Goal: Communication & Community: Answer question/provide support

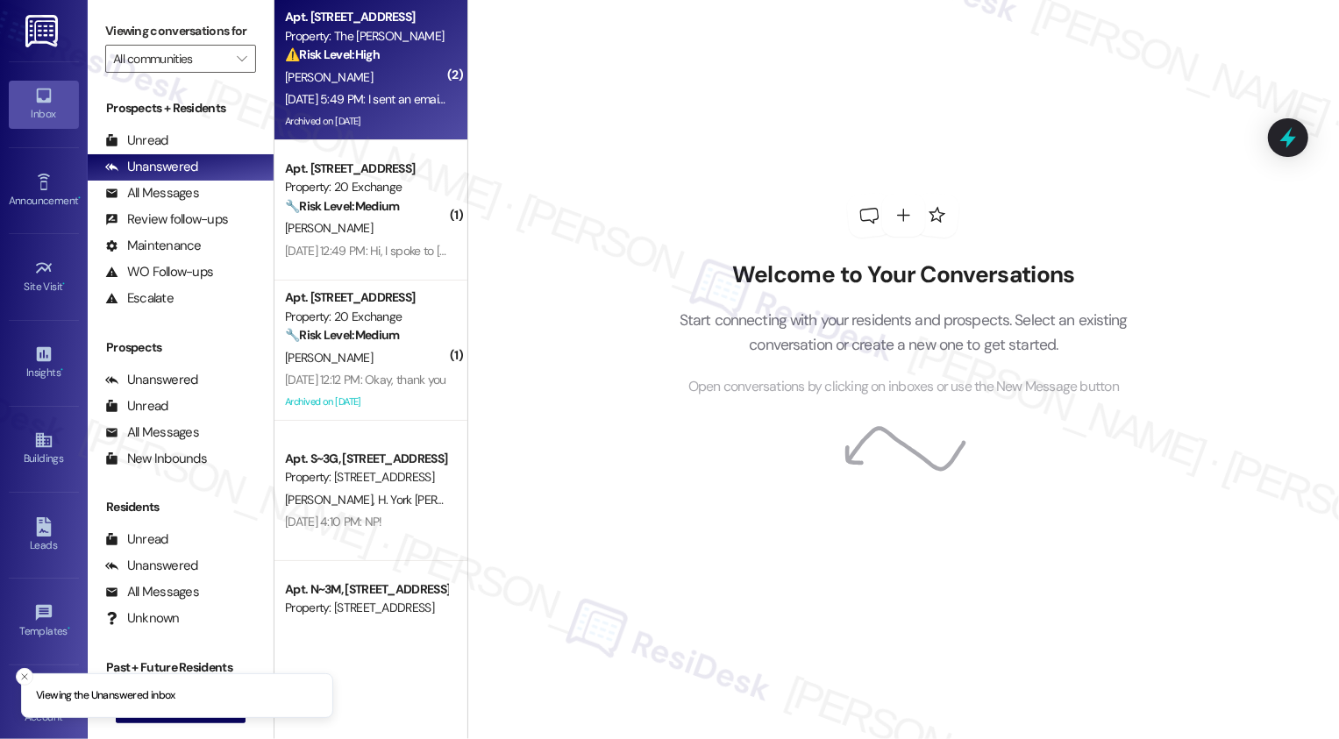
click at [392, 106] on div "[DATE] 5:49 PM: I sent an email to the leasing office but they haven't replied …" at bounding box center [716, 99] width 862 height 16
click at [431, 113] on div "Archived on [DATE]" at bounding box center [366, 122] width 166 height 22
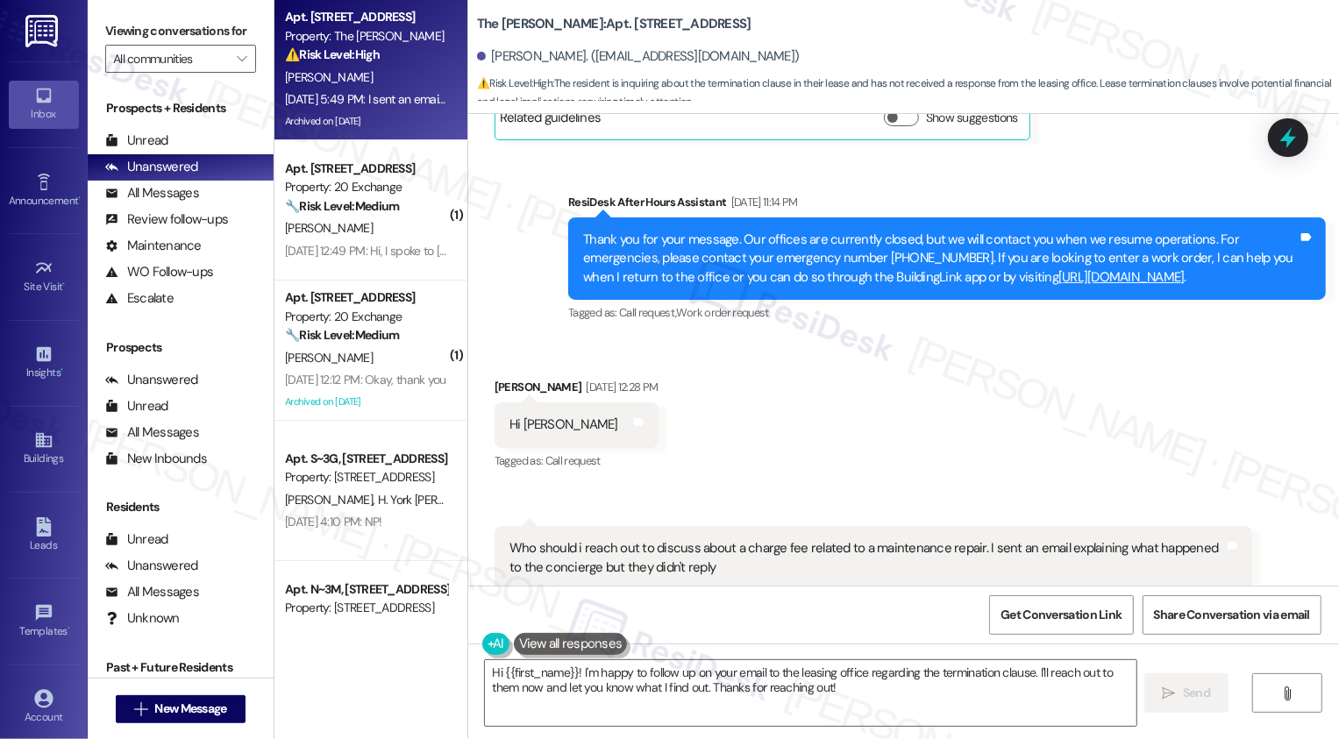
scroll to position [13186, 0]
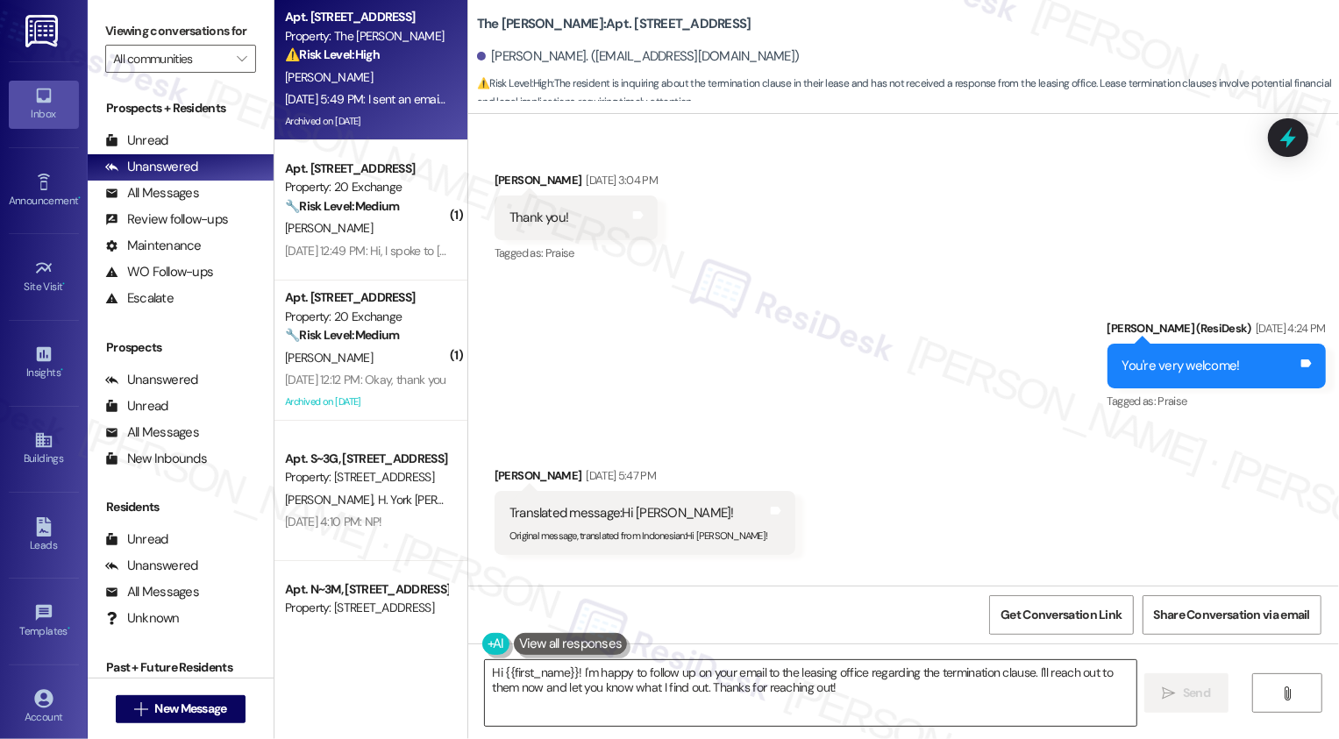
click at [614, 687] on textarea "Hi {{first_name}}! I'm happy to follow up on your email to the leasing office r…" at bounding box center [811, 694] width 652 height 66
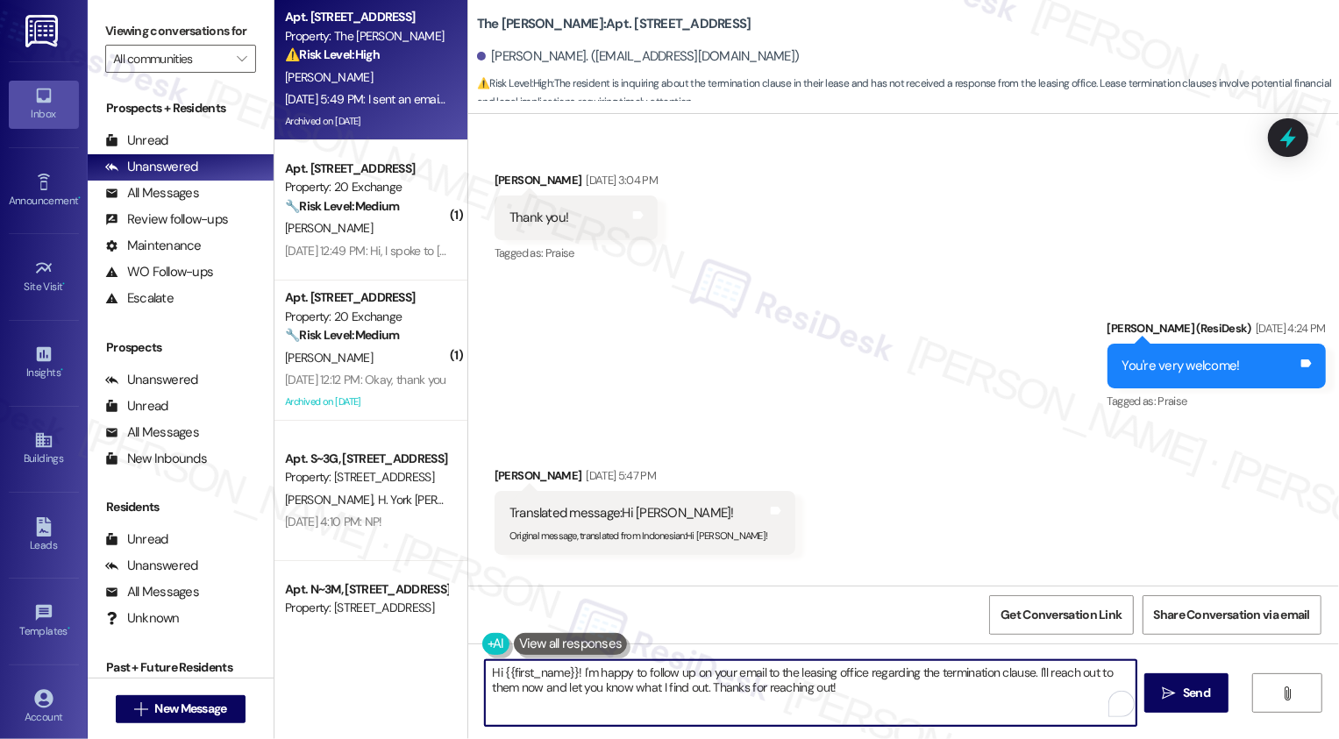
click at [698, 686] on textarea "Hi {{first_name}}! I'm happy to follow up on your email to the leasing office r…" at bounding box center [811, 694] width 652 height 66
click at [572, 674] on textarea "Hi {{first_name}}! I'm happy to follow up on your email to the leasing office r…" at bounding box center [811, 694] width 652 height 66
click at [572, 674] on textarea "Hi {{first_name}}! I'm happy to follow up on your email to the leasing office r…" at bounding box center [809, 694] width 652 height 66
click at [991, 675] on textarea "Hi {{first_name}}, I hope you had a wonderful weekend! I'm happy to follow up o…" at bounding box center [809, 694] width 652 height 66
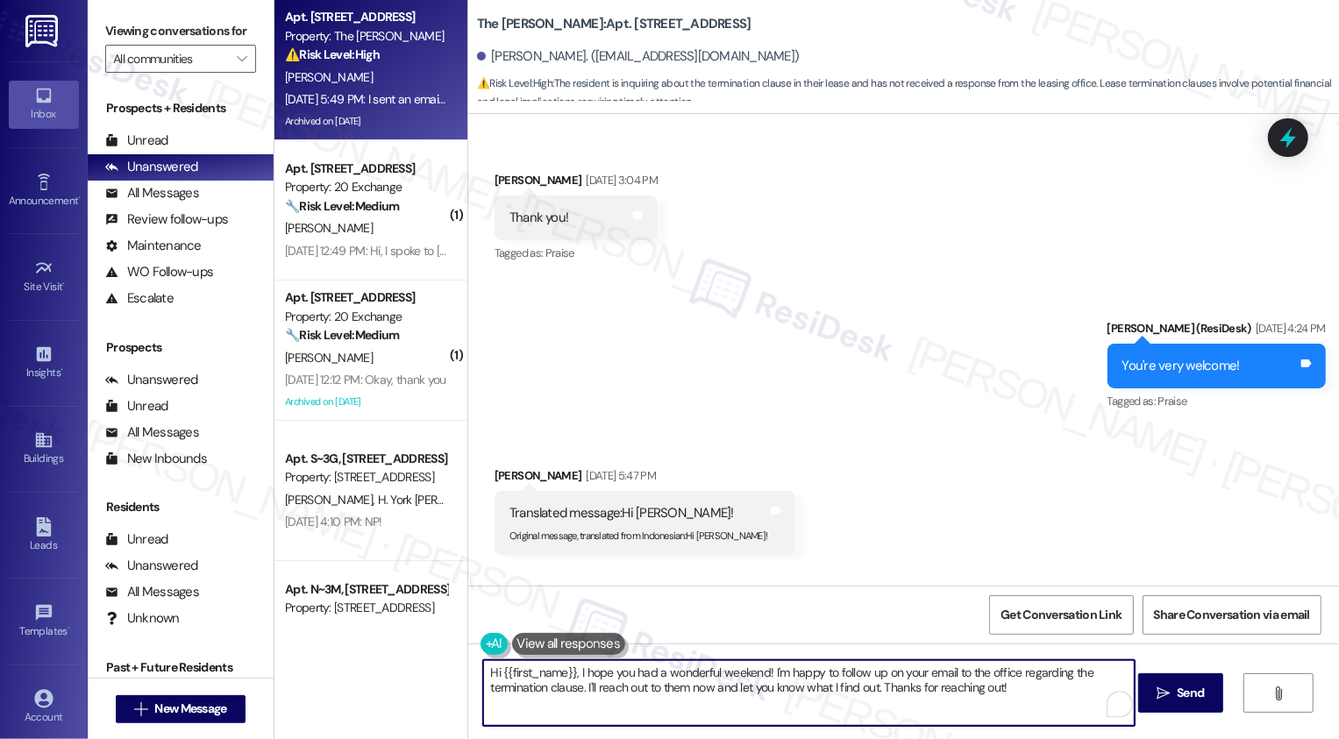
drag, startPoint x: 616, startPoint y: 697, endPoint x: 753, endPoint y: 717, distance: 138.2
click at [753, 717] on textarea "Hi {{first_name}}, I hope you had a wonderful weekend! I'm happy to follow up o…" at bounding box center [809, 694] width 652 height 66
drag, startPoint x: 580, startPoint y: 686, endPoint x: 1001, endPoint y: 704, distance: 421.4
click at [1001, 704] on textarea "Hi {{first_name}}, I hope you had a wonderful weekend! I'm happy to follow up o…" at bounding box center [809, 694] width 652 height 66
click at [697, 689] on textarea "Hi {{first_name}}, I hope you had a wonderful weekend! I'm happy to follow up o…" at bounding box center [809, 694] width 652 height 66
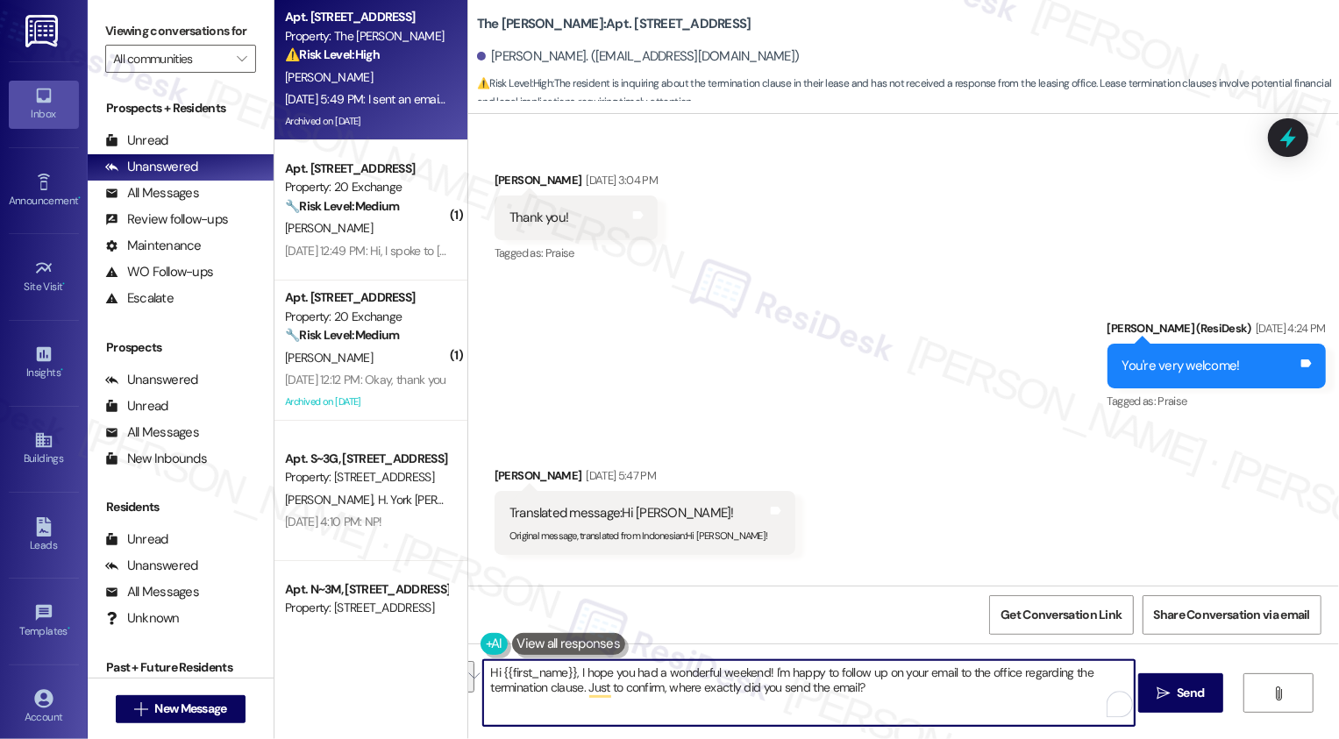
type textarea "Hi {{first_name}}, I hope you had a wonderful weekend! I'm happy to follow up o…"
click at [471, 689] on button "See rewrite suggestions" at bounding box center [468, 677] width 14 height 32
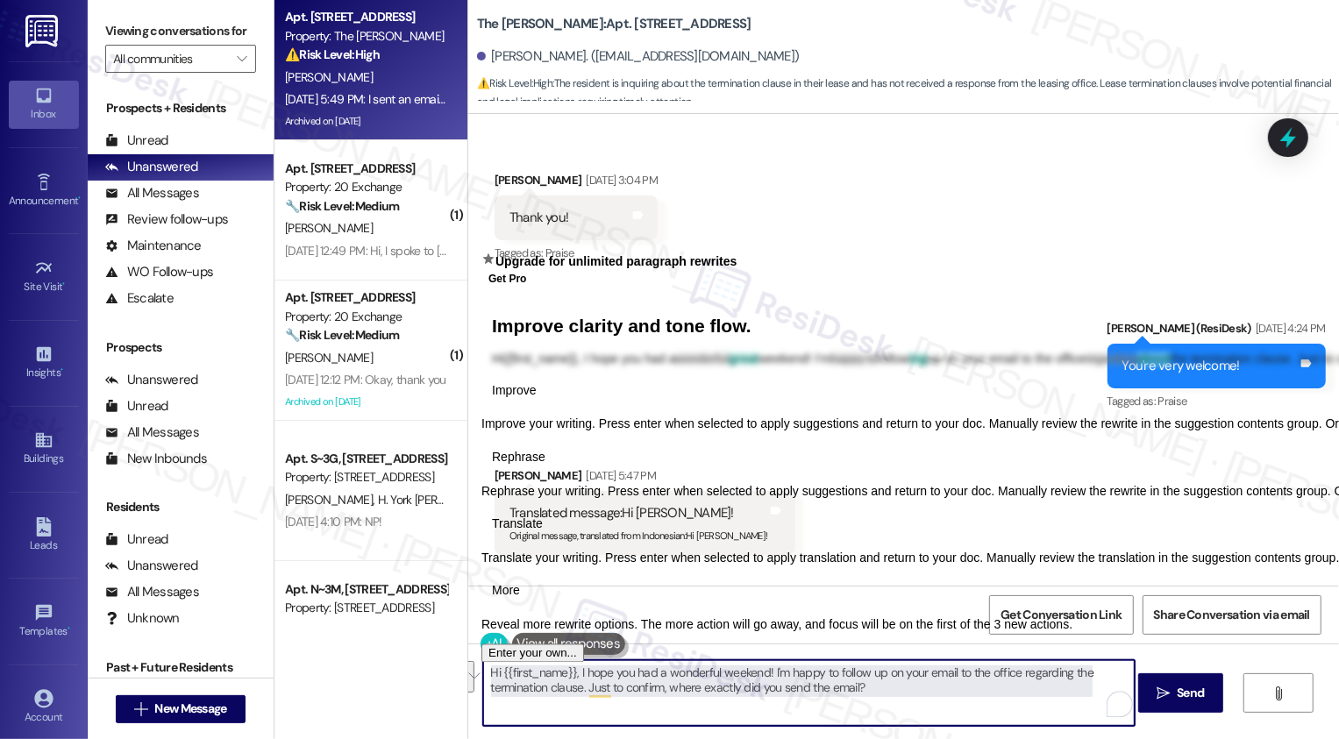
click at [615, 684] on textarea "Hi {{first_name}}, I hope you had a wonderful weekend! I'm happy to follow up o…" at bounding box center [809, 694] width 652 height 66
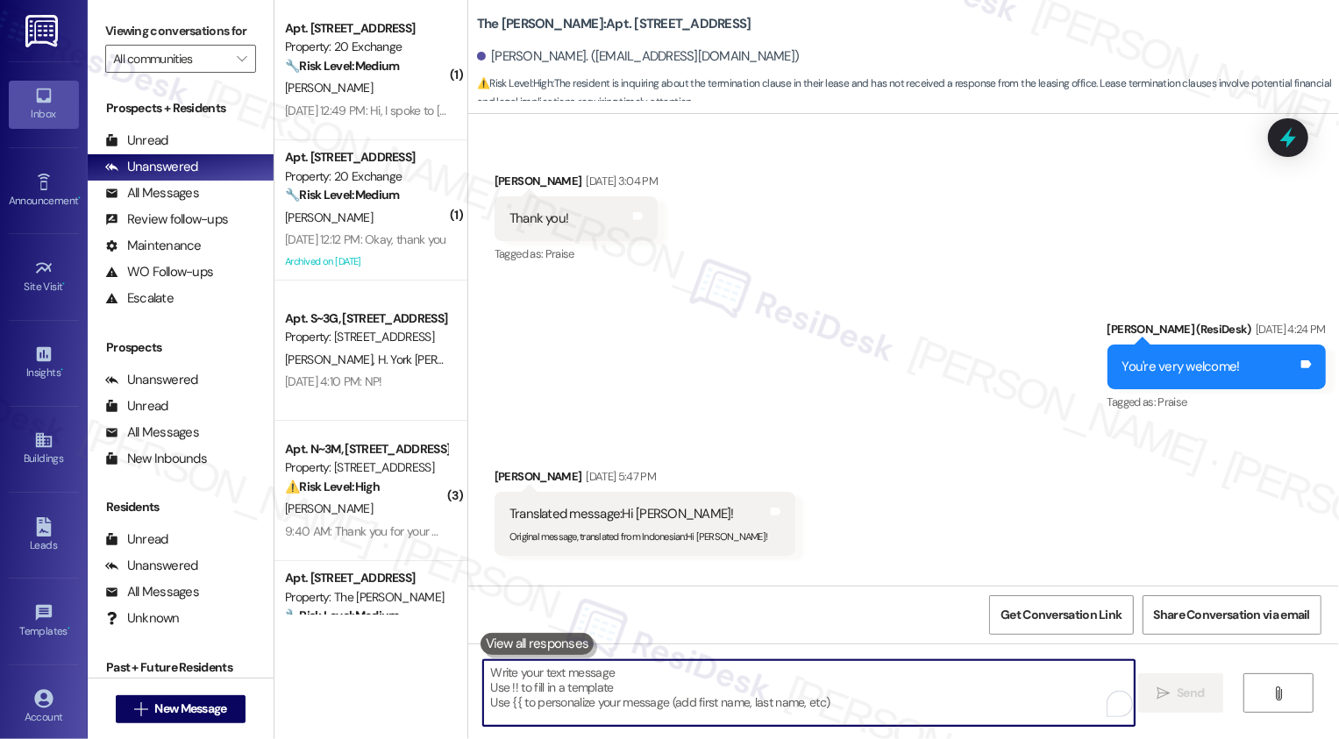
scroll to position [13328, 0]
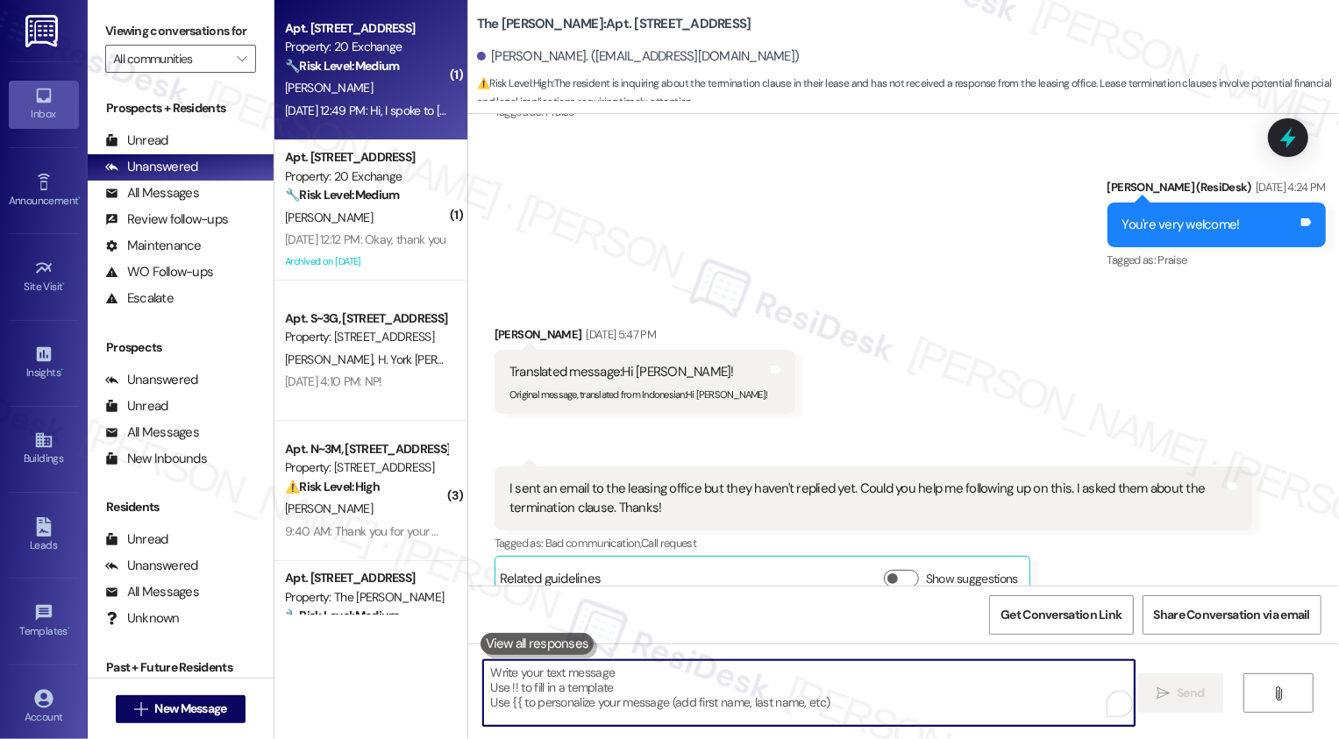
click at [356, 107] on div "[DATE] 12:49 PM: Hi, I spoke to [PERSON_NAME] about the knocks on the wall. She…" at bounding box center [564, 111] width 558 height 16
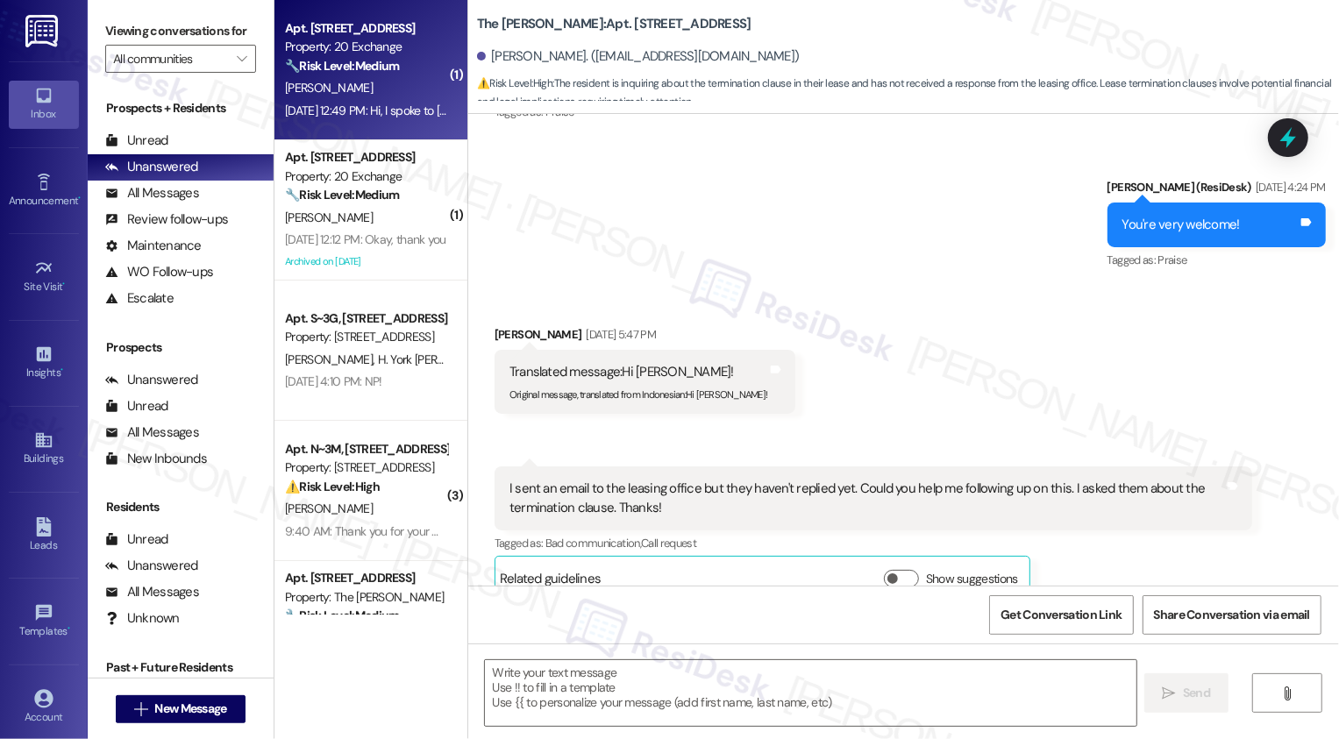
click at [356, 107] on div "[DATE] 12:49 PM: Hi, I spoke to [PERSON_NAME] about the knocks on the wall. She…" at bounding box center [564, 111] width 558 height 16
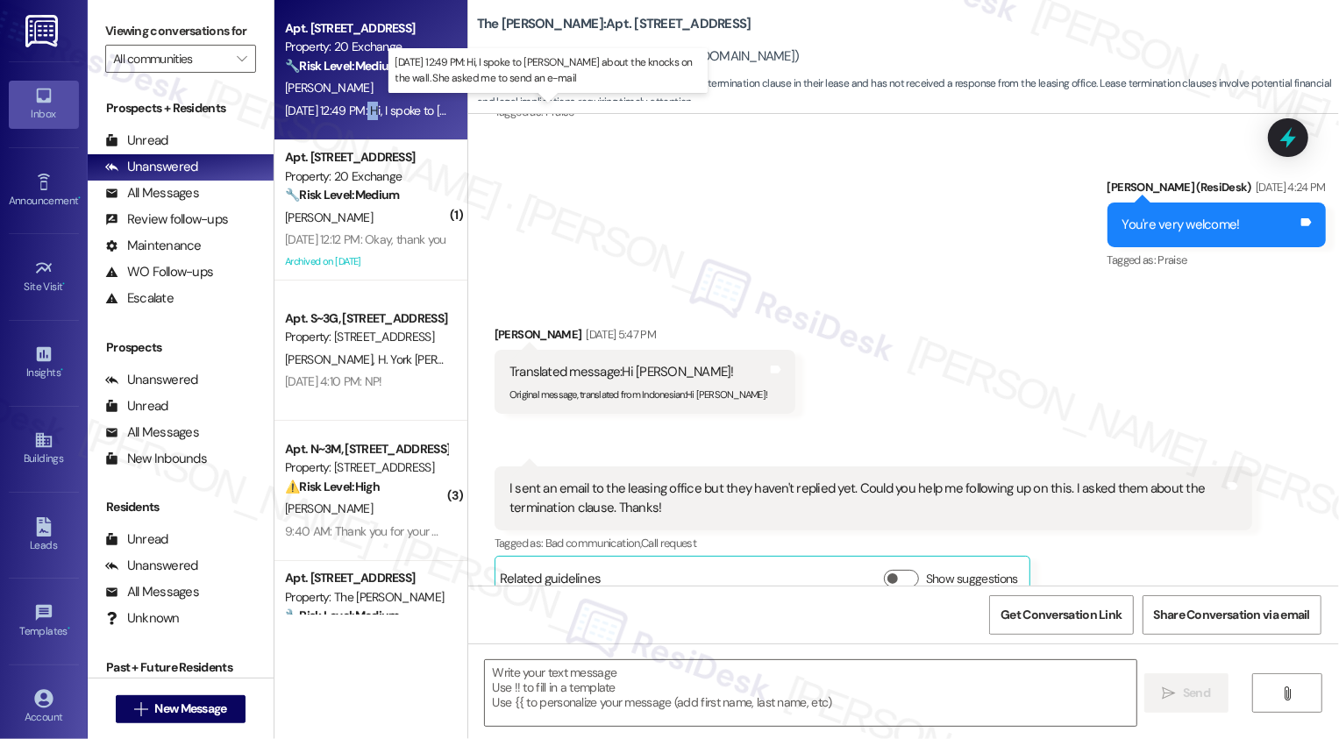
type textarea "Fetching suggested responses. Please feel free to read through the conversation…"
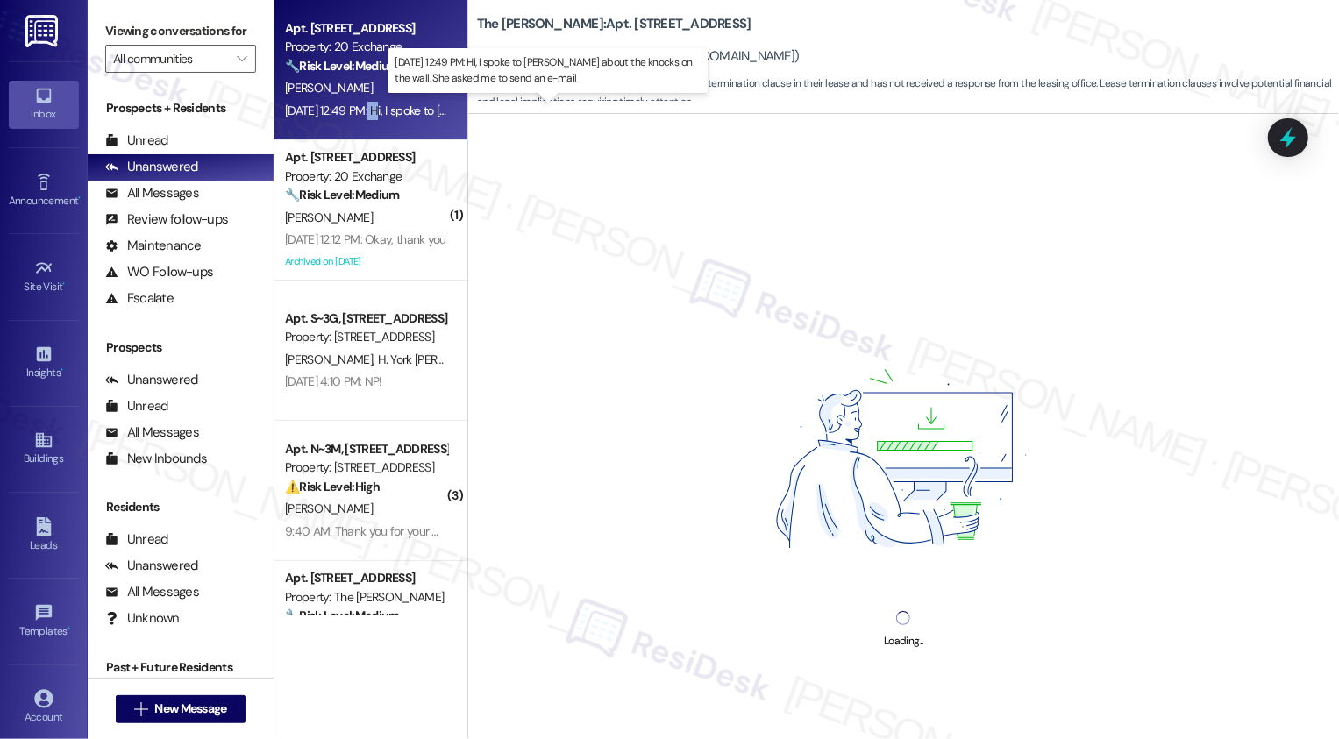
click at [356, 107] on div "[DATE] 12:49 PM: Hi, I spoke to [PERSON_NAME] about the knocks on the wall. She…" at bounding box center [564, 111] width 558 height 16
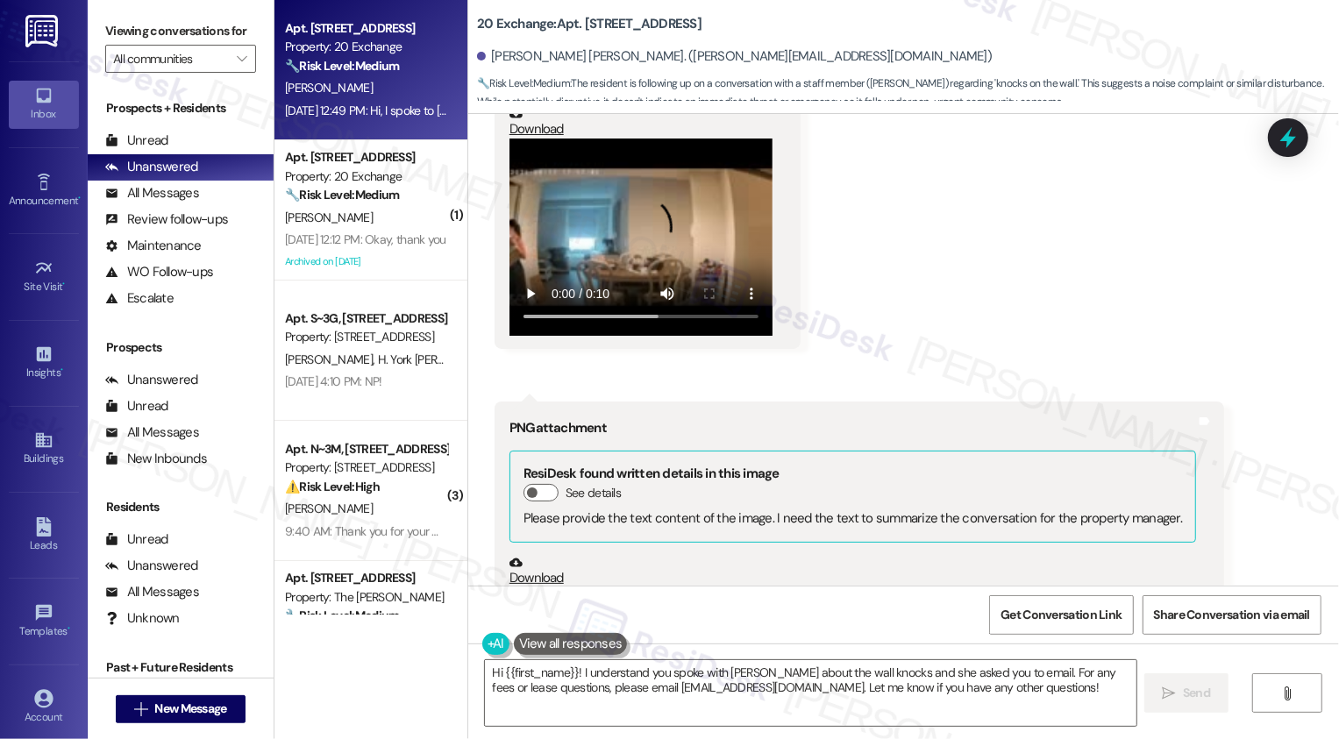
scroll to position [3980, 0]
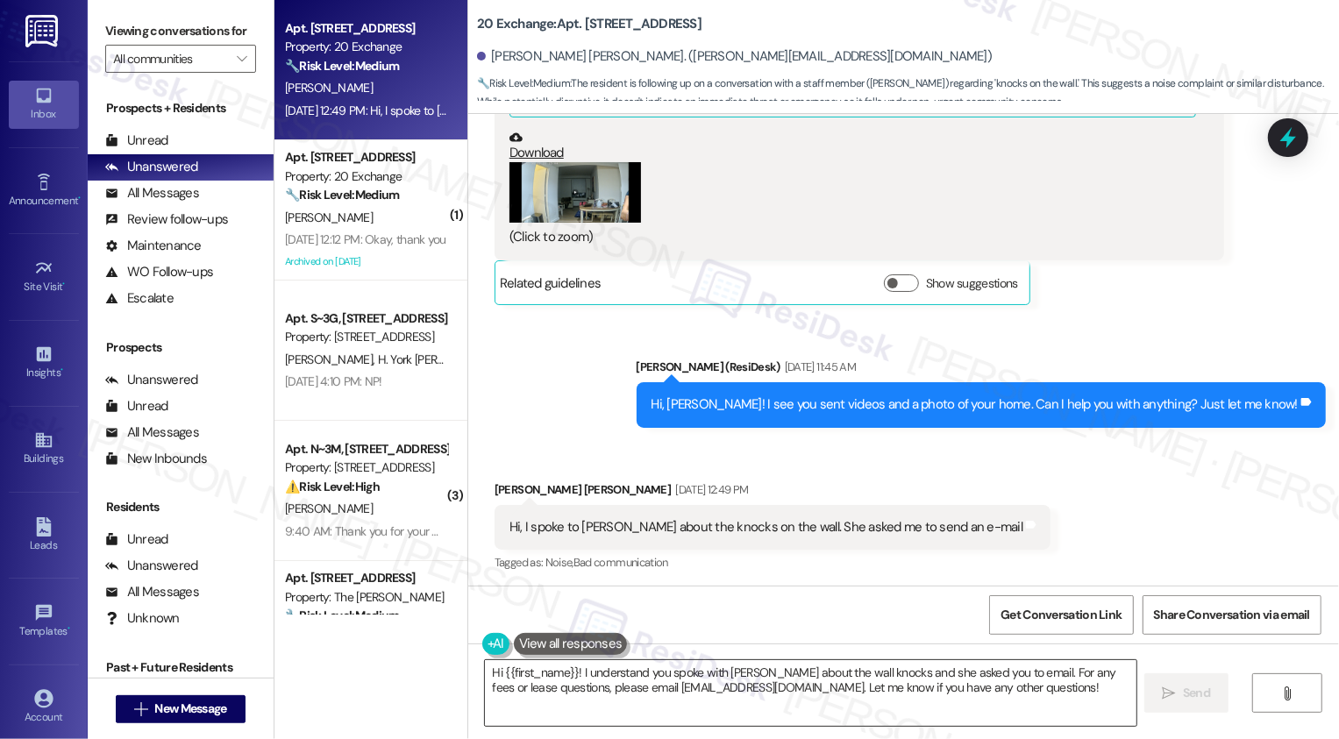
click at [599, 684] on textarea "Hi {{first_name}}! I understand you spoke with [PERSON_NAME] about the wall kno…" at bounding box center [811, 694] width 652 height 66
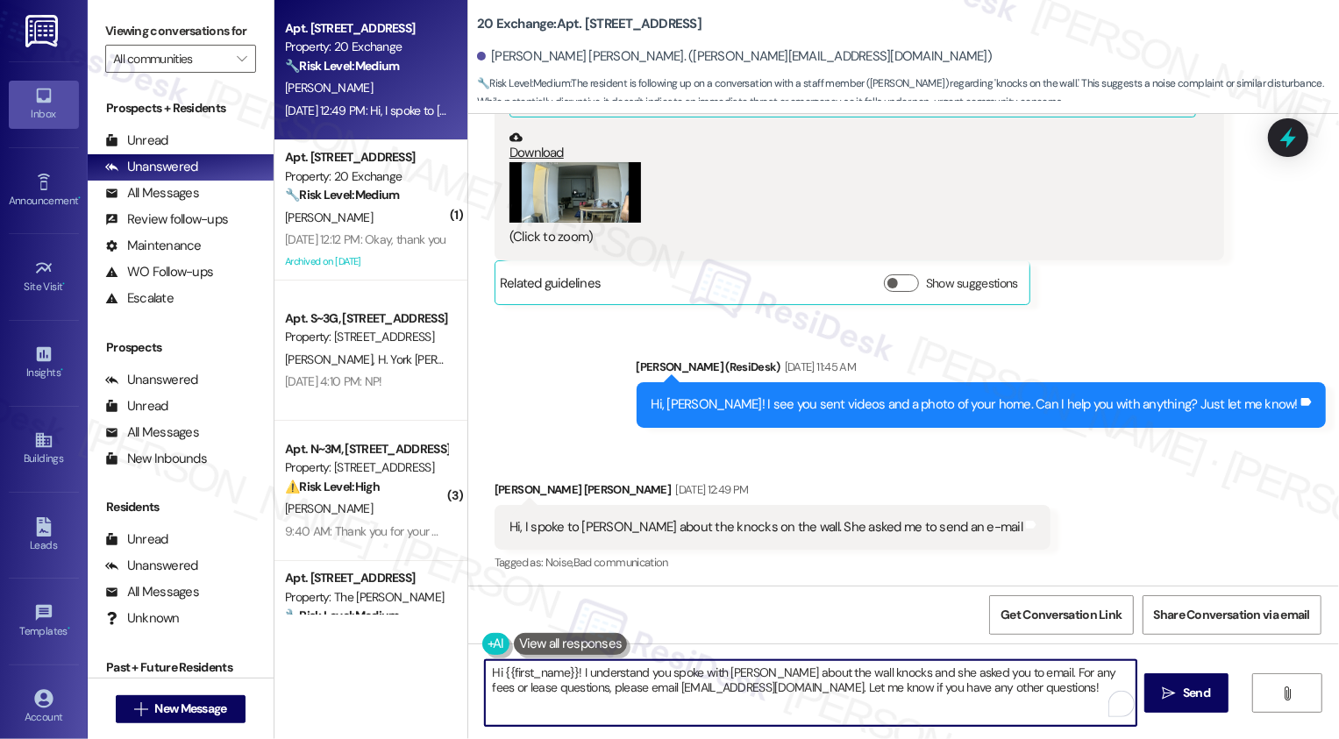
click at [788, 684] on textarea "Hi {{first_name}}! I understand you spoke with [PERSON_NAME] about the wall kno…" at bounding box center [811, 694] width 652 height 66
click at [1014, 670] on textarea "Hi {{first_name}}! I understand you spoke with [PERSON_NAME] about the wall kno…" at bounding box center [811, 694] width 652 height 66
click at [878, 678] on textarea "Hi {{first_name}}! I understand you spoke with [PERSON_NAME] about the wall kno…" at bounding box center [809, 694] width 652 height 66
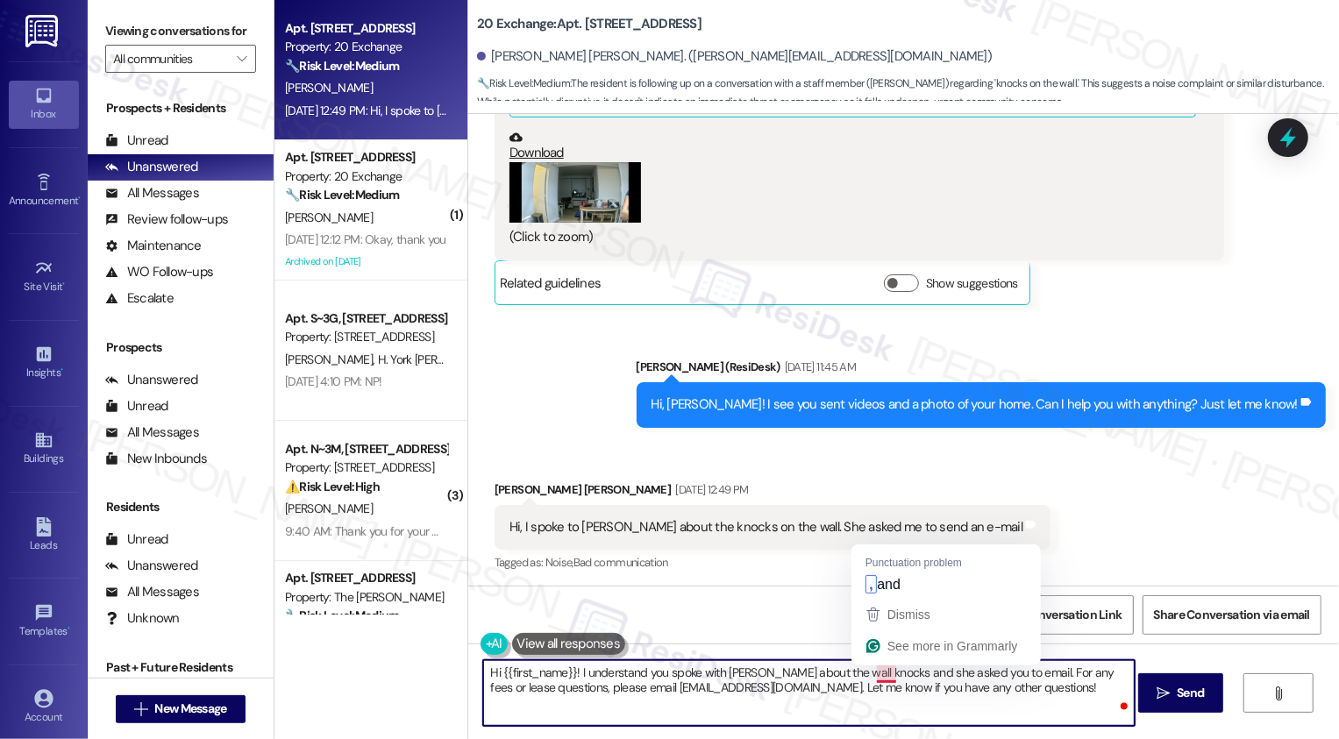
click at [1036, 684] on textarea "Hi {{first_name}}! I understand you spoke with [PERSON_NAME] about the wall kno…" at bounding box center [809, 694] width 652 height 66
drag, startPoint x: 1006, startPoint y: 670, endPoint x: 1118, endPoint y: 697, distance: 115.5
click at [1118, 696] on div "Hi {{first_name}}! I understand you spoke with [PERSON_NAME] about the wall kno…" at bounding box center [808, 694] width 653 height 68
drag, startPoint x: 1009, startPoint y: 670, endPoint x: 1105, endPoint y: 711, distance: 104.9
click at [1104, 711] on textarea "Hi {{first_name}}! I understand you spoke with [PERSON_NAME] about the wall kno…" at bounding box center [809, 694] width 652 height 66
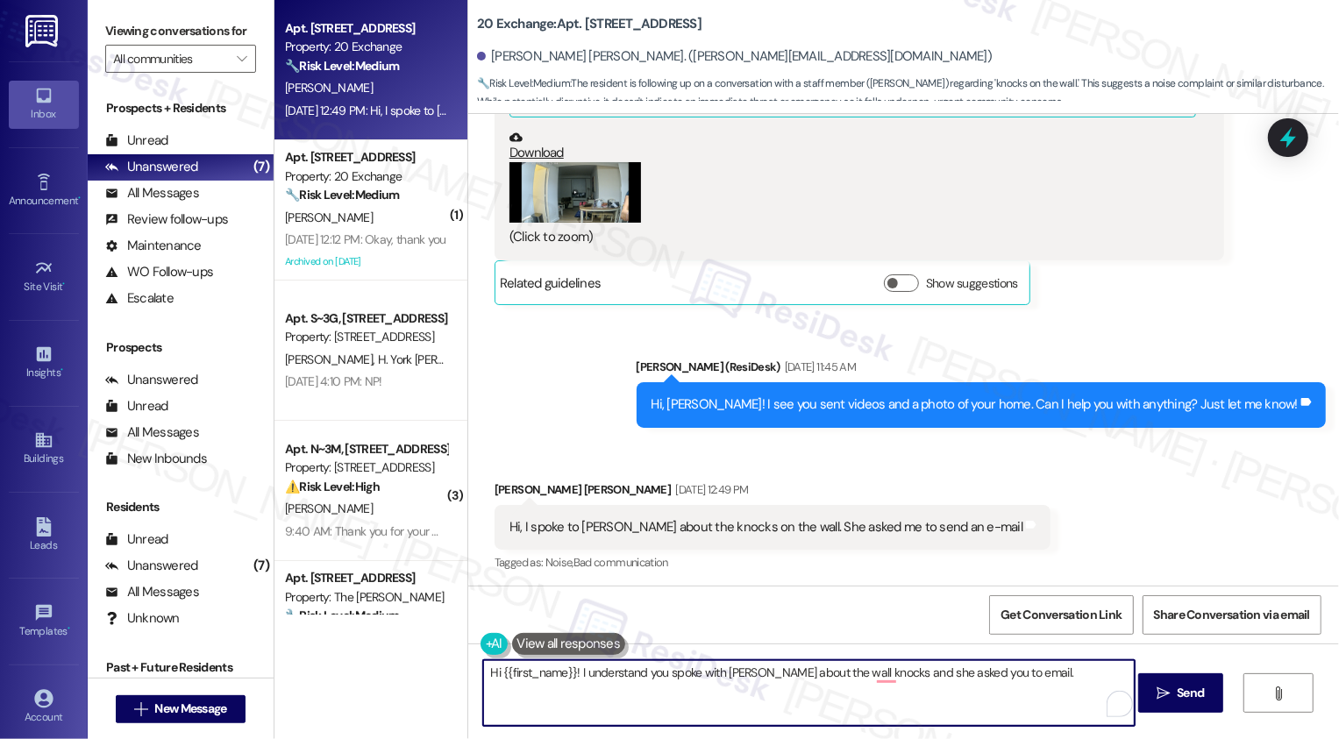
click at [884, 672] on textarea "Hi {{first_name}}! I understand you spoke with [PERSON_NAME] about the wall kno…" at bounding box center [809, 694] width 652 height 66
click at [870, 675] on textarea "Hi {{first_name}}! I understand you spoke with [PERSON_NAME] about the wall kno…" at bounding box center [809, 694] width 652 height 66
click at [921, 673] on textarea "Hi {{first_name}}! I understand you spoke with [PERSON_NAME] about the wall kno…" at bounding box center [809, 694] width 652 height 66
click at [1021, 679] on textarea "Hi {{first_name}}! I understand you spoke with [PERSON_NAME] about the wall kno…" at bounding box center [809, 694] width 652 height 66
click at [746, 682] on textarea "Hi {{first_name}}! I understand you spoke with [PERSON_NAME] about the wall kno…" at bounding box center [809, 694] width 652 height 66
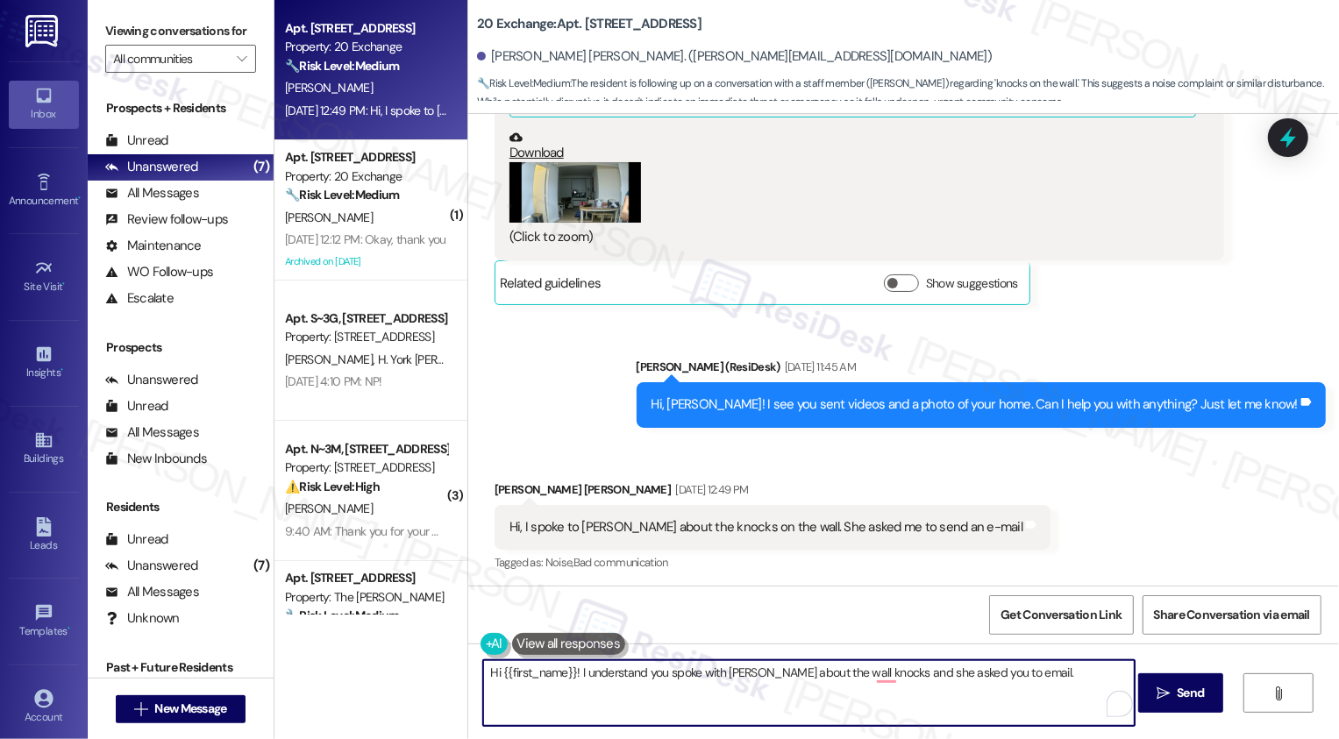
click at [779, 681] on textarea "Hi {{first_name}}! I understand you spoke with [PERSON_NAME] about the wall kno…" at bounding box center [809, 694] width 652 height 66
click at [1024, 676] on textarea "Hi {{first_name}}! I understand you spoke with [PERSON_NAME] about the wall kno…" at bounding box center [809, 694] width 652 height 66
click at [868, 678] on textarea "Hi {{first_name}}! I understand you spoke with [PERSON_NAME] about the wall kno…" at bounding box center [809, 694] width 652 height 66
click at [1033, 684] on textarea "Hi {{first_name}}! I understand you spoke with [PERSON_NAME] about the wall kno…" at bounding box center [809, 694] width 652 height 66
click at [823, 670] on textarea "Hi {{first_name}}! I understand you spoke with [PERSON_NAME] about the wall kno…" at bounding box center [809, 694] width 652 height 66
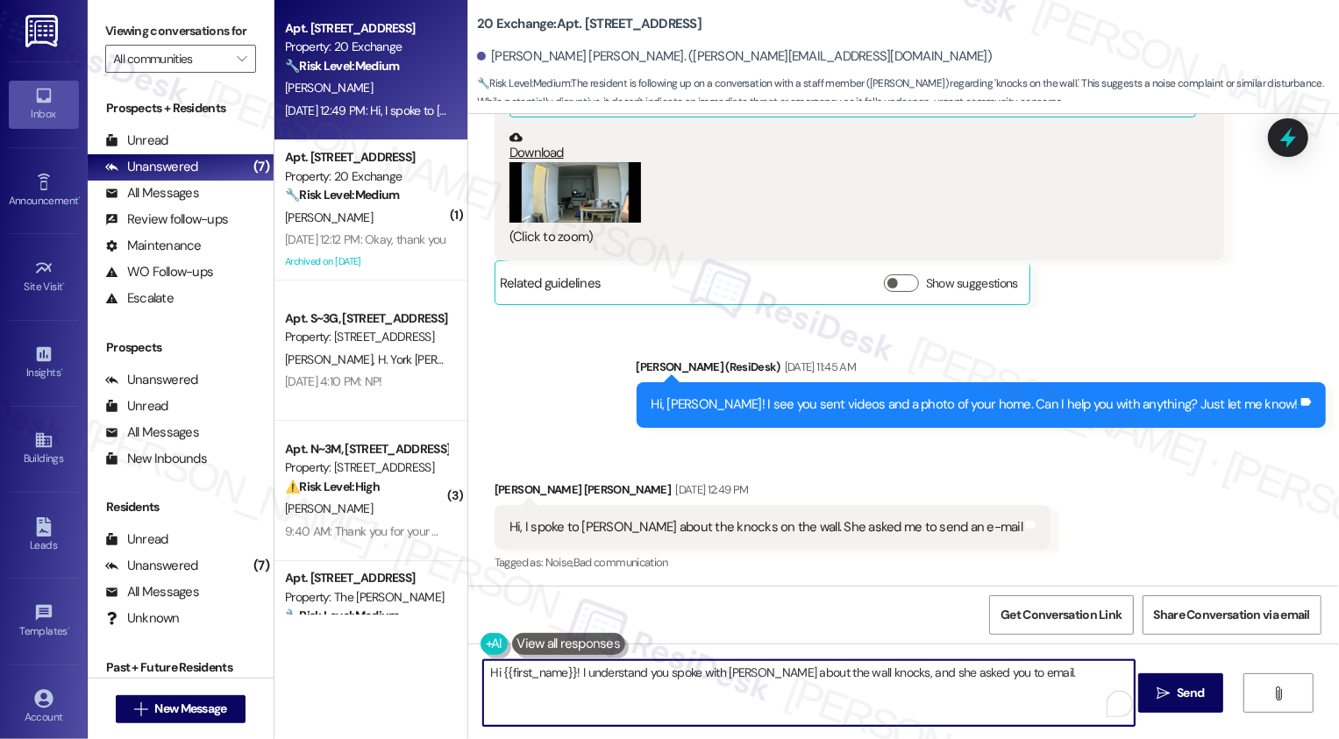
click at [874, 670] on textarea "Hi {{first_name}}! I understand you spoke with [PERSON_NAME] about the wall kno…" at bounding box center [809, 694] width 652 height 66
click at [1012, 683] on textarea "Hi {{first_name}}! I understand you spoke with [PERSON_NAME] about the wall kno…" at bounding box center [809, 694] width 652 height 66
click at [1041, 682] on textarea "Hi {{first_name}}! I understand you spoke with [PERSON_NAME] about the wall kno…" at bounding box center [809, 694] width 652 height 66
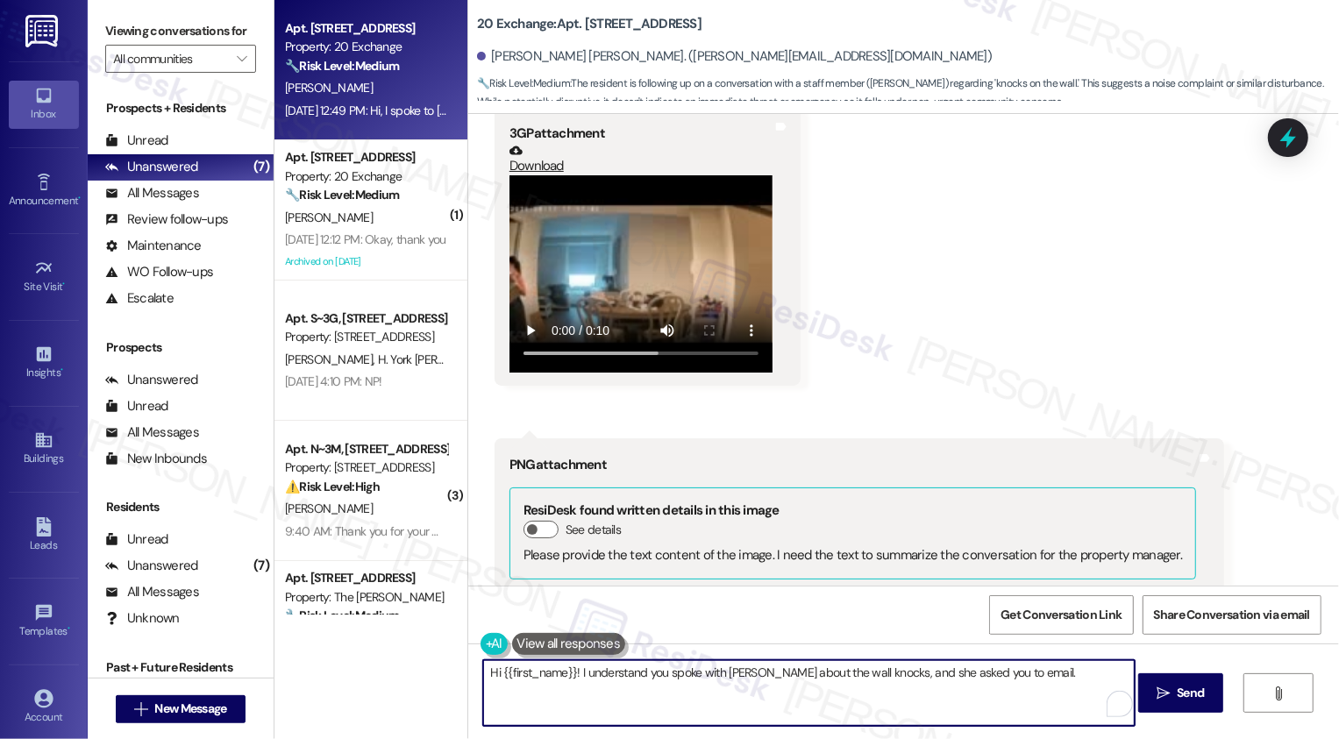
scroll to position [3502, 0]
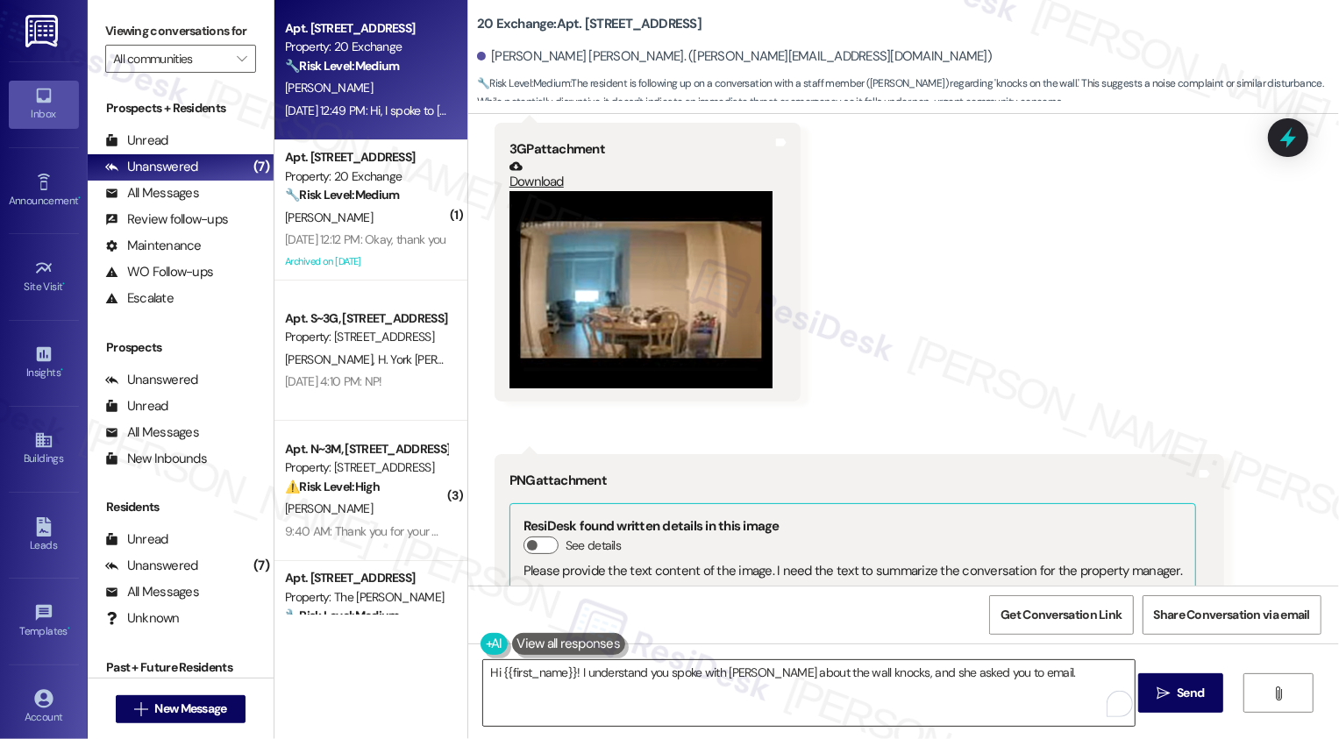
click at [1028, 676] on textarea "Hi {{first_name}}! I understand you spoke with [PERSON_NAME] about the wall kno…" at bounding box center [809, 694] width 652 height 66
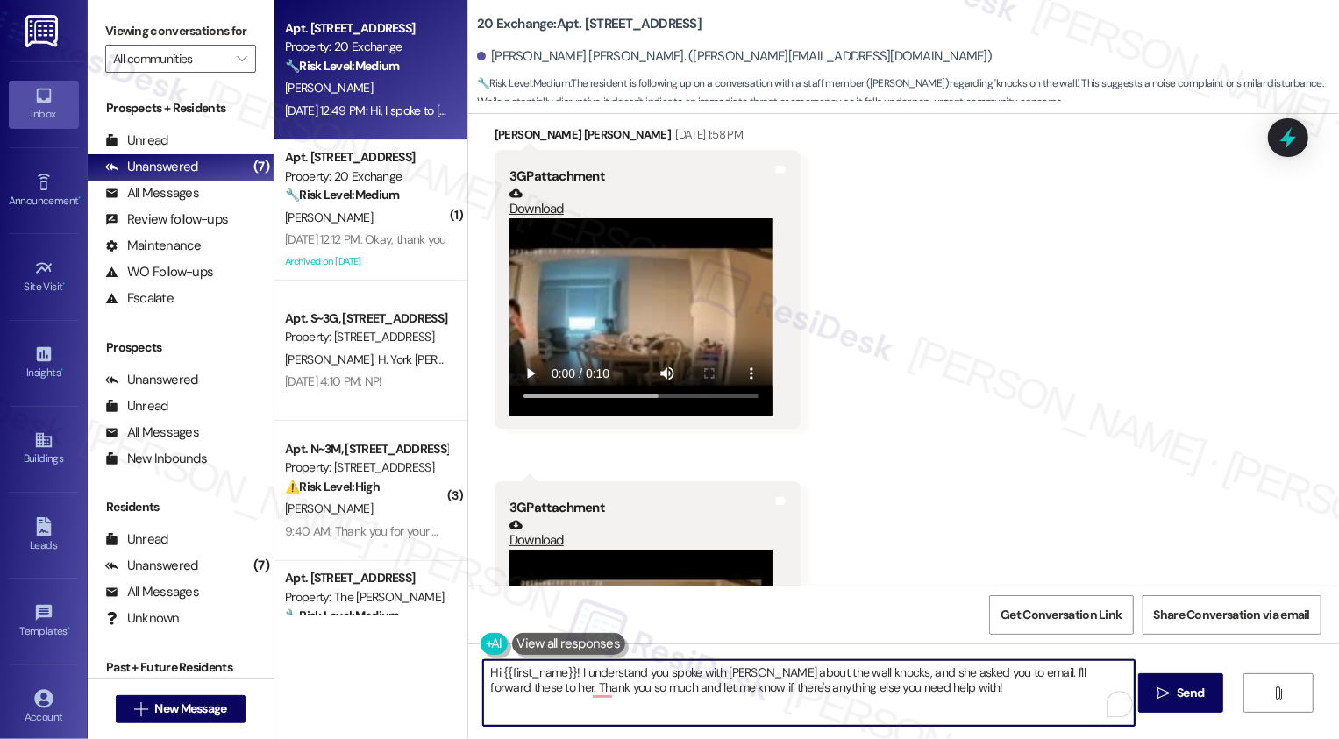
scroll to position [3980, 0]
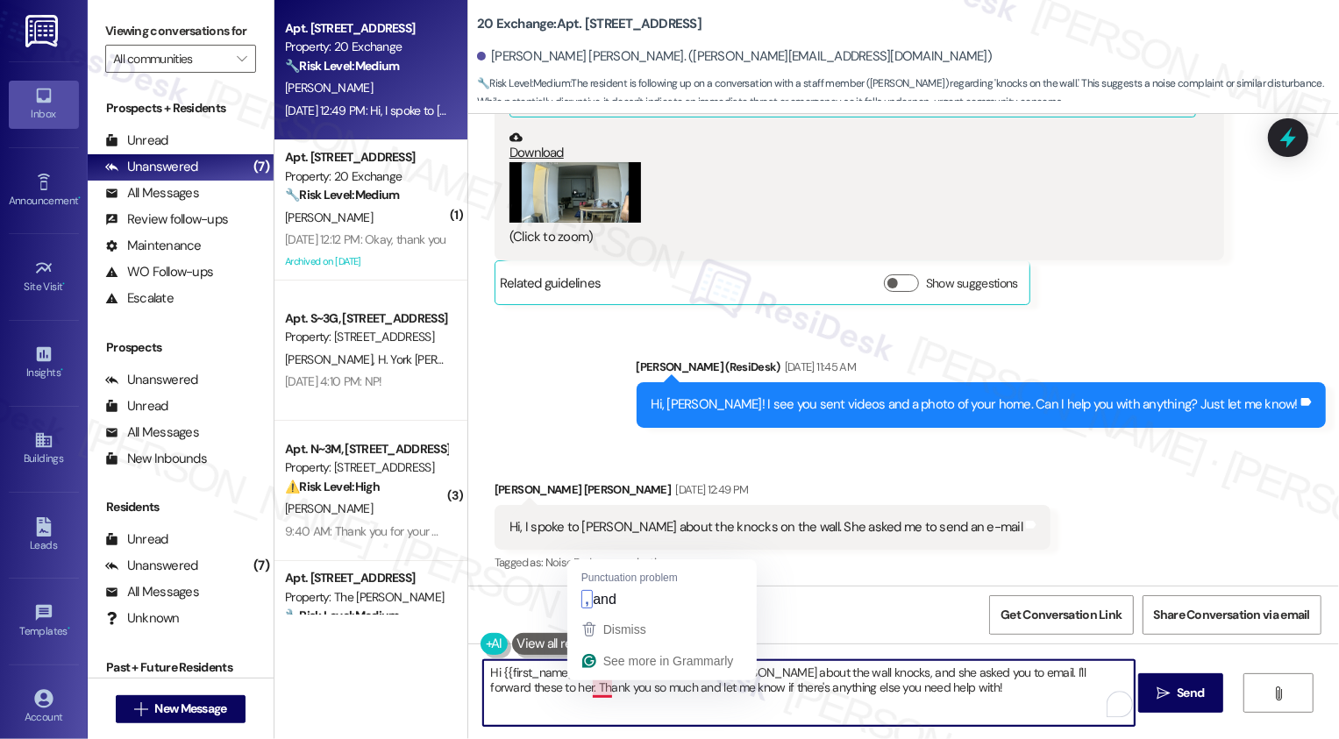
click at [589, 693] on textarea "Hi {{first_name}}! I understand you spoke with [PERSON_NAME] about the wall kno…" at bounding box center [809, 694] width 652 height 66
click at [928, 692] on textarea "Hi {{first_name}}! I understand you spoke with [PERSON_NAME] about the wall kno…" at bounding box center [809, 694] width 652 height 66
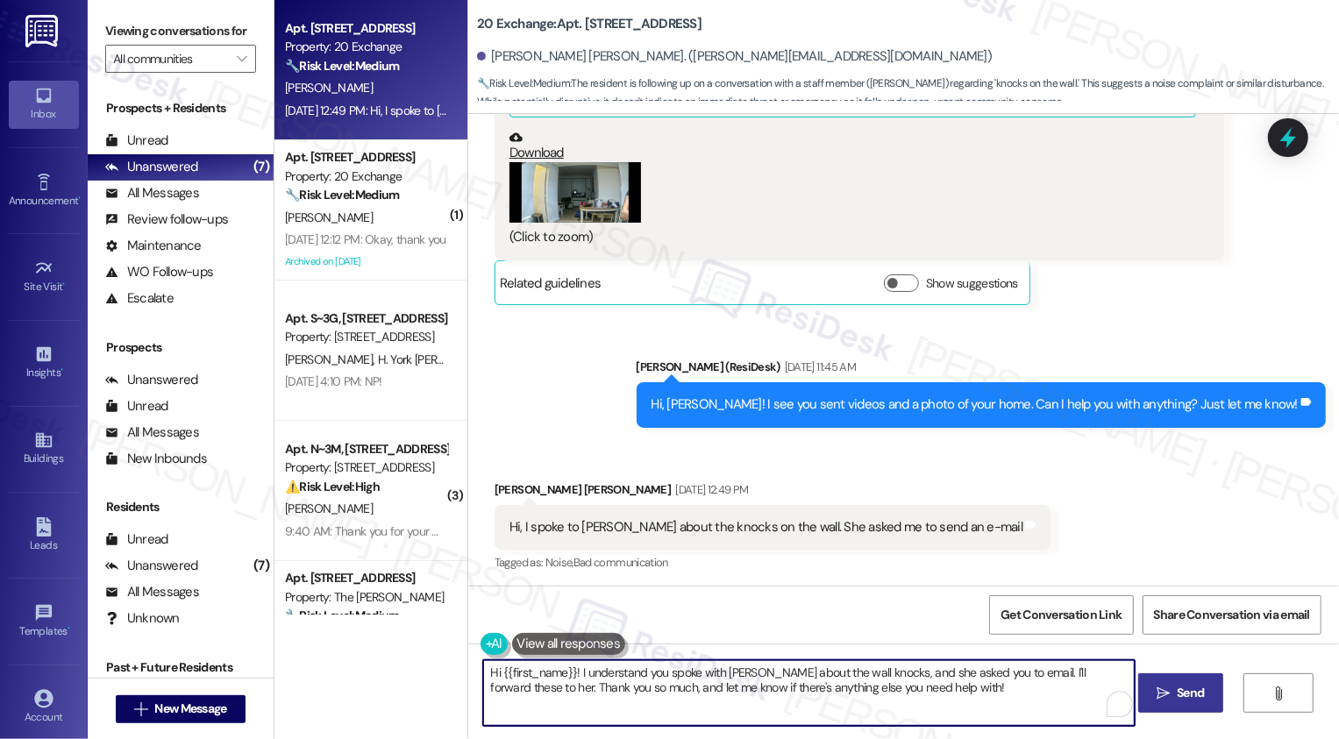
type textarea "Hi {{first_name}}! I understand you spoke with [PERSON_NAME] about the wall kno…"
click at [1162, 696] on icon "" at bounding box center [1163, 694] width 13 height 14
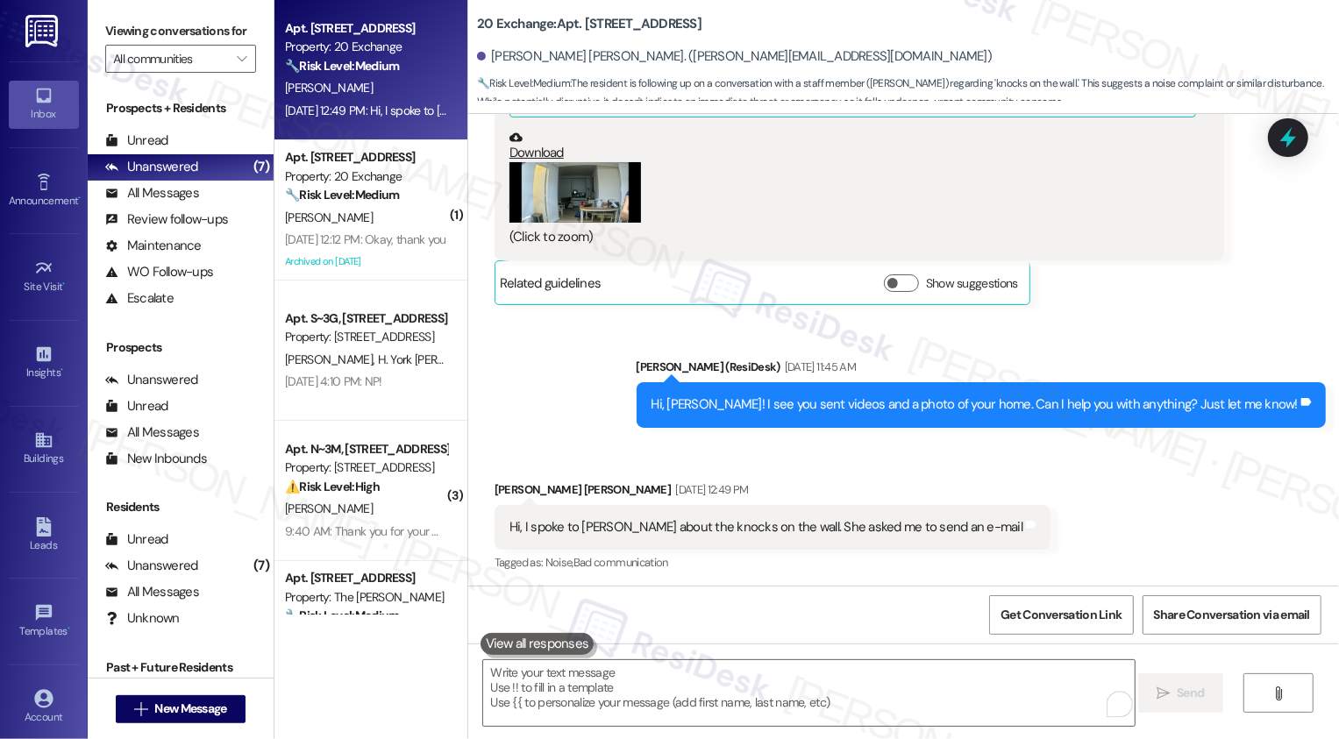
scroll to position [3978, 0]
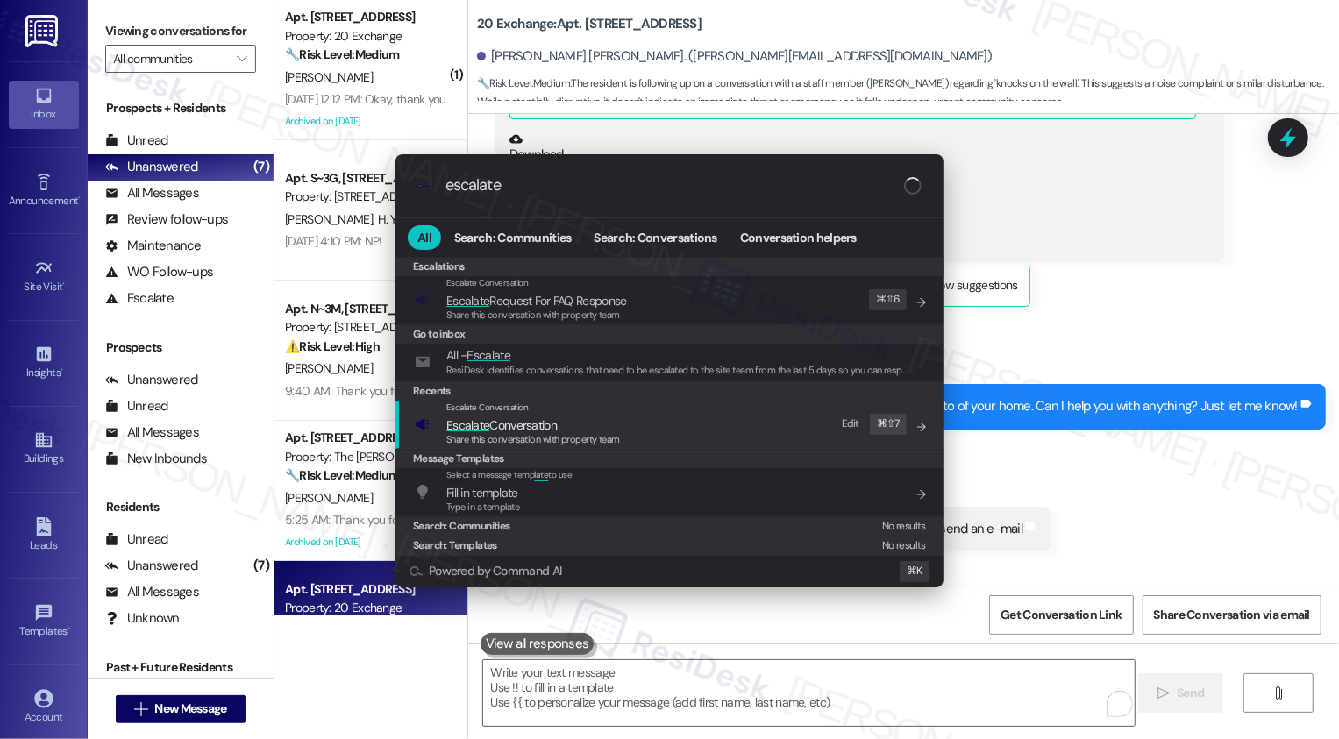
type input "escalate"
click at [514, 435] on span "Share this conversation with property team" at bounding box center [533, 439] width 174 height 12
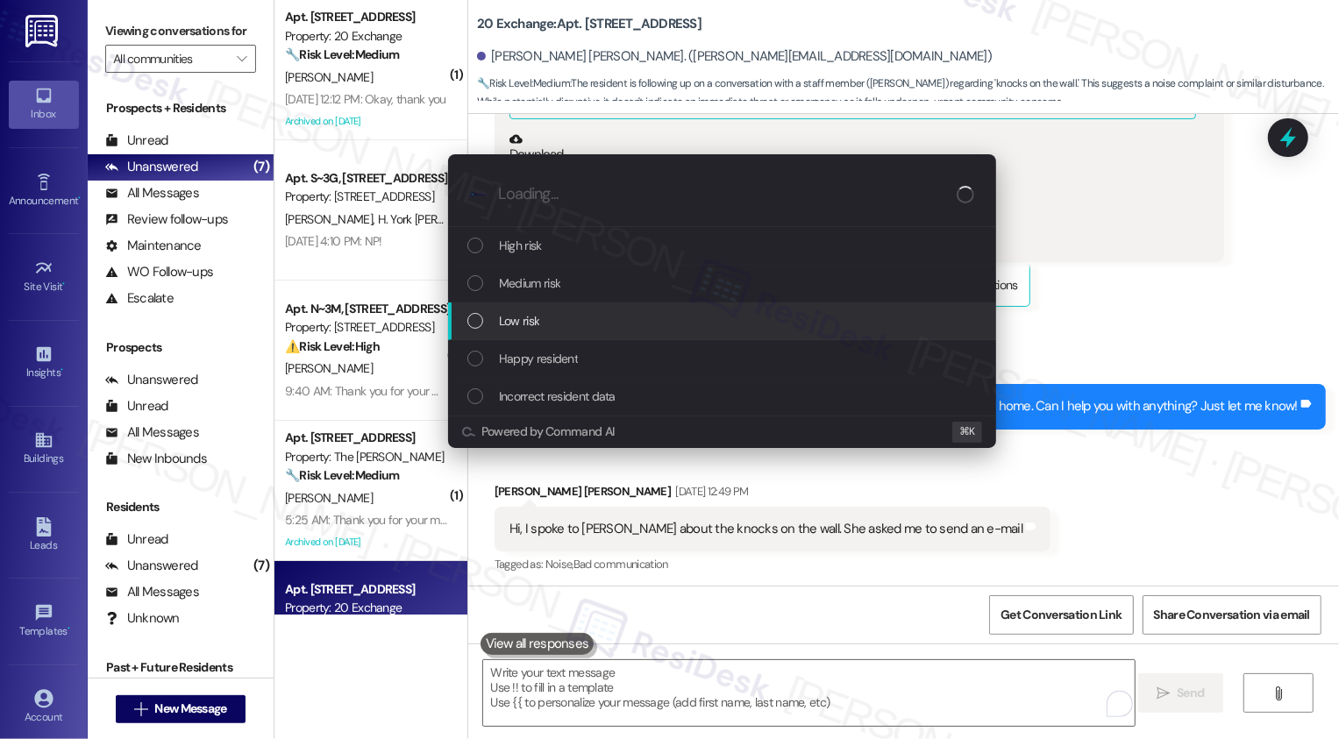
click at [509, 333] on div "Low risk" at bounding box center [722, 322] width 548 height 38
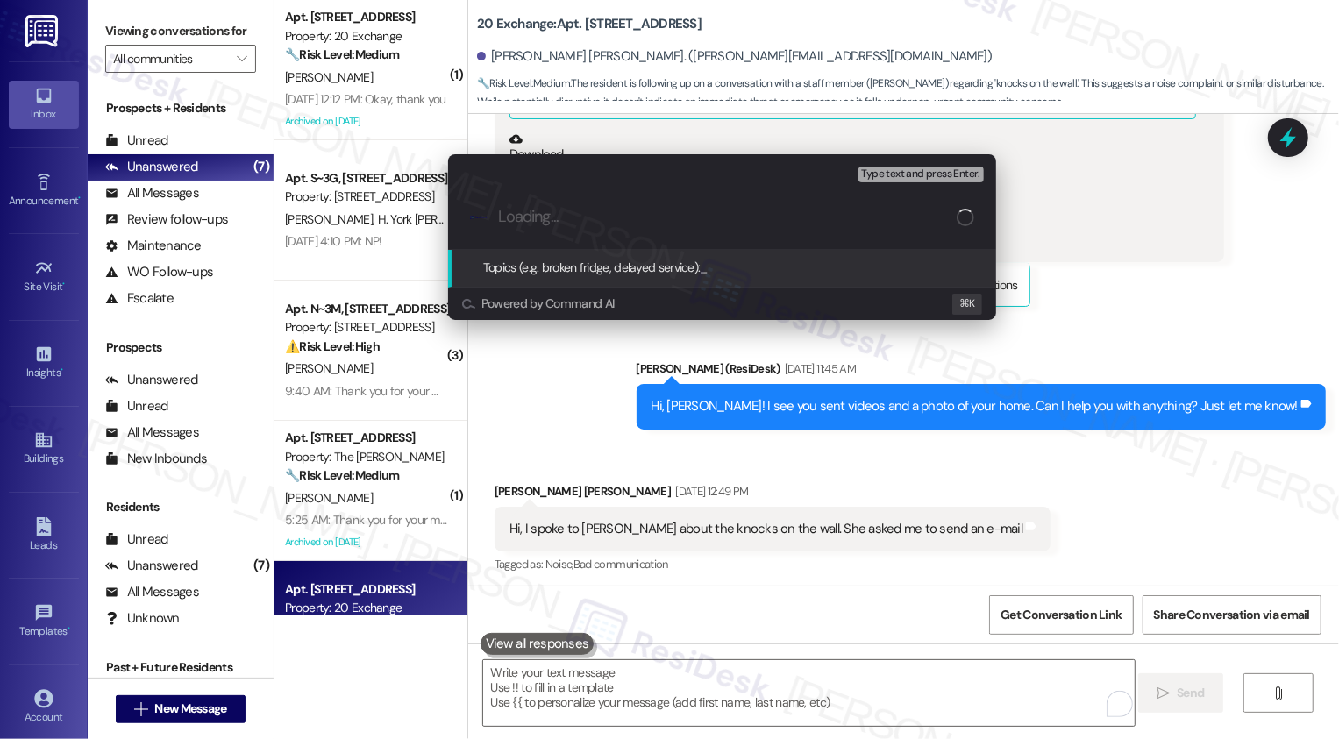
click at [509, 333] on div "Escalate Conversation Low risk Topics (e.g. broken fridge, delayed service) Any…" at bounding box center [722, 237] width 592 height 200
click at [539, 229] on div ".cls-1{fill:#0a055f;}.cls-2{fill:#0cc4c4;} resideskLogoBlueOrange" at bounding box center [722, 217] width 548 height 62
click at [566, 227] on div ".cls-1{fill:#0a055f;}.cls-2{fill:#0cc4c4;} resideskLogoBlueOrange" at bounding box center [722, 217] width 548 height 62
click at [575, 213] on input "Topics (e.g. broken fridge, delayed service)" at bounding box center [736, 217] width 476 height 18
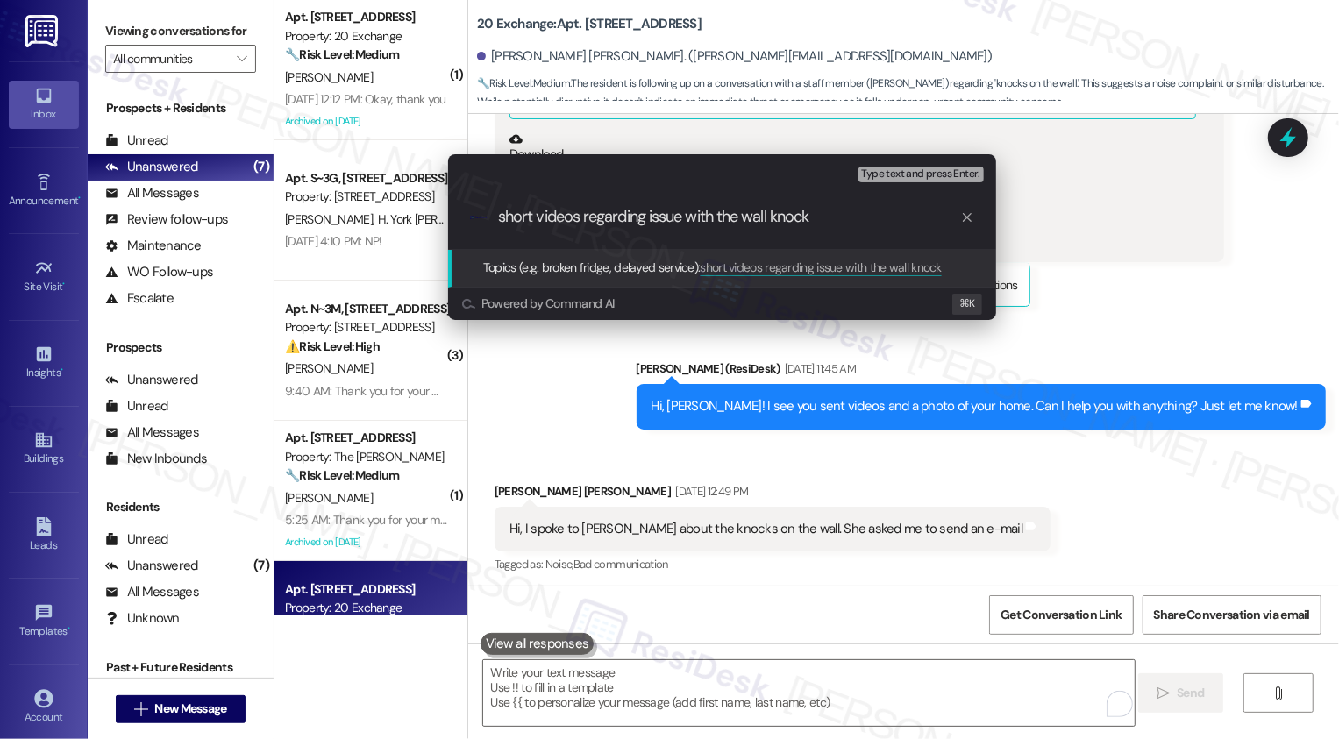
type input "short videos regarding issue with the wall knocks"
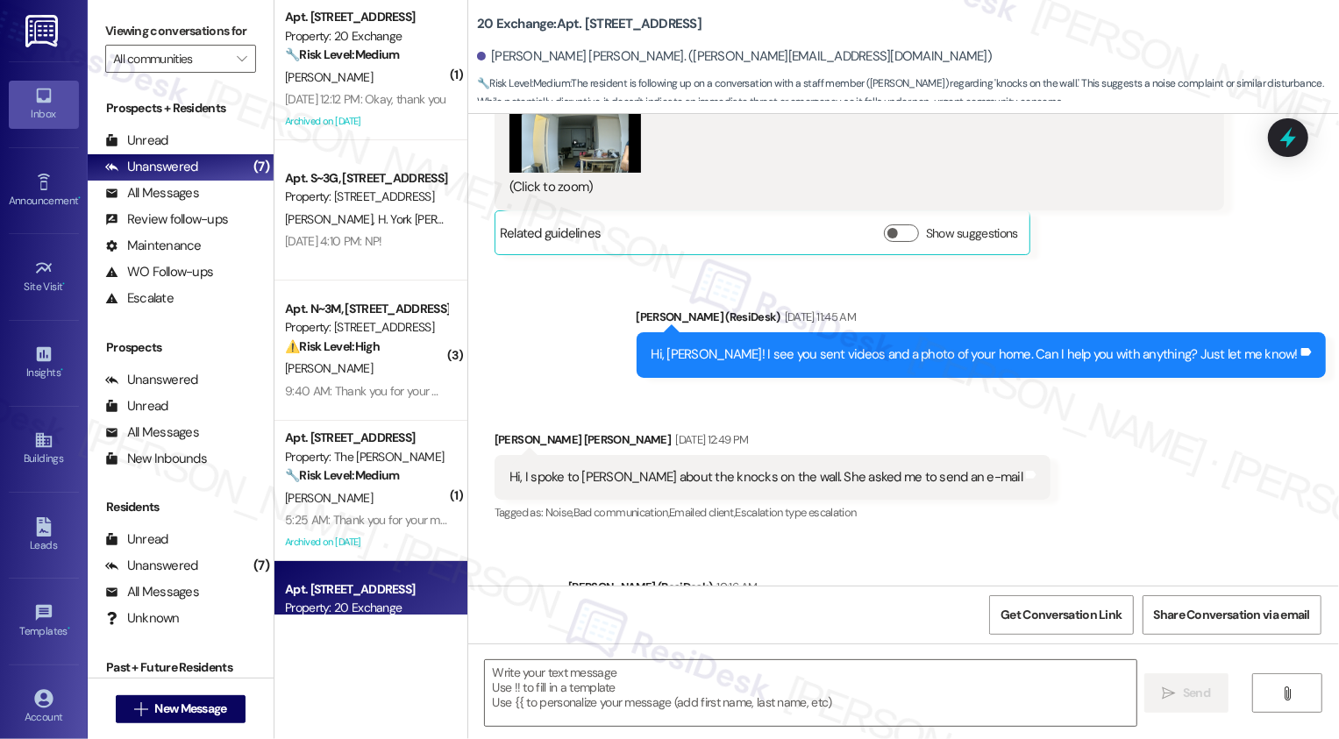
type textarea "Fetching suggested responses. Please feel free to read through the conversation…"
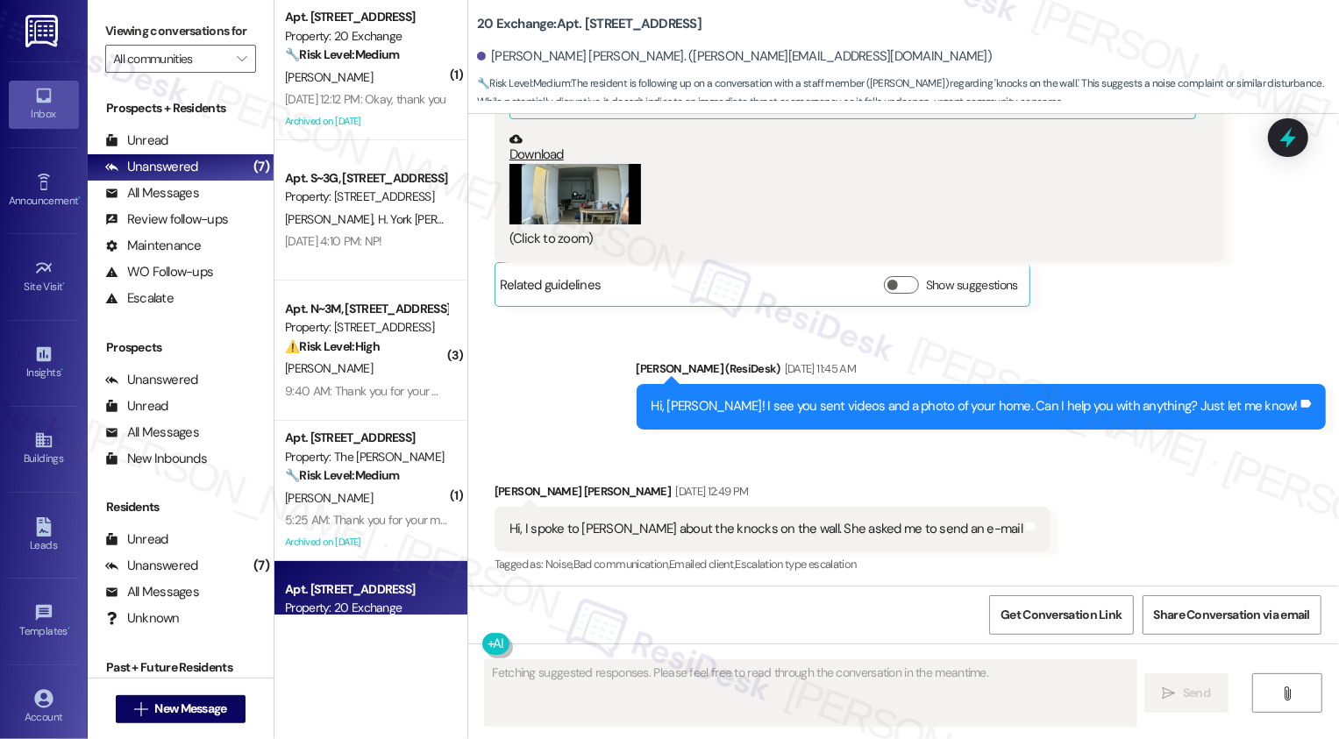
click at [389, 98] on div "[DATE] 12:12 PM: Okay, thank you [DATE] 12:12 PM: Okay, thank you" at bounding box center [365, 99] width 161 height 16
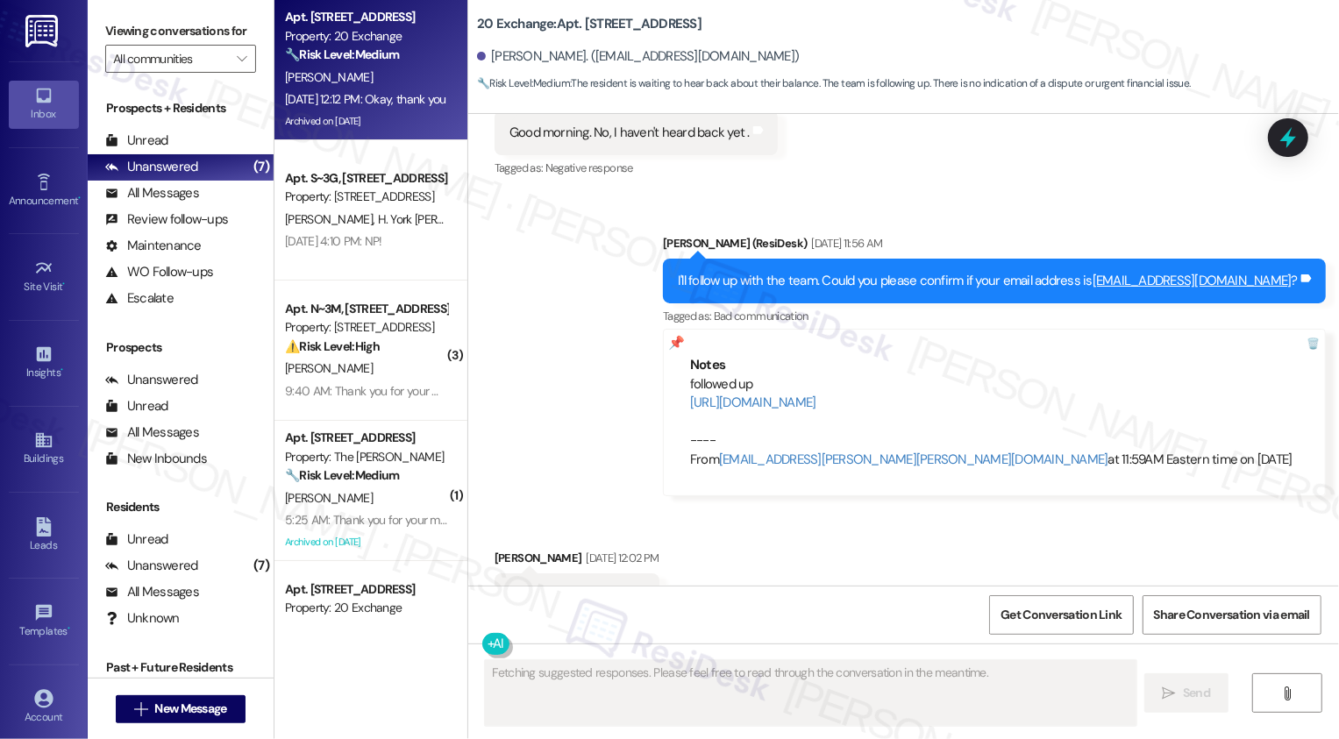
scroll to position [11546, 0]
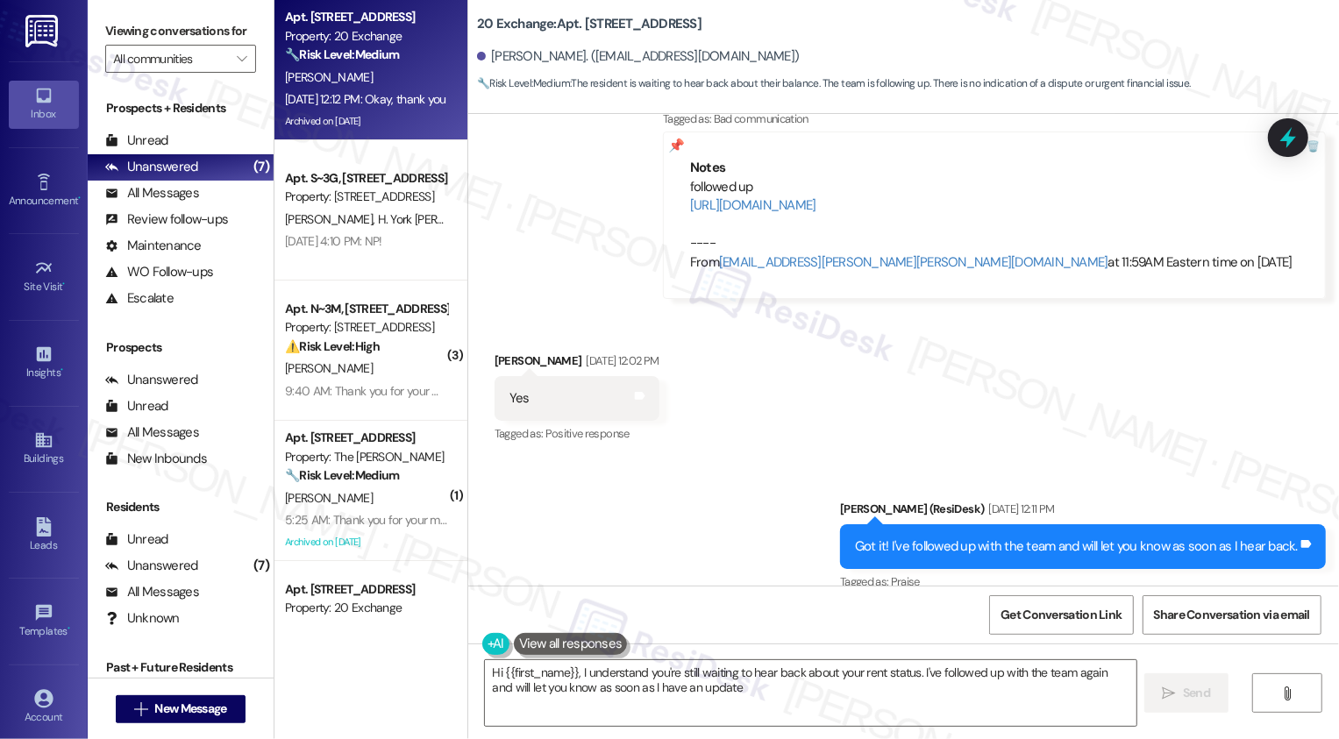
type textarea "Hi {{first_name}}, I understand you're still waiting to hear back about your re…"
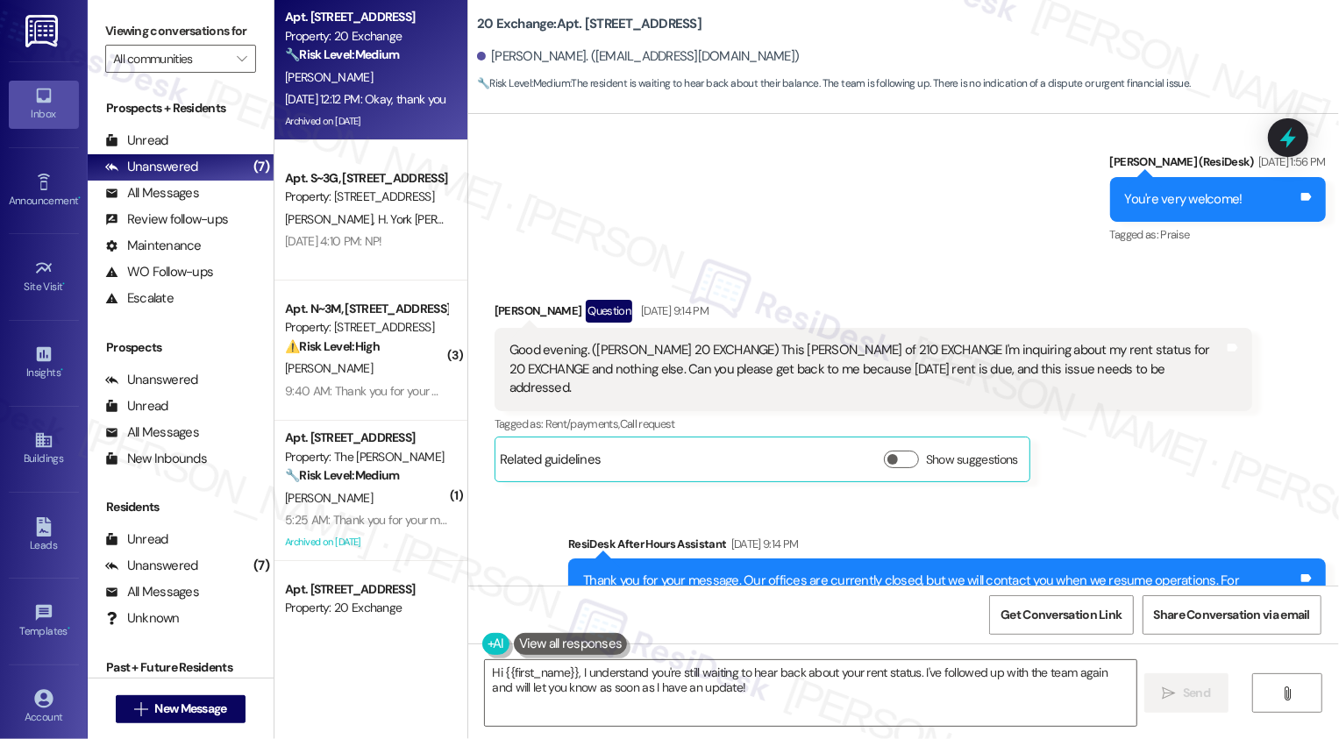
scroll to position [10288, 0]
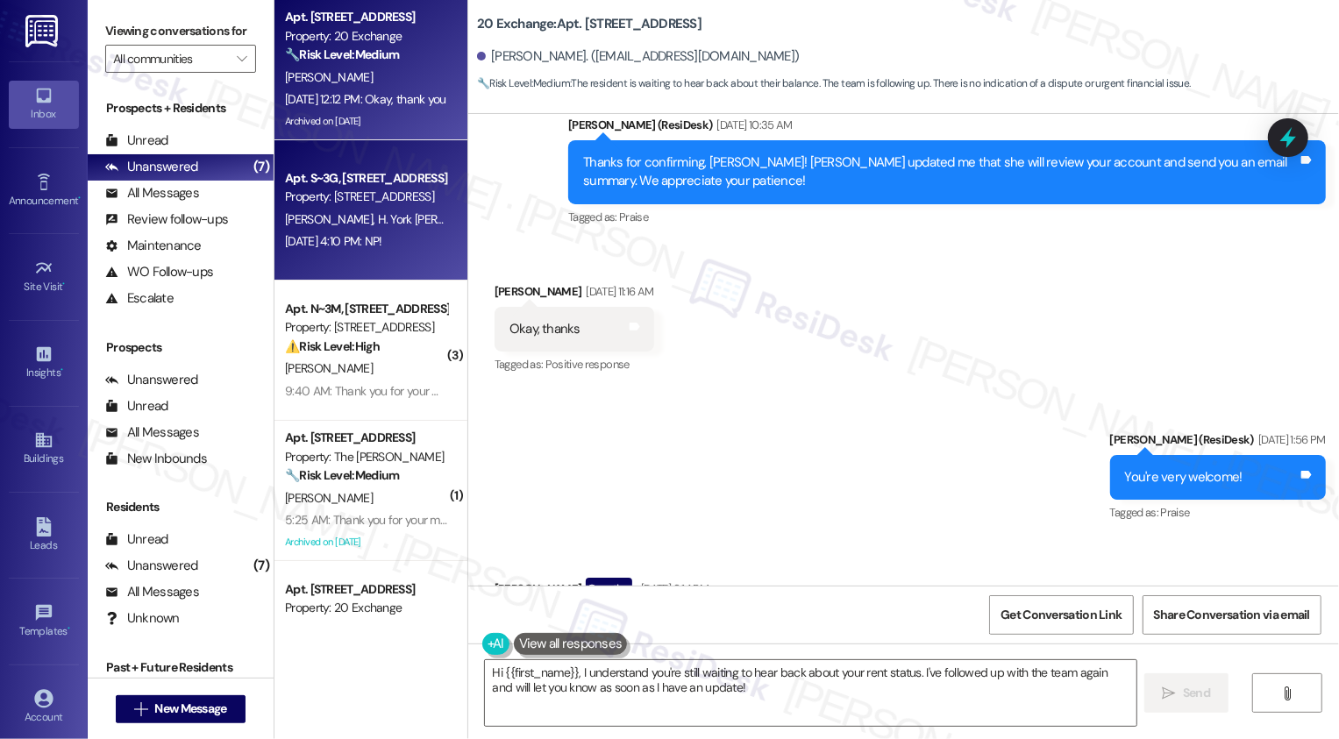
click at [298, 175] on div "Apt. S~3G, [STREET_ADDRESS]" at bounding box center [366, 178] width 162 height 18
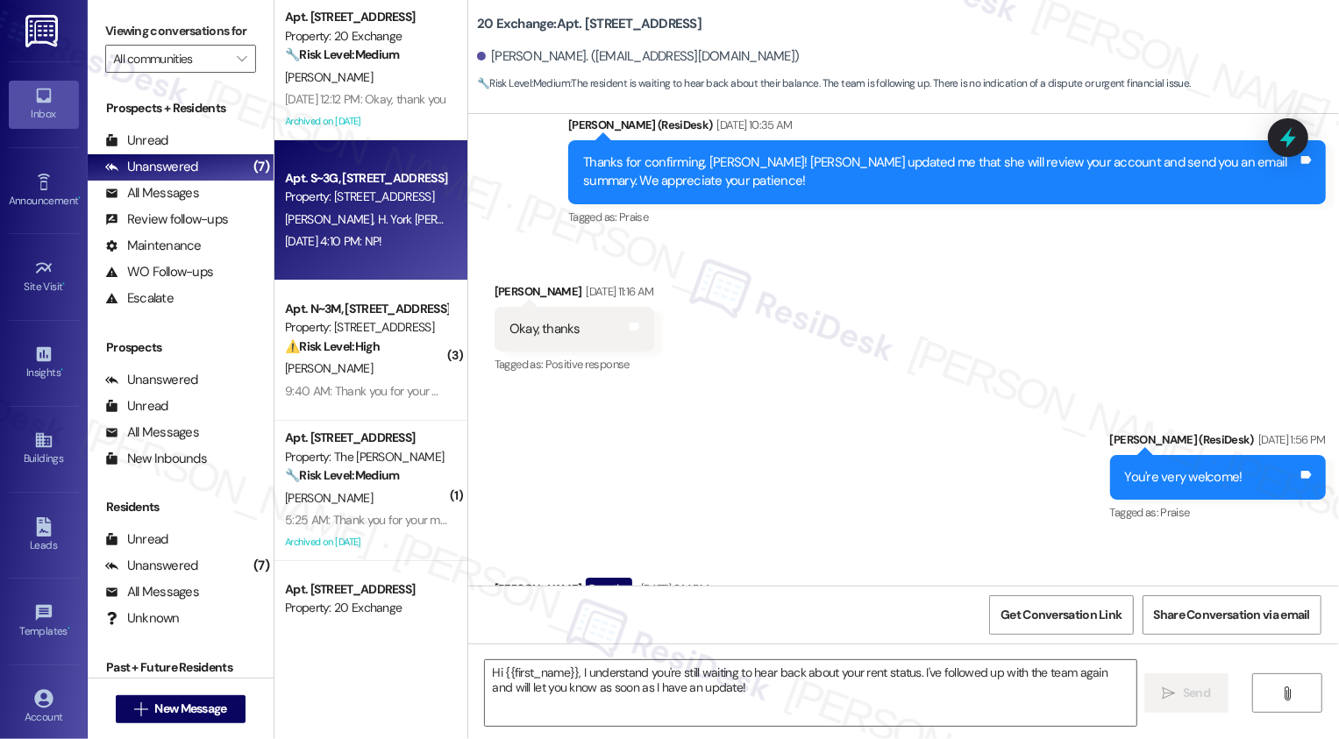
type textarea "Fetching suggested responses. Please feel free to read through the conversation…"
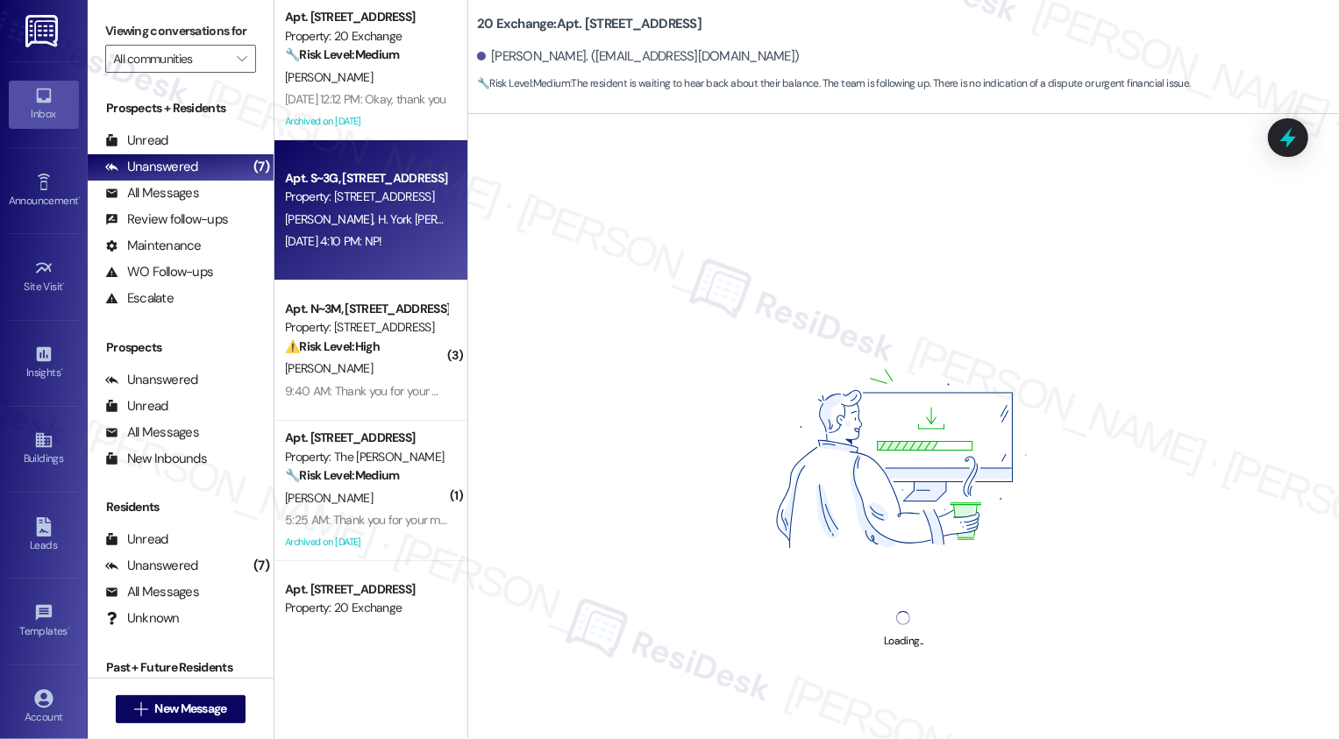
click at [298, 175] on div "Apt. S~3G, [STREET_ADDRESS]" at bounding box center [366, 178] width 162 height 18
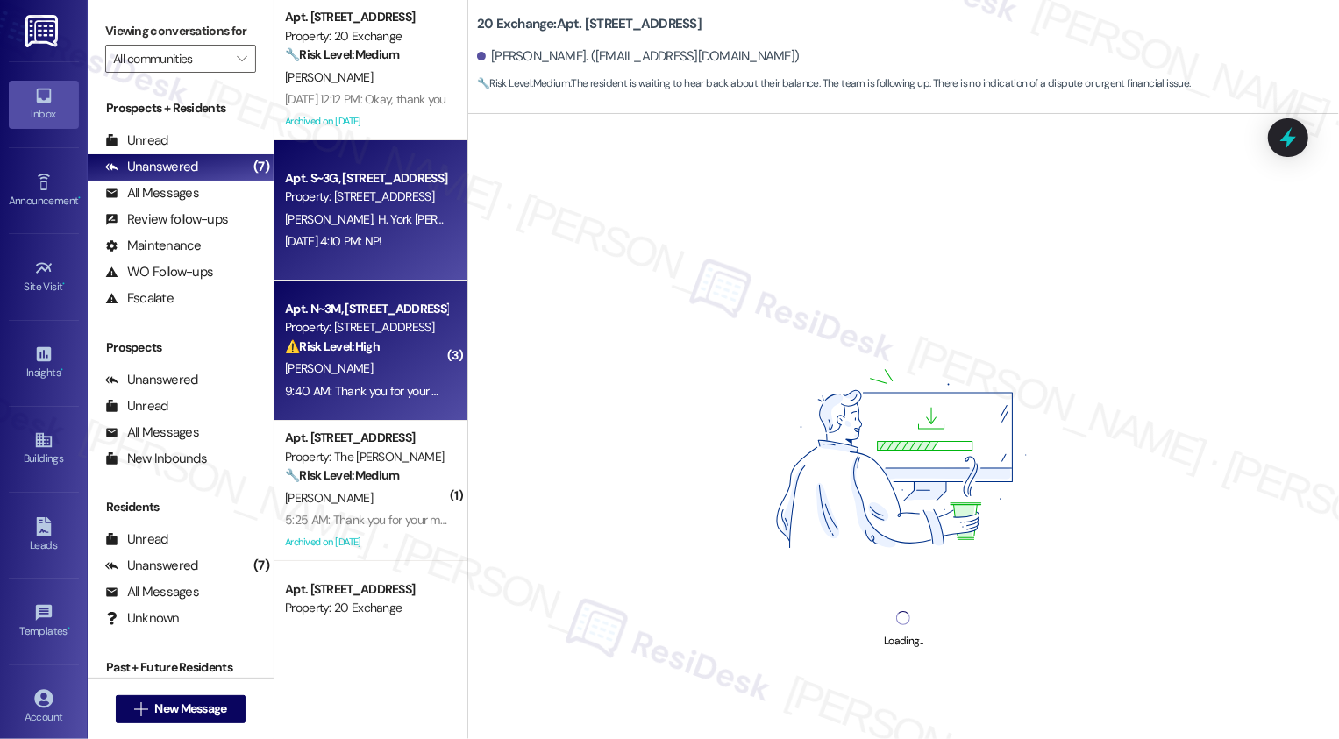
click at [373, 385] on div "9:40 AM: Thank you for your message. Our offices are currently closed, but we w…" at bounding box center [1213, 391] width 1857 height 16
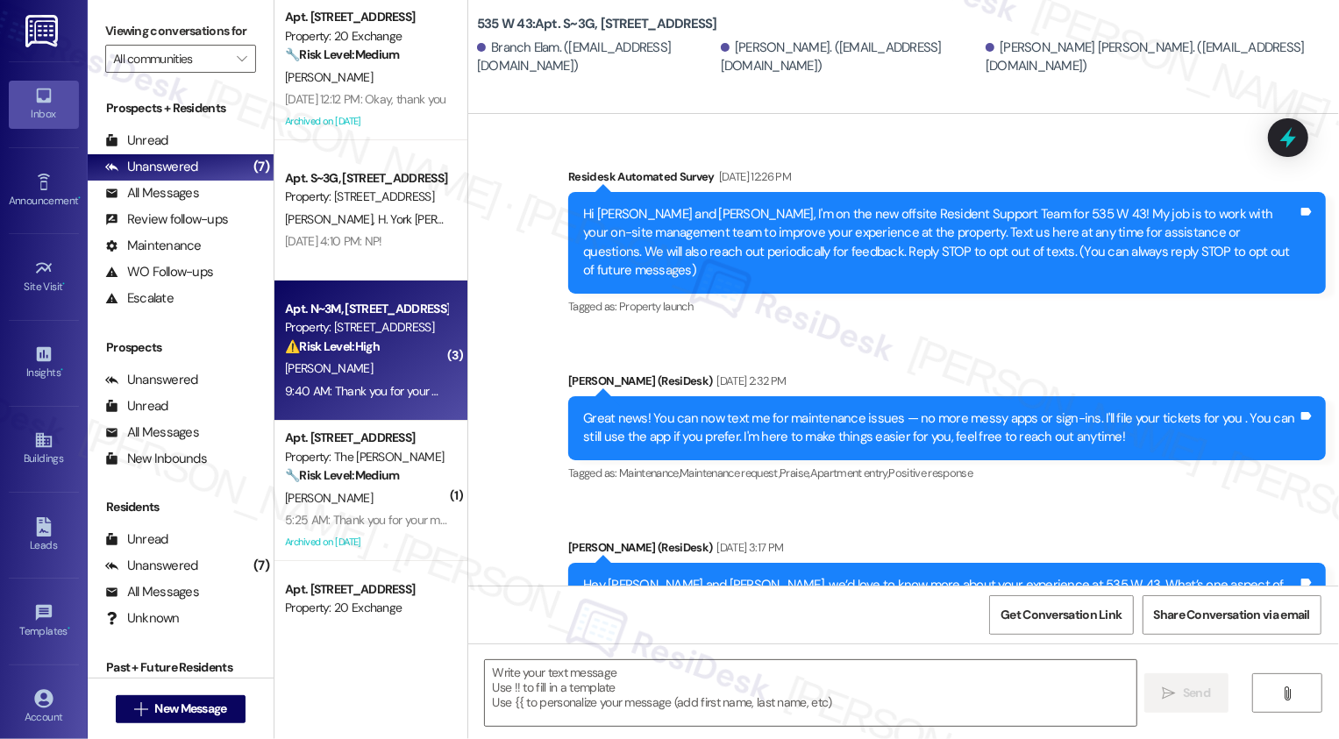
click at [373, 385] on div "9:40 AM: Thank you for your message. Our offices are currently closed, but we w…" at bounding box center [1213, 391] width 1857 height 16
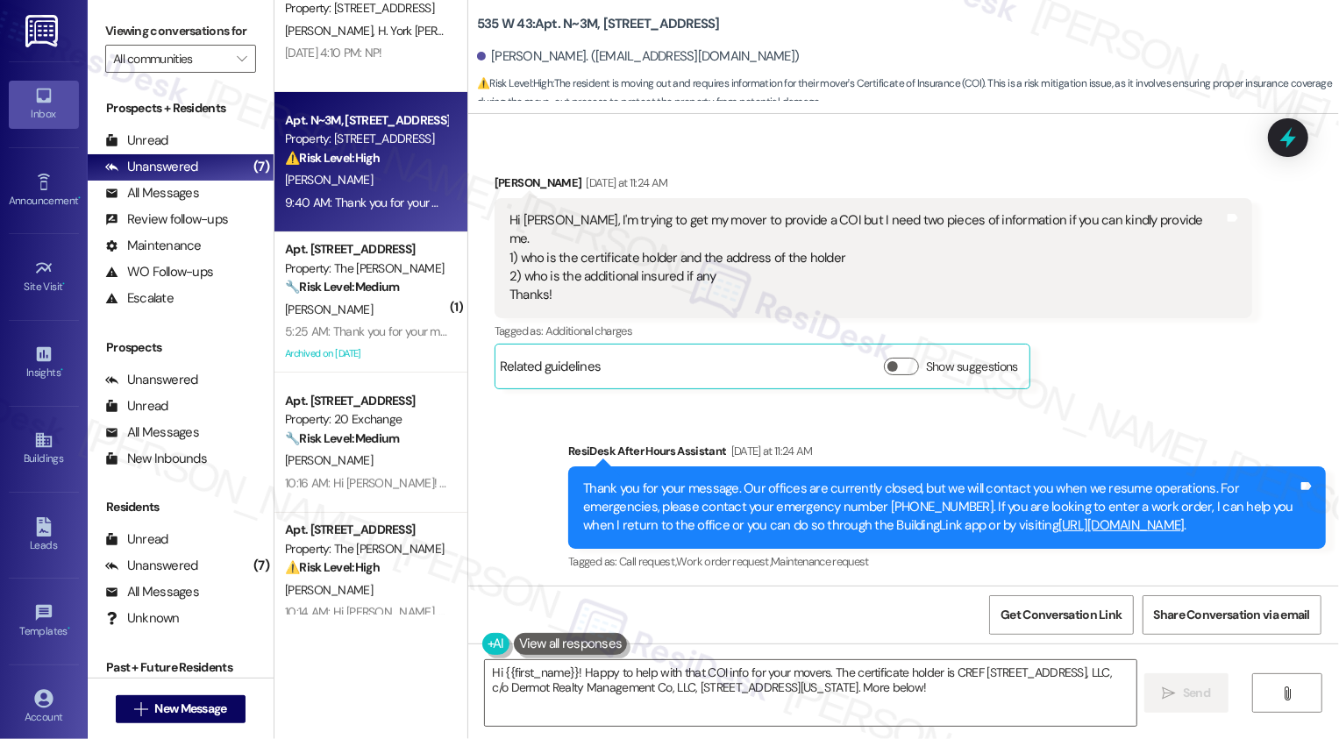
scroll to position [9622, 0]
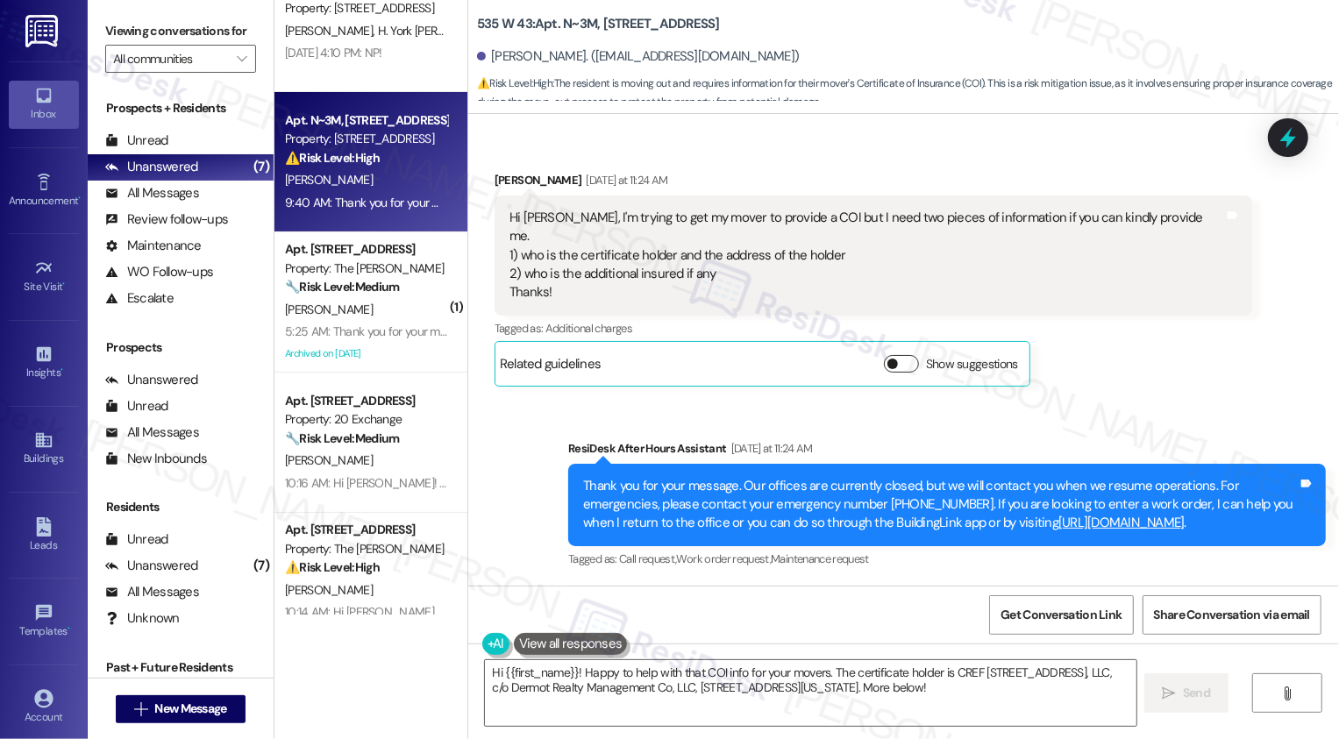
click at [893, 355] on button "Show suggestions" at bounding box center [901, 364] width 35 height 18
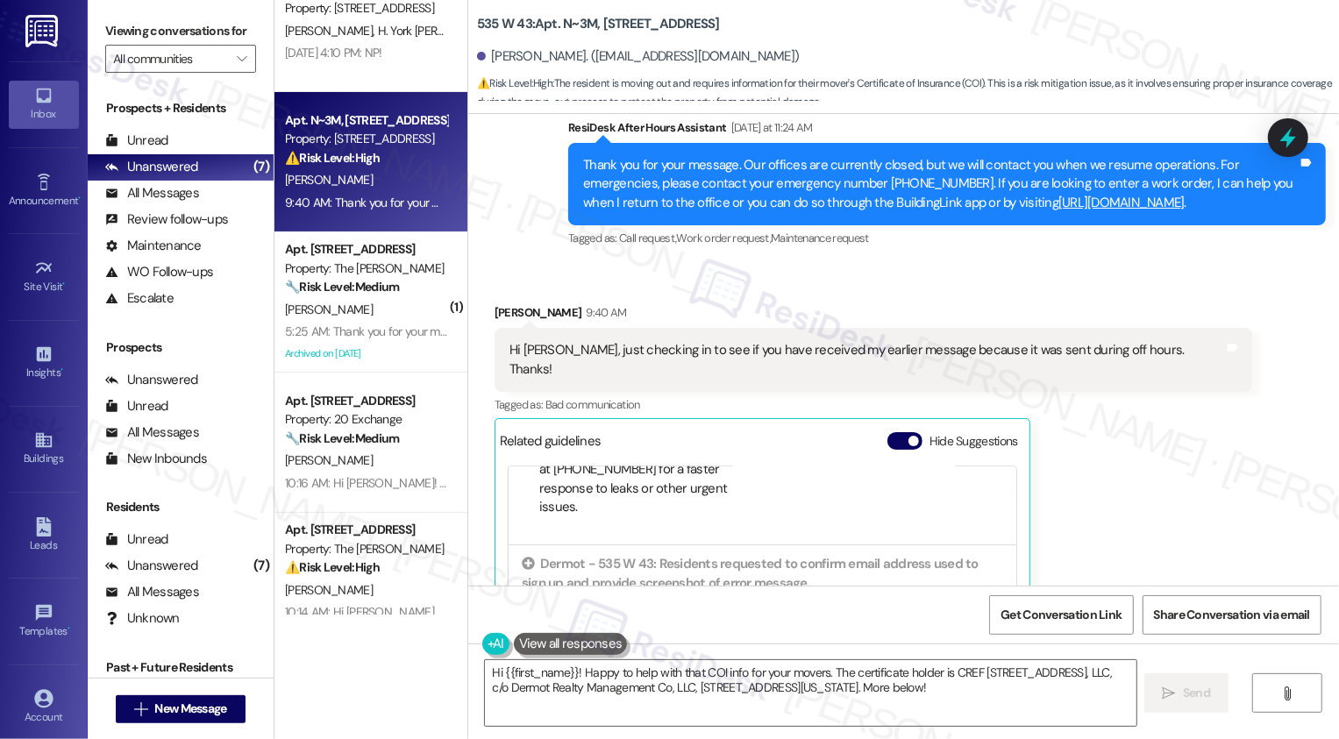
scroll to position [246, 0]
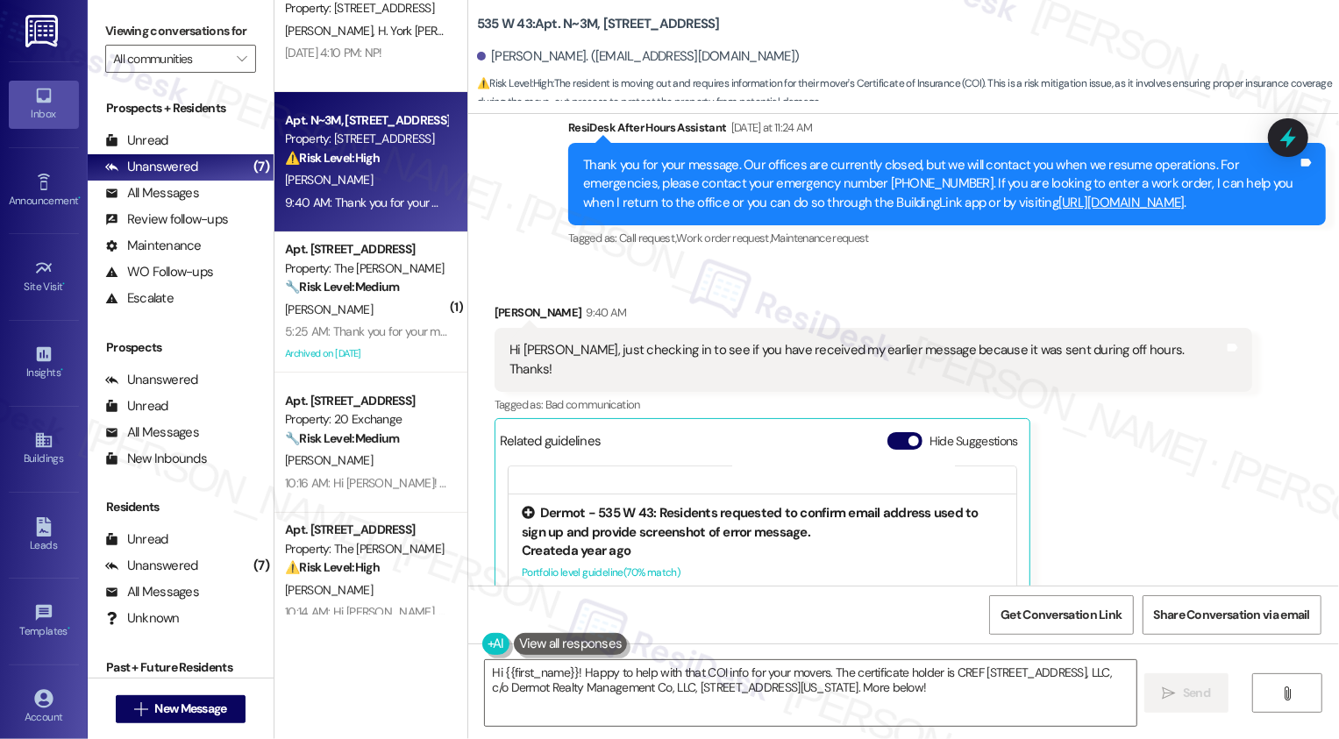
click at [839, 542] on div "Created a year ago" at bounding box center [763, 551] width 482 height 18
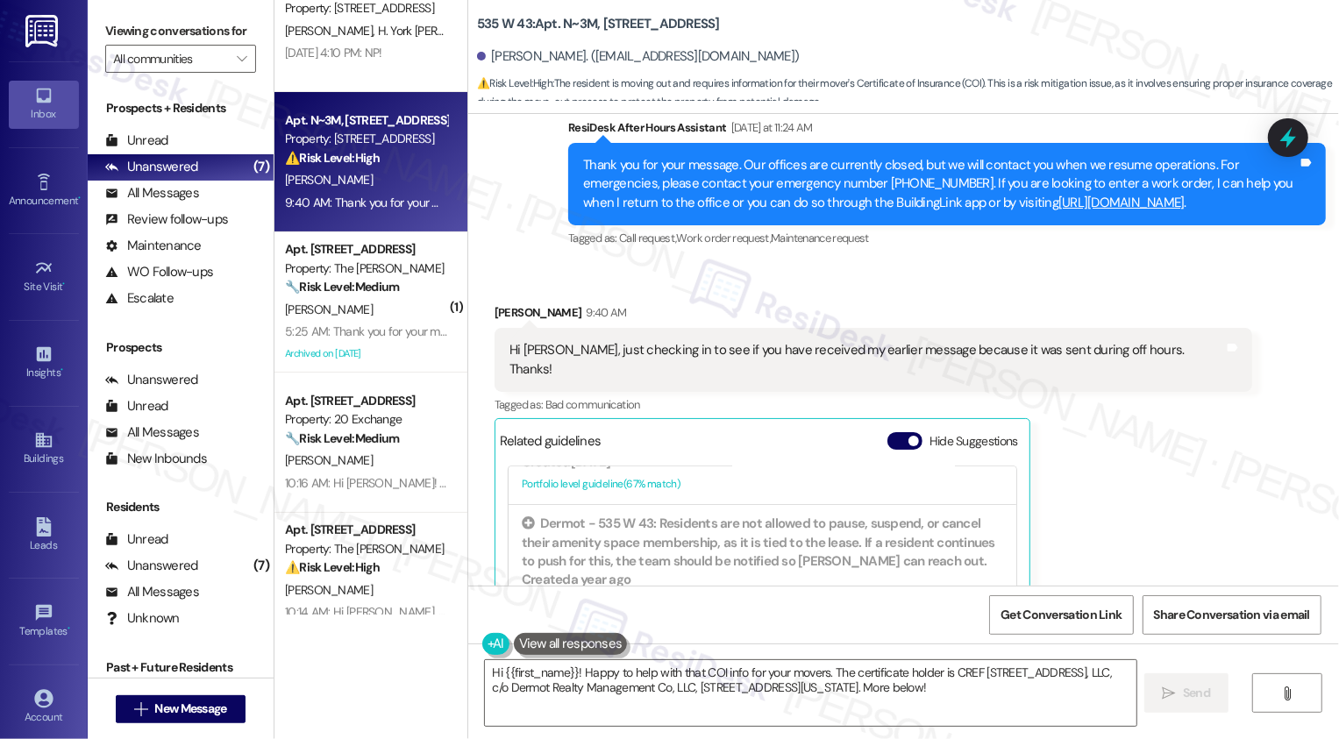
scroll to position [10376, 0]
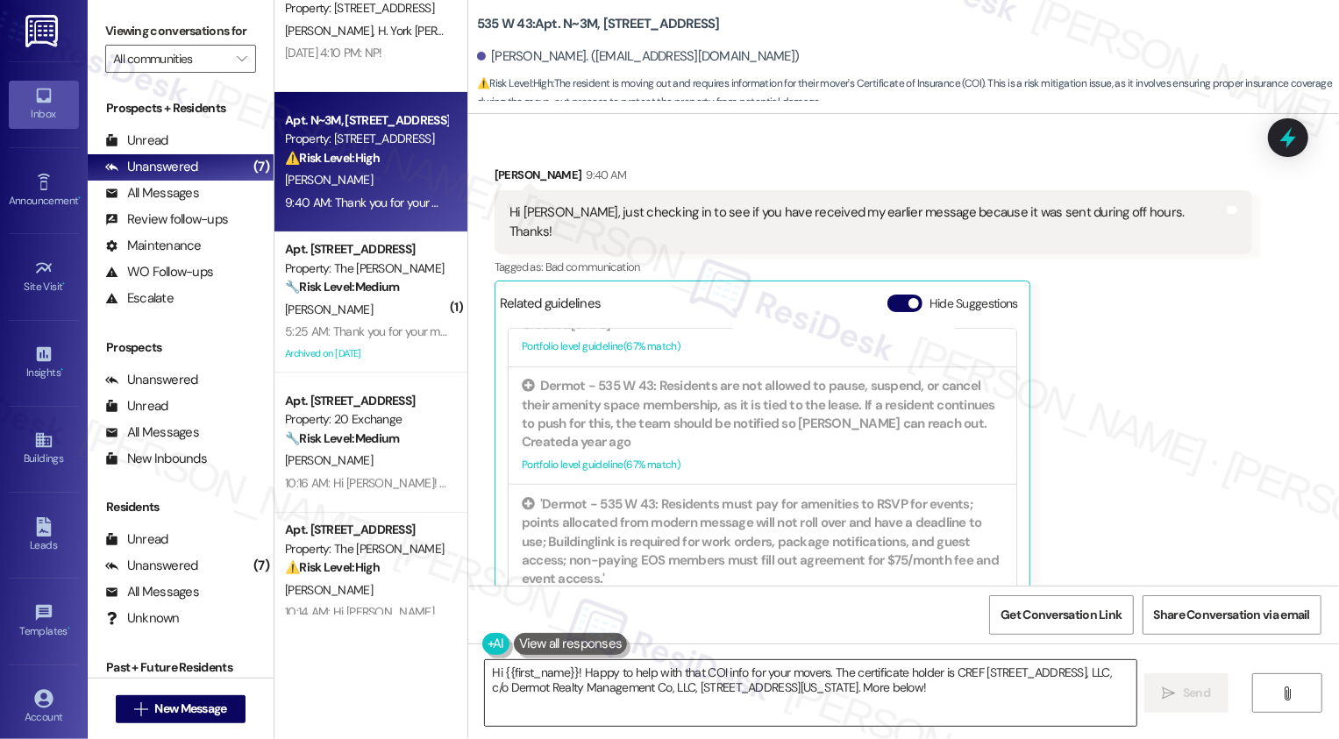
click at [583, 675] on textarea "Hi {{first_name}}! Happy to help with that COI info for your movers. The certif…" at bounding box center [811, 694] width 652 height 66
click at [637, 681] on textarea "Hi {{first_name}}! Happy to help with that COI info for your movers. The certif…" at bounding box center [811, 694] width 652 height 66
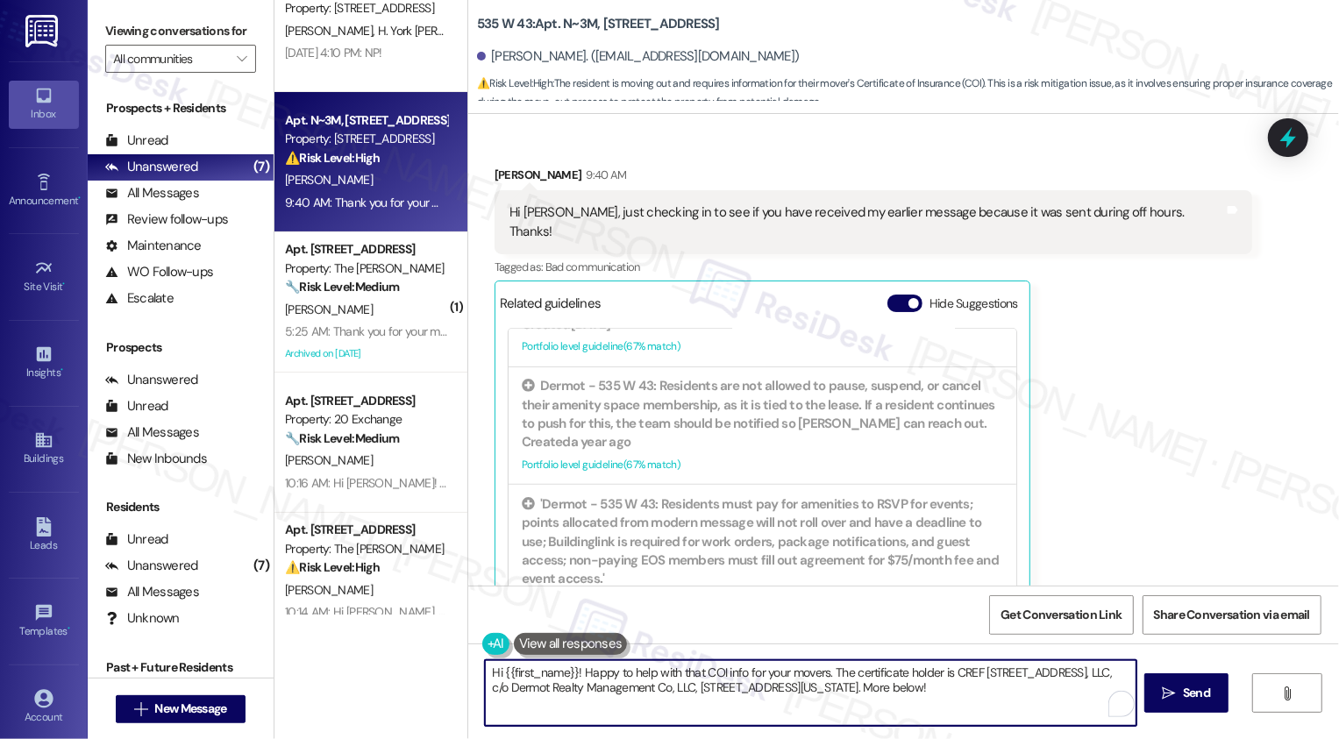
drag, startPoint x: 689, startPoint y: 671, endPoint x: 802, endPoint y: 739, distance: 131.8
click at [802, 739] on div "Hi {{first_name}}! Happy to help with that COI info for your movers. The certif…" at bounding box center [903, 710] width 871 height 132
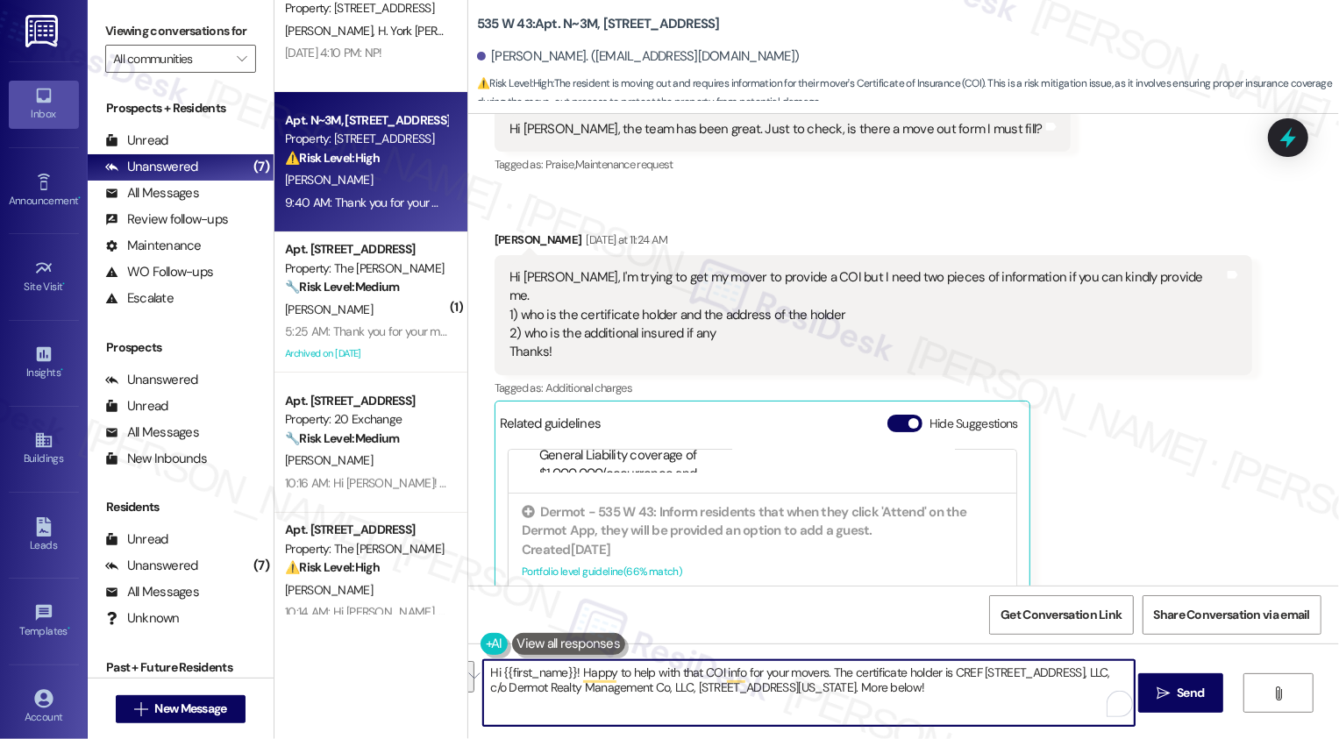
scroll to position [9536, 0]
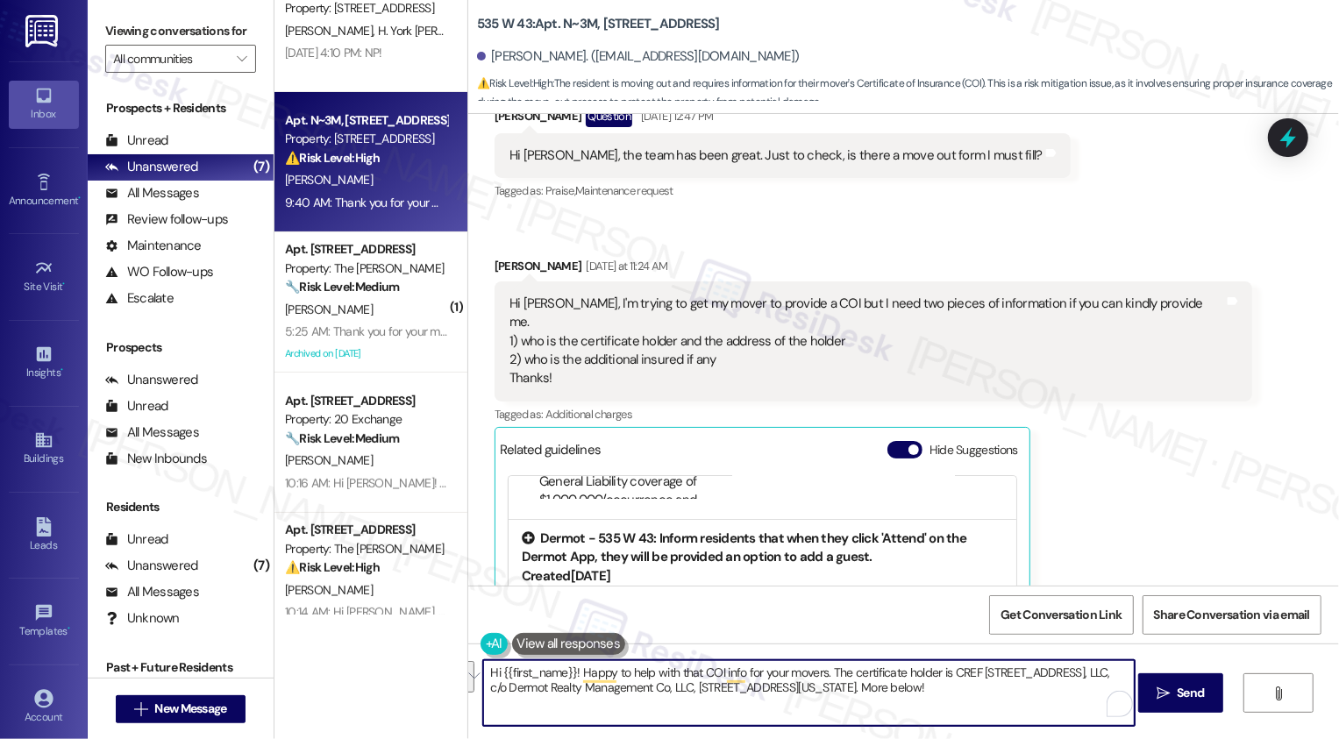
click at [693, 530] on div "Dermot - 535 W 43: Inform residents that when they click 'Attend' on the Dermot…" at bounding box center [763, 549] width 482 height 38
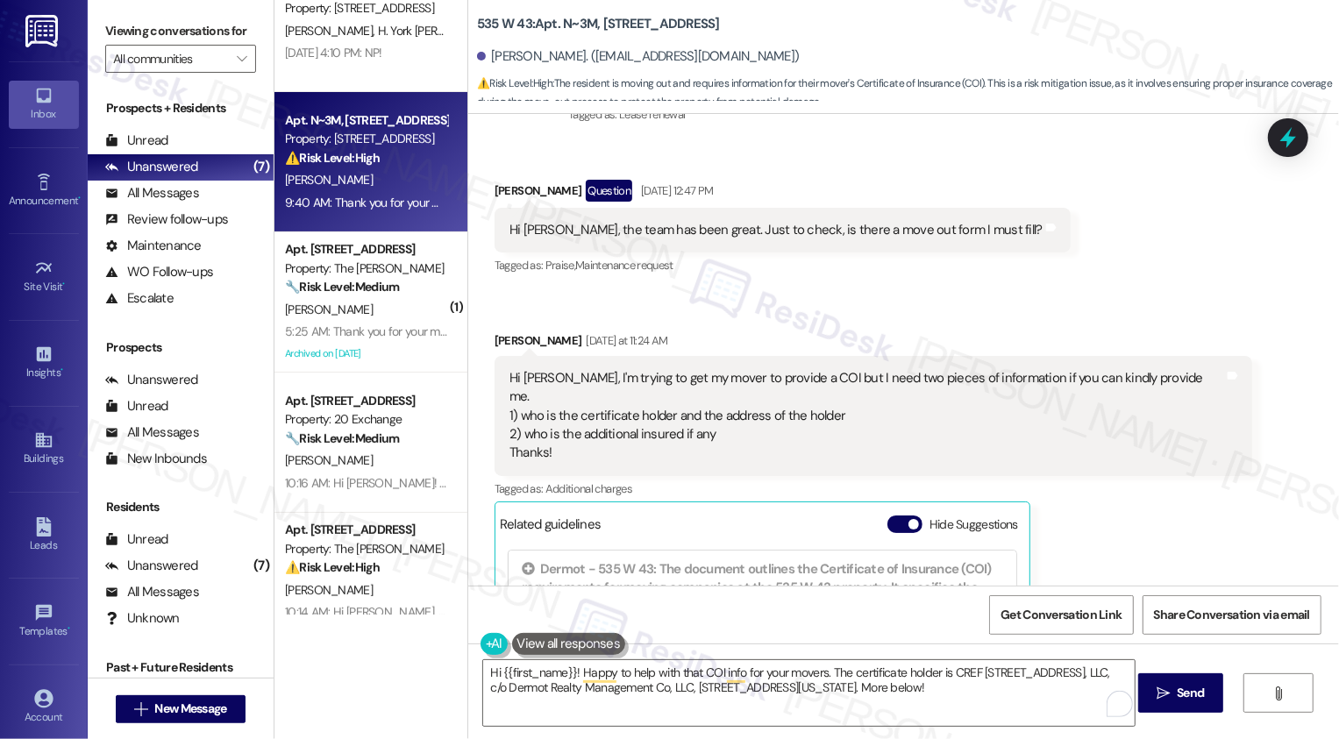
scroll to position [9542, 0]
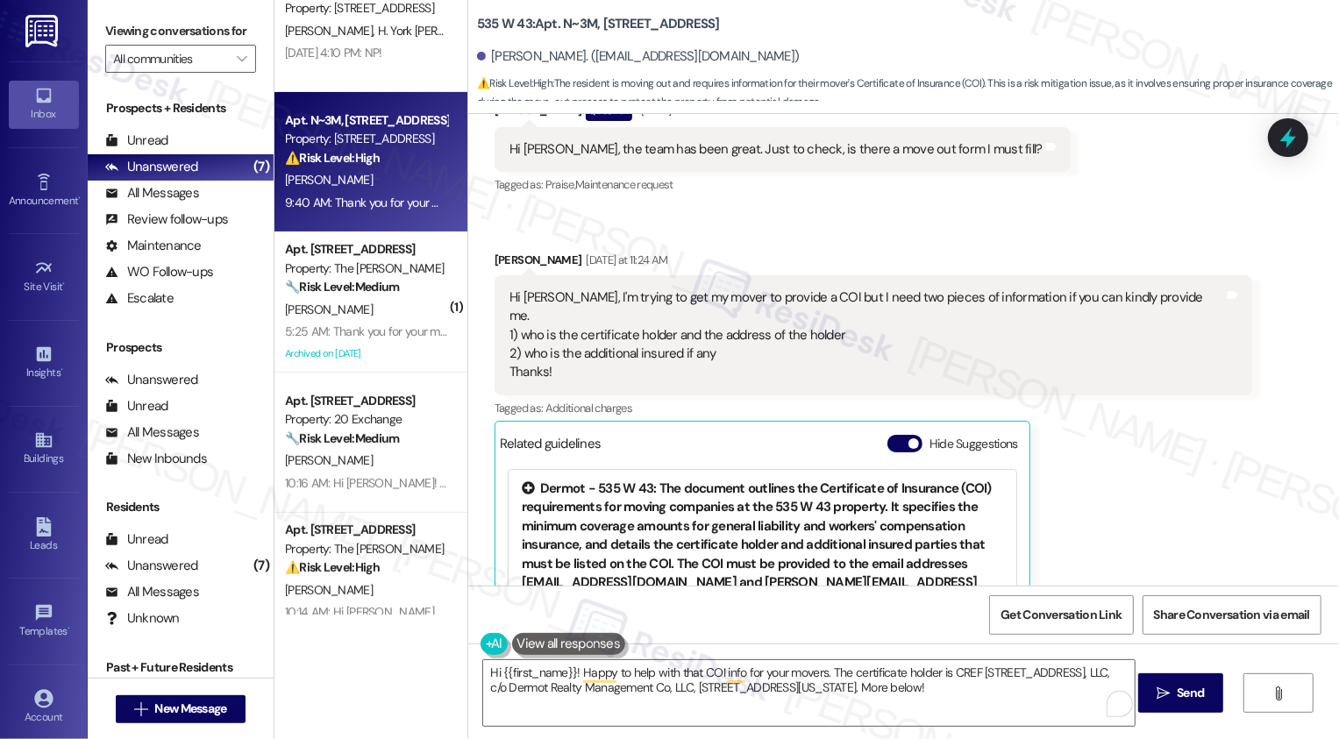
click at [809, 480] on div "Dermot - 535 W 43: The document outlines the Certificate of Insurance (COI) req…" at bounding box center [763, 546] width 482 height 132
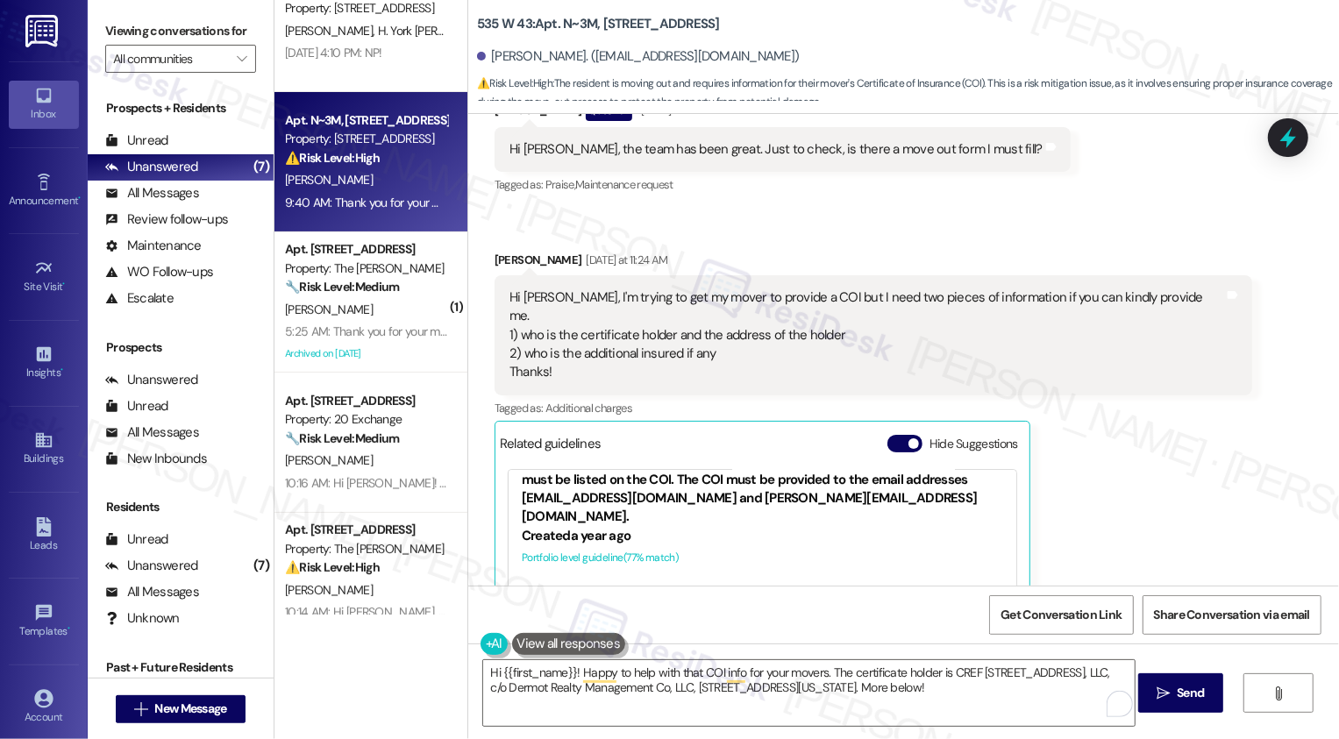
scroll to position [89, 0]
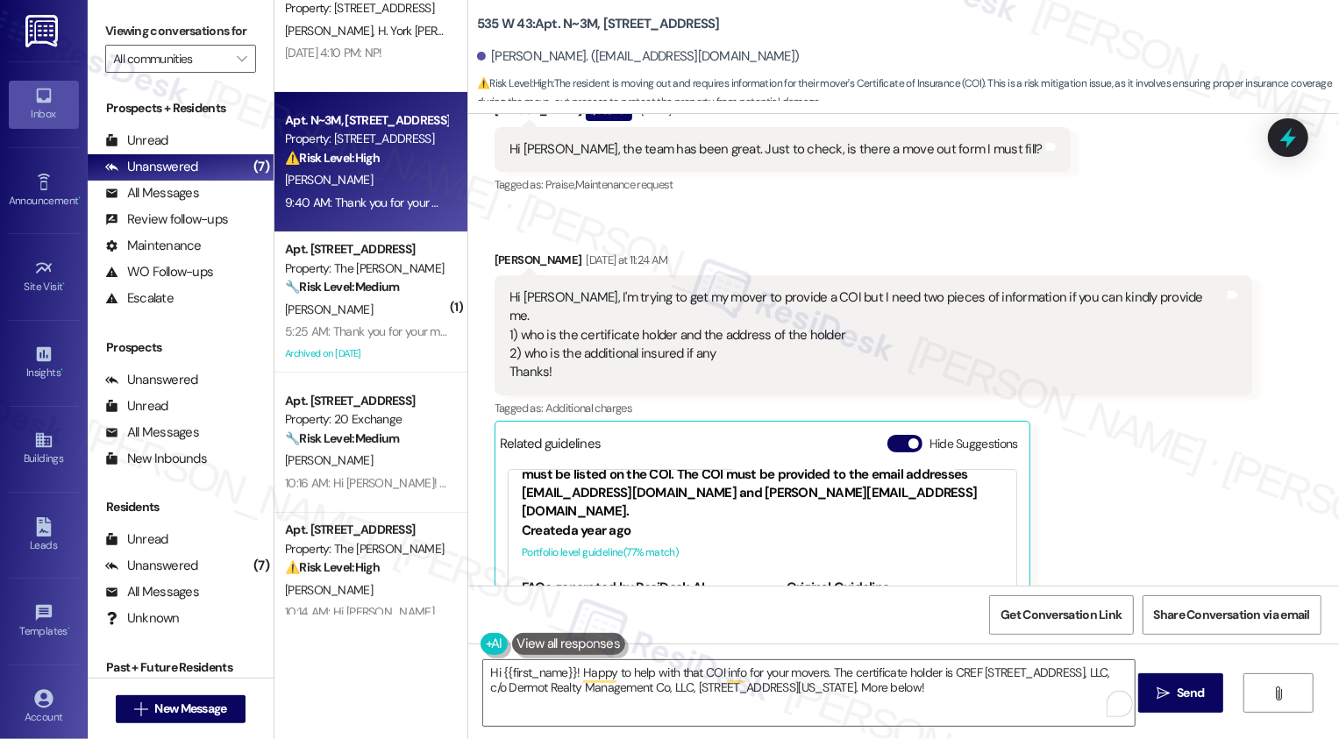
click at [817, 598] on link "[URL][DOMAIN_NAME]…" at bounding box center [881, 616] width 189 height 36
click at [732, 681] on textarea "Hi {{first_name}}! Happy to help with that COI info for your movers. The certif…" at bounding box center [809, 694] width 652 height 66
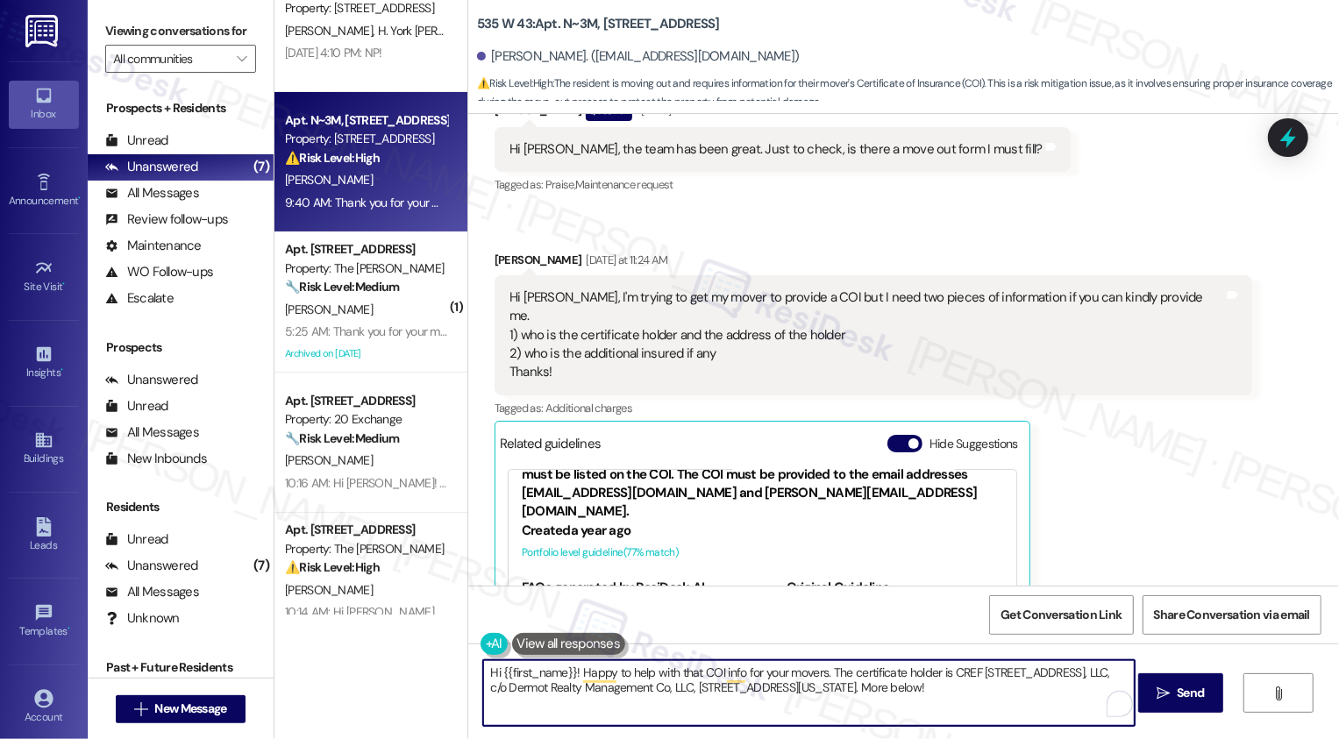
drag, startPoint x: 693, startPoint y: 670, endPoint x: 761, endPoint y: 705, distance: 76.9
click at [761, 705] on textarea "Hi {{first_name}}! Happy to help with that COI info for your movers. The certif…" at bounding box center [809, 694] width 652 height 66
click at [832, 679] on textarea "Hi {{first_name}}! Happy to help with that COI info for your movers. The certif…" at bounding box center [809, 694] width 652 height 66
click at [1032, 677] on textarea "Hi {{first_name}}! Happy to help with that COI info for your movers. The certif…" at bounding box center [809, 694] width 652 height 66
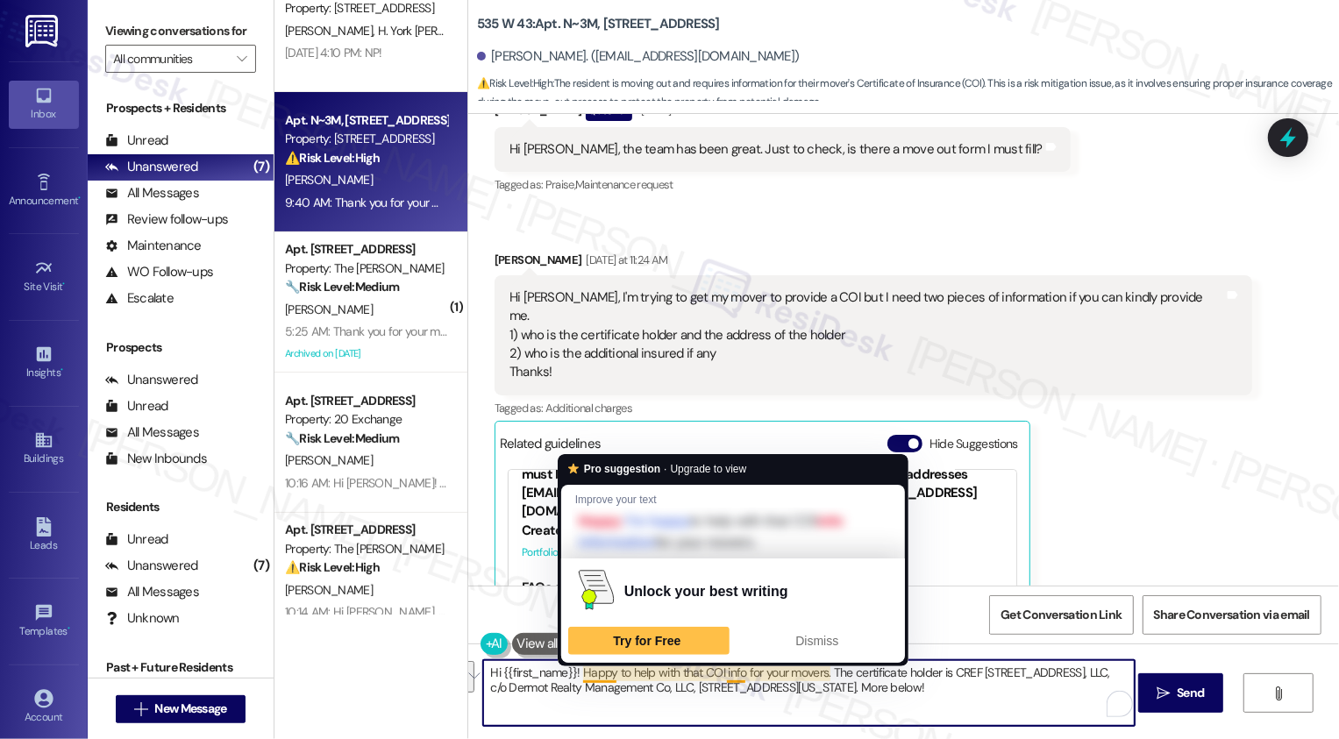
drag, startPoint x: 573, startPoint y: 675, endPoint x: 677, endPoint y: 739, distance: 122.5
click at [677, 739] on div "Hi {{first_name}}! Happy to help with that COI info for your movers. The certif…" at bounding box center [903, 710] width 871 height 132
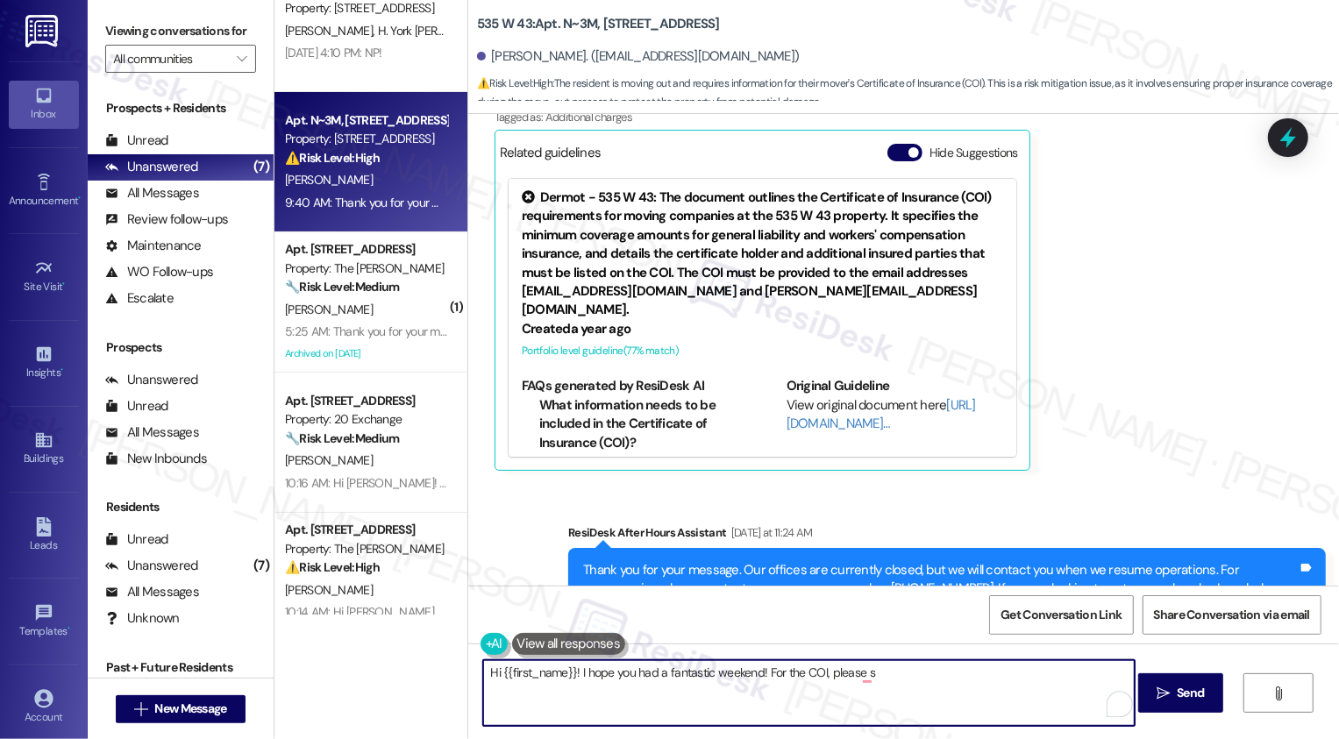
scroll to position [10515, 0]
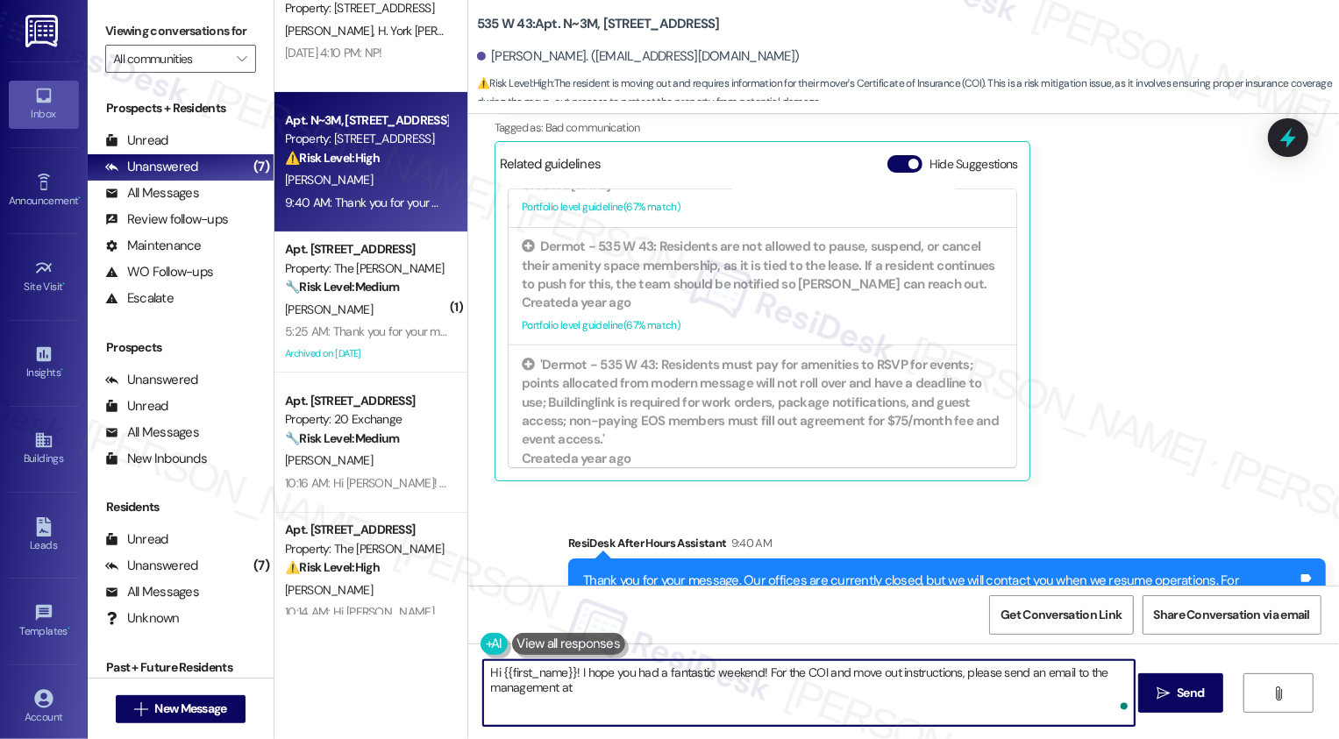
paste textarea "[EMAIL_ADDRESS][DOMAIN_NAME]"
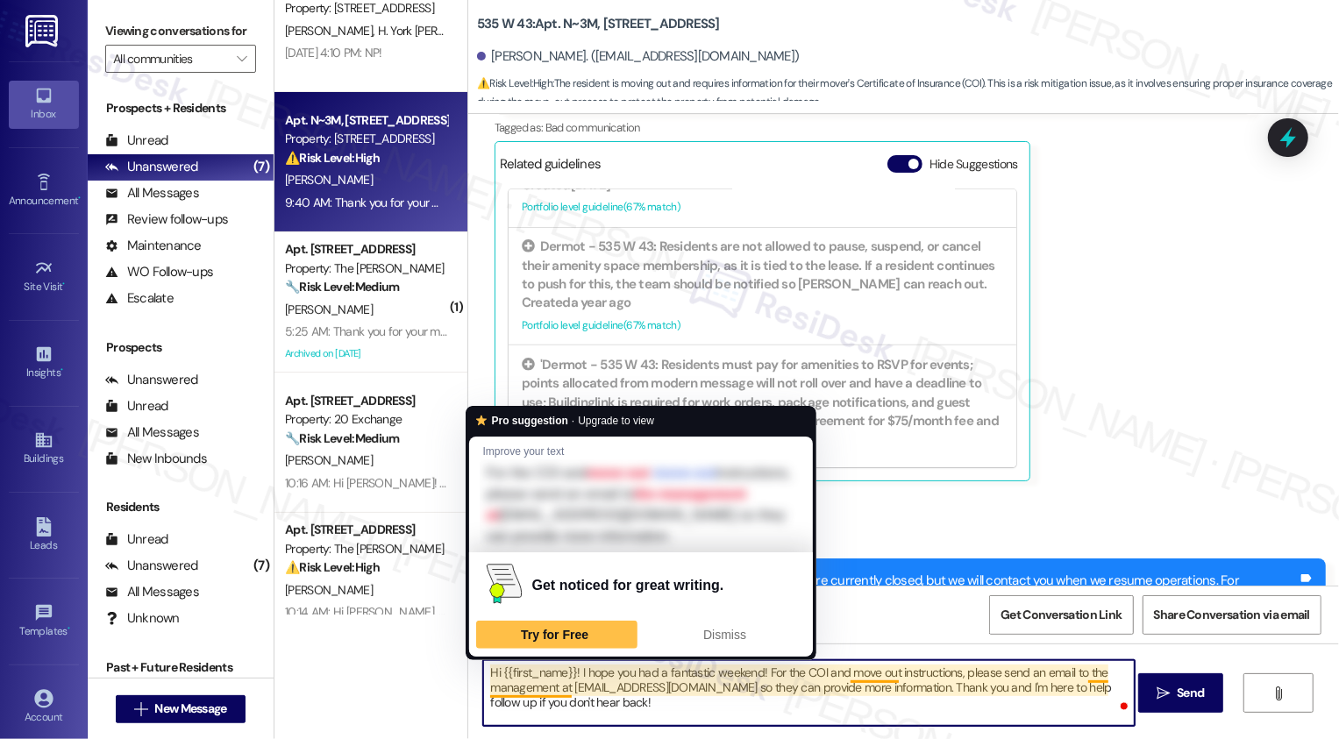
click at [617, 699] on textarea "Hi {{first_name}}! I hope you had a fantastic weekend! For the COI and move out…" at bounding box center [809, 694] width 652 height 66
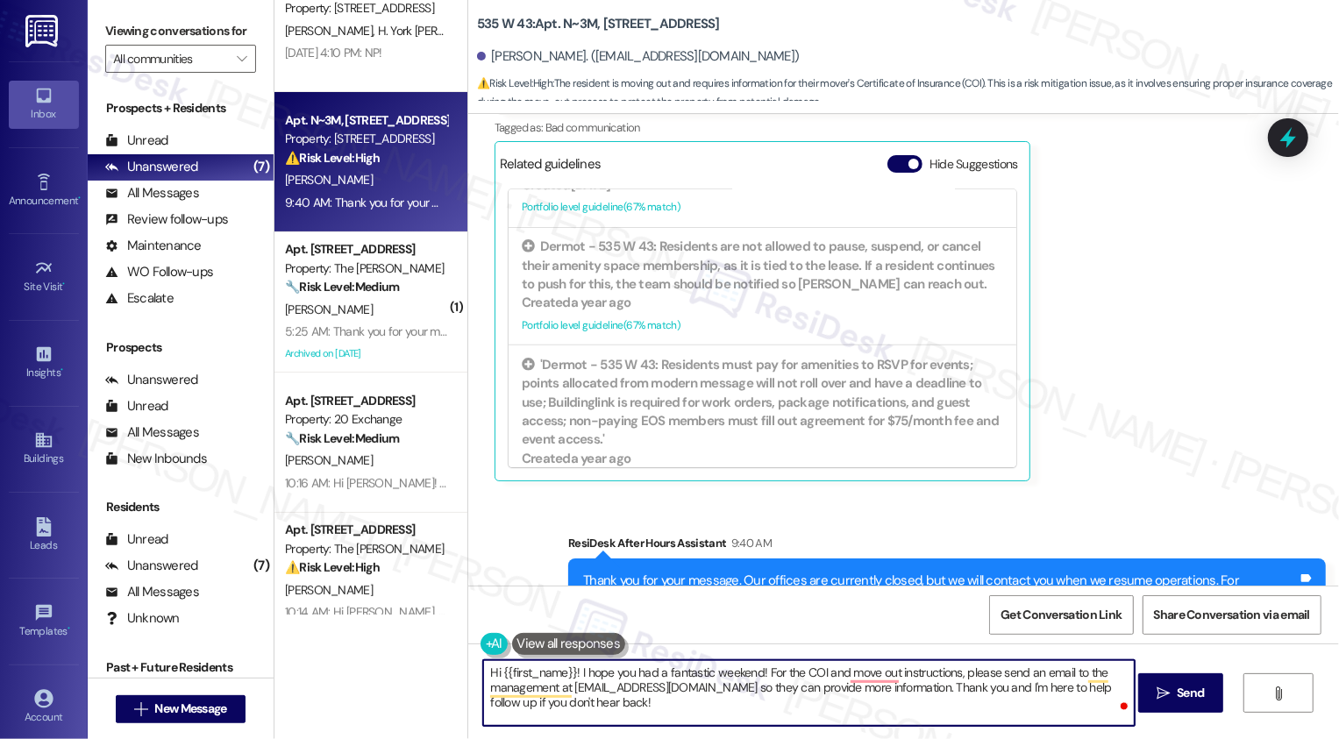
click at [722, 712] on textarea "Hi {{first_name}}! I hope you had a fantastic weekend! For the COI and move out…" at bounding box center [809, 694] width 652 height 66
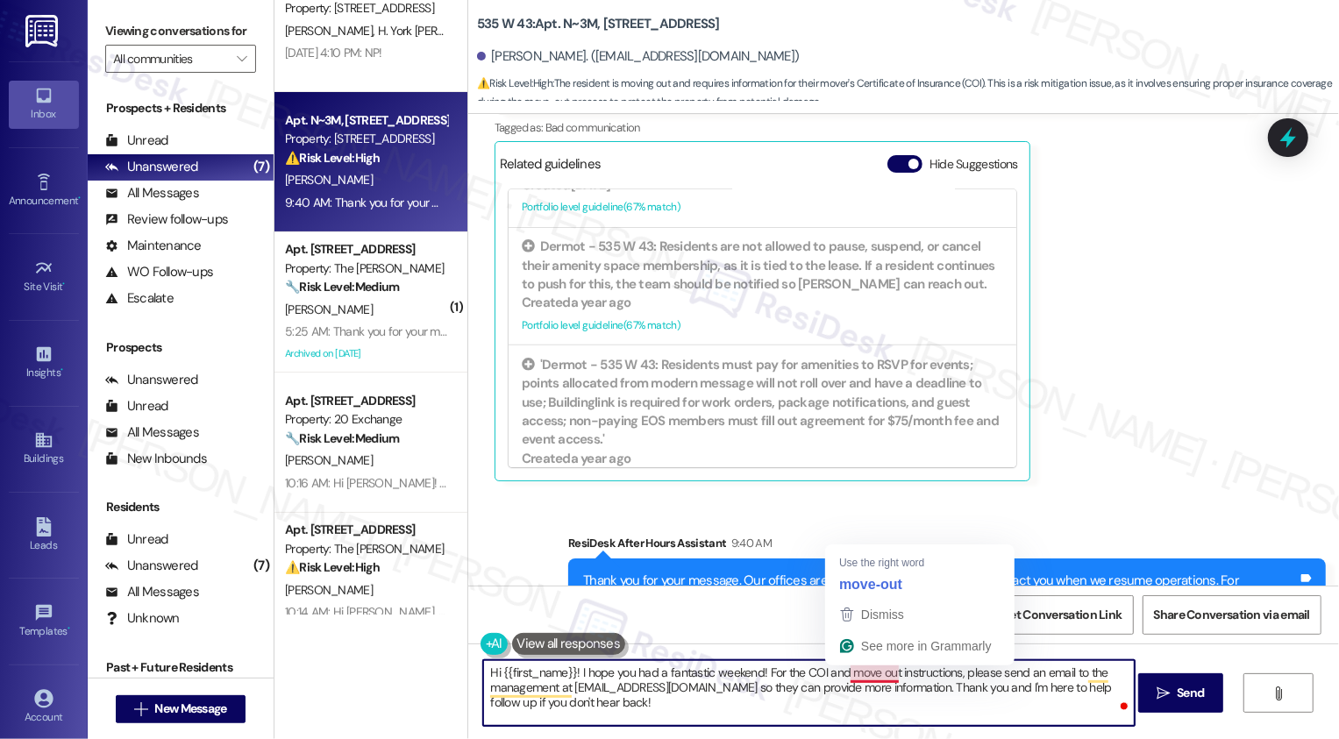
click at [863, 674] on textarea "Hi {{first_name}}! I hope you had a fantastic weekend! For the COI and move out…" at bounding box center [809, 694] width 652 height 66
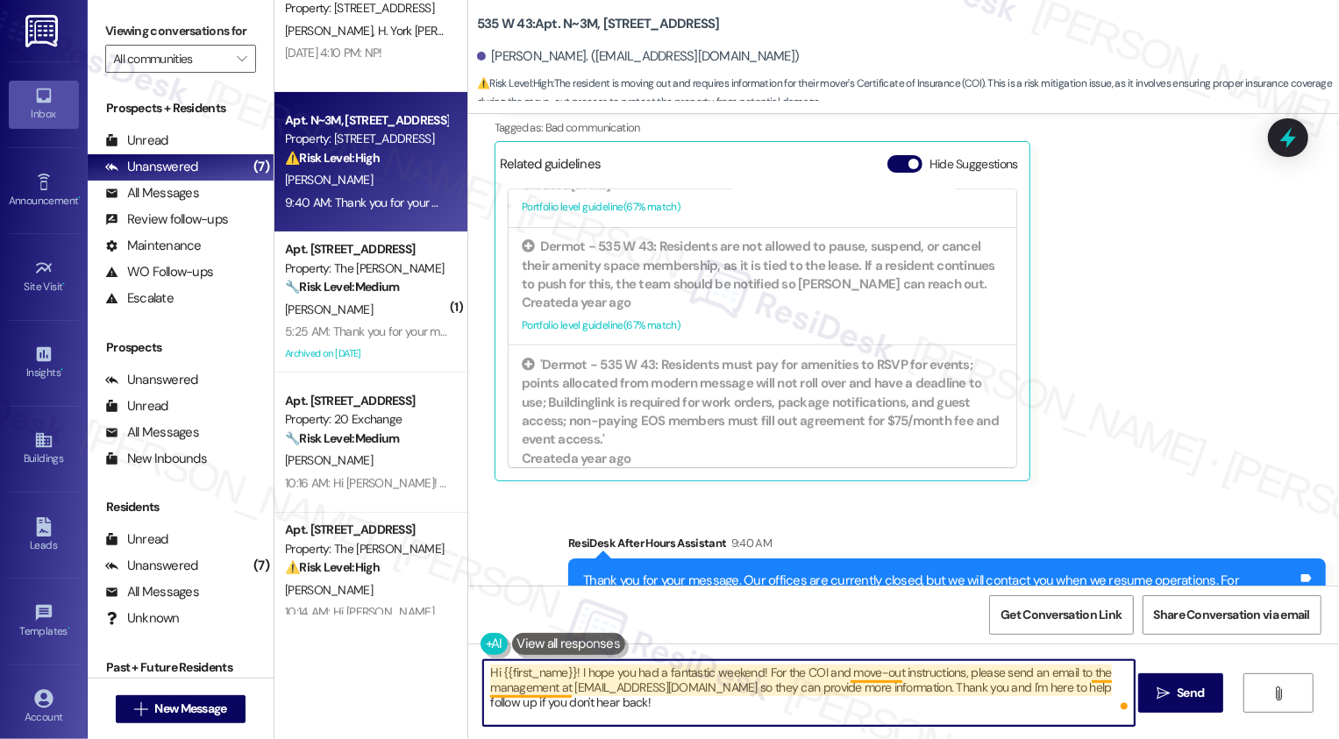
click at [1096, 678] on textarea "Hi {{first_name}}! I hope you had a fantastic weekend! For the COI and move-out…" at bounding box center [809, 694] width 652 height 66
click at [1086, 672] on textarea "Hi {{first_name}}! I hope you had a fantastic weekend! For the COI and move-out…" at bounding box center [809, 694] width 652 height 66
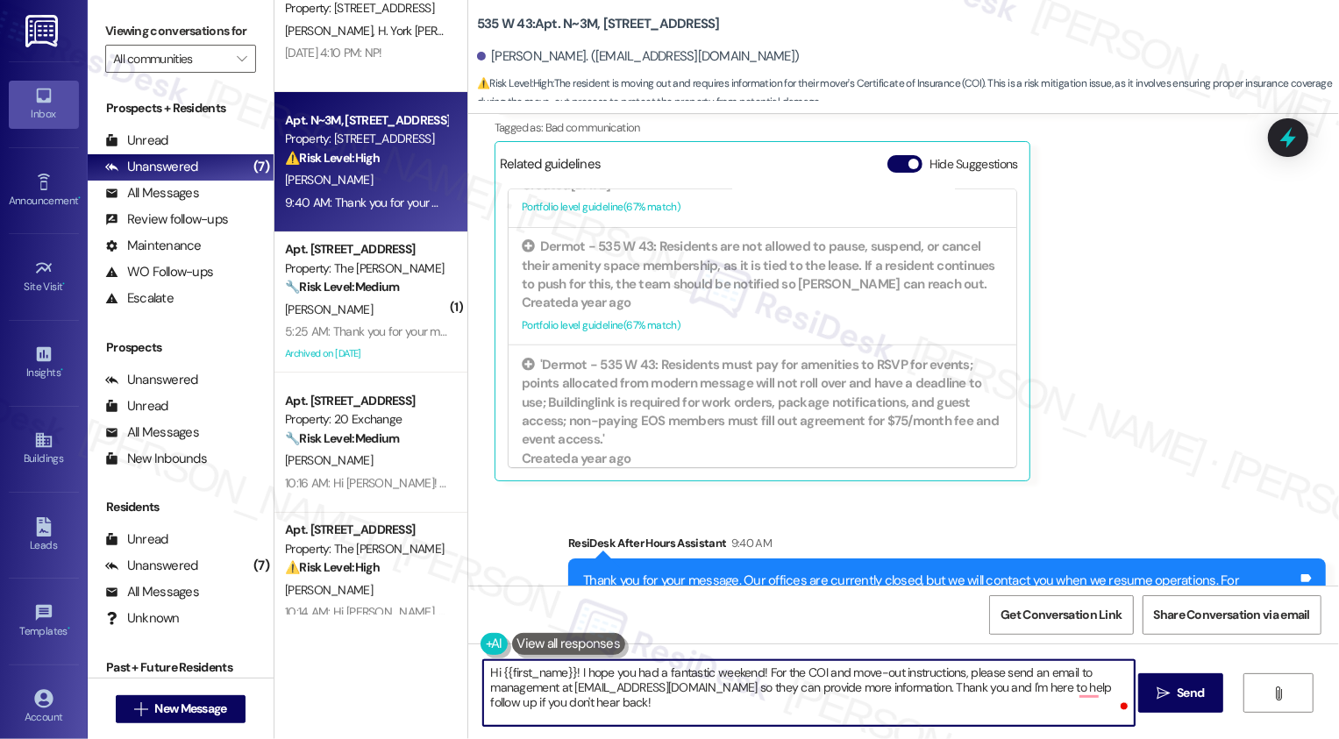
click at [725, 708] on textarea "Hi {{first_name}}! I hope you had a fantastic weekend! For the COI and move-out…" at bounding box center [809, 694] width 652 height 66
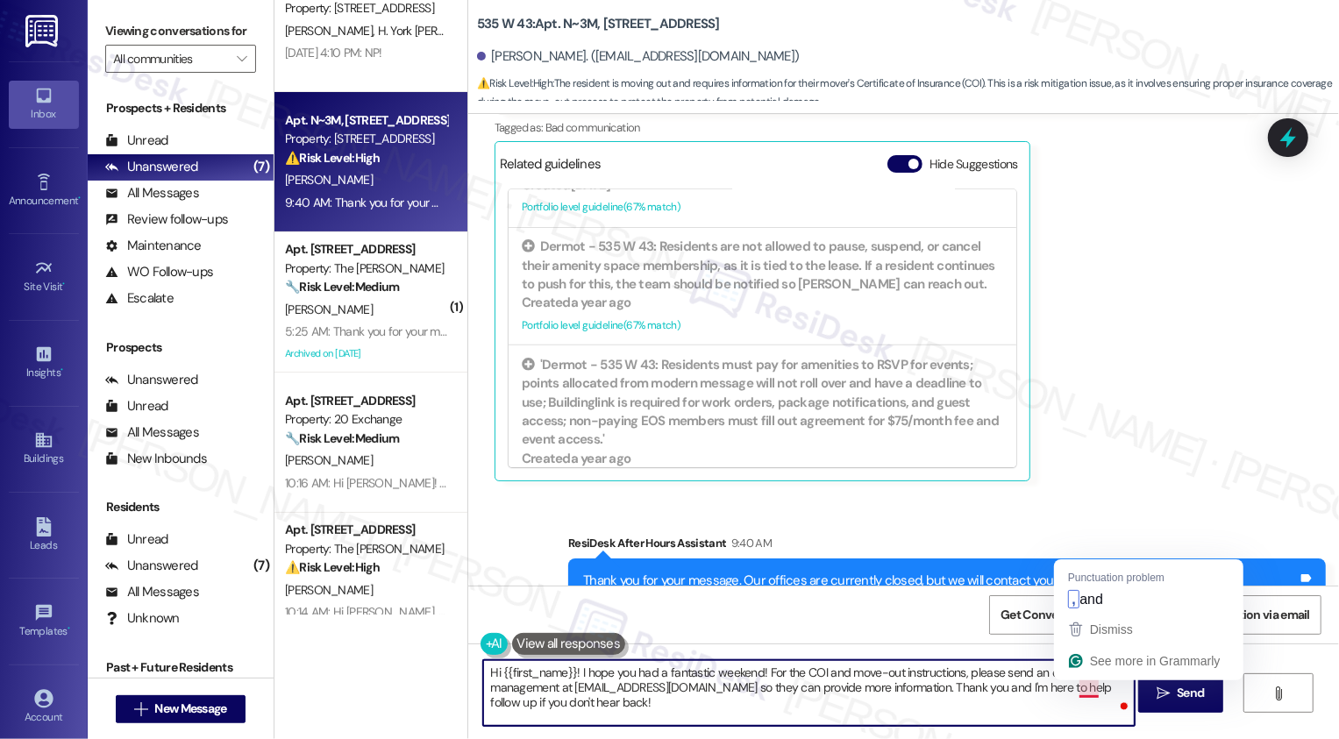
click at [1077, 688] on textarea "Hi {{first_name}}! I hope you had a fantastic weekend! For the COI and move-out…" at bounding box center [809, 694] width 652 height 66
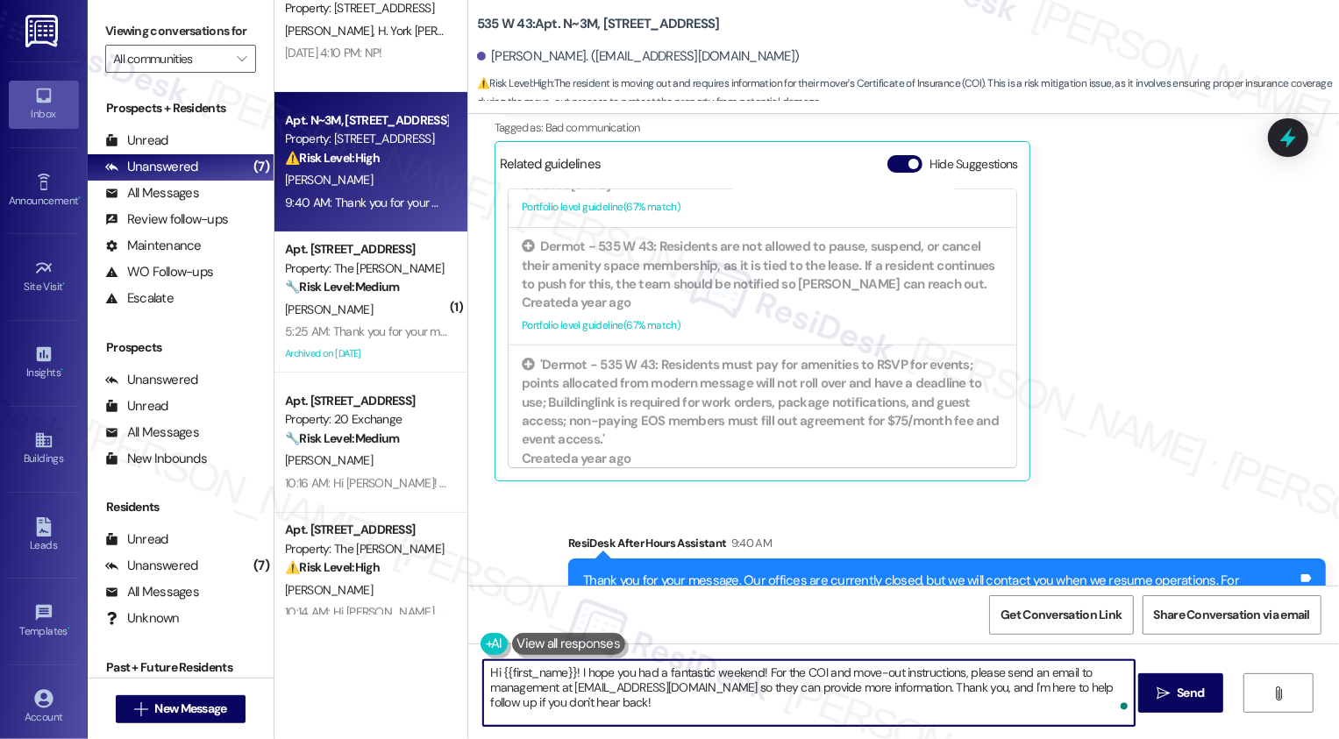
click at [536, 709] on textarea "Hi {{first_name}}! I hope you had a fantastic weekend! For the COI and move-out…" at bounding box center [809, 694] width 652 height 66
click at [541, 703] on textarea "Hi {{first_name}}! I hope you had a fantastic weekend! For the COI and move-out…" at bounding box center [809, 694] width 652 height 66
type textarea "Hi {{first_name}}! I hope you had a fantastic weekend! For the COI and move-out…"
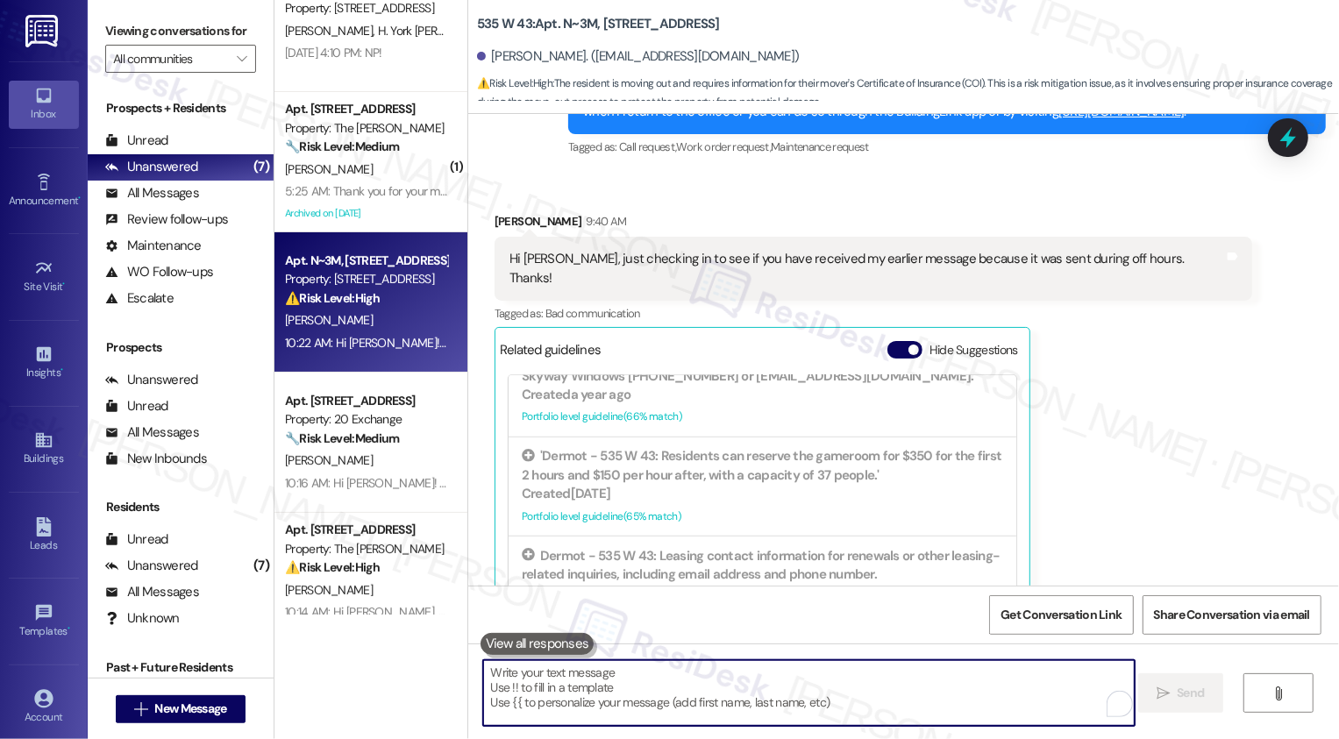
scroll to position [10675, 0]
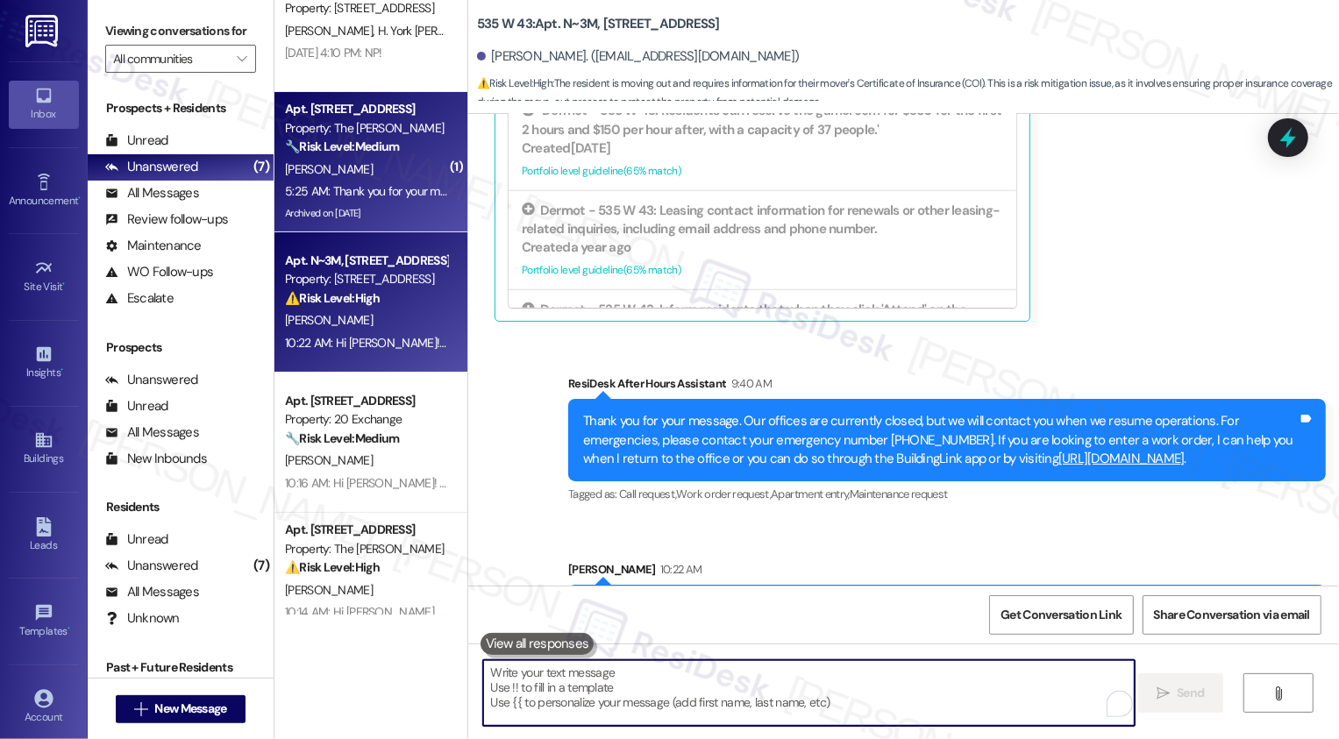
click at [357, 196] on div "5:25 AM: Thank you for your message. Our offices are currently closed, but we w…" at bounding box center [1212, 191] width 1855 height 16
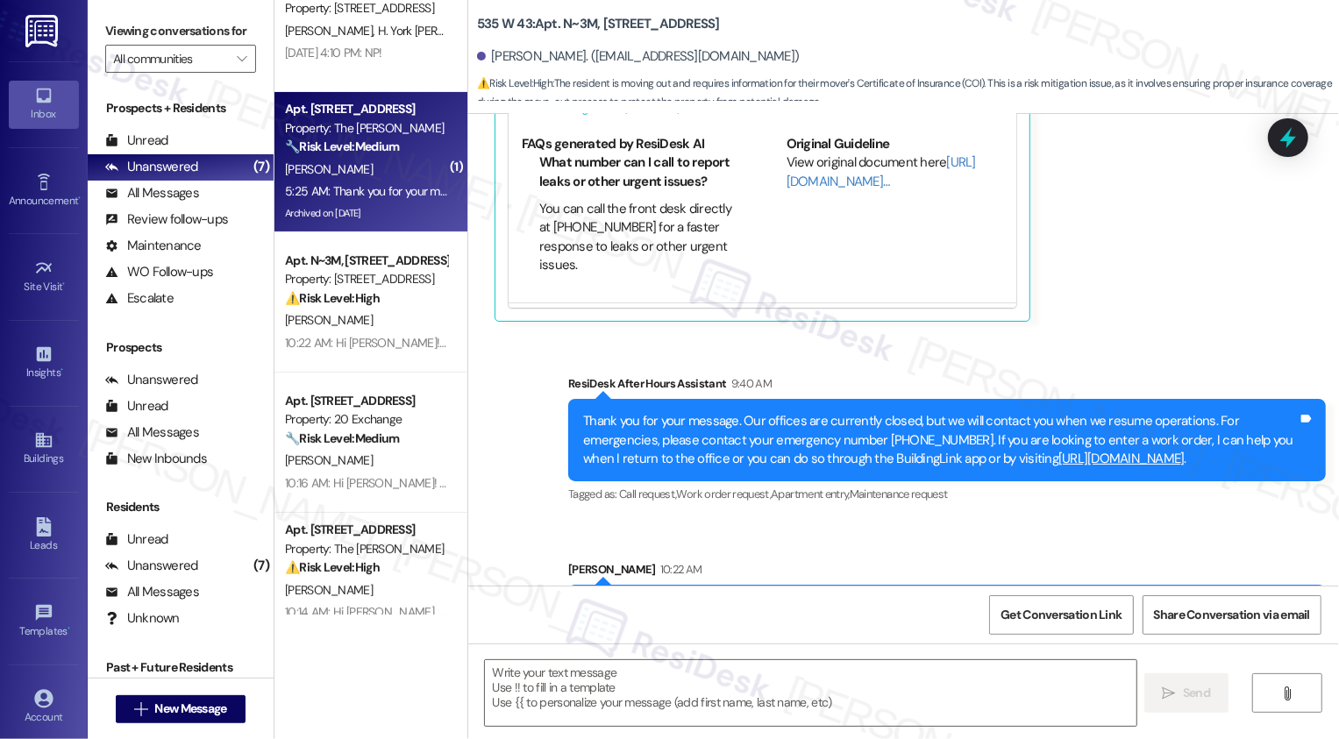
click at [357, 196] on div "5:25 AM: Thank you for your message. Our offices are currently closed, but we w…" at bounding box center [1212, 191] width 1855 height 16
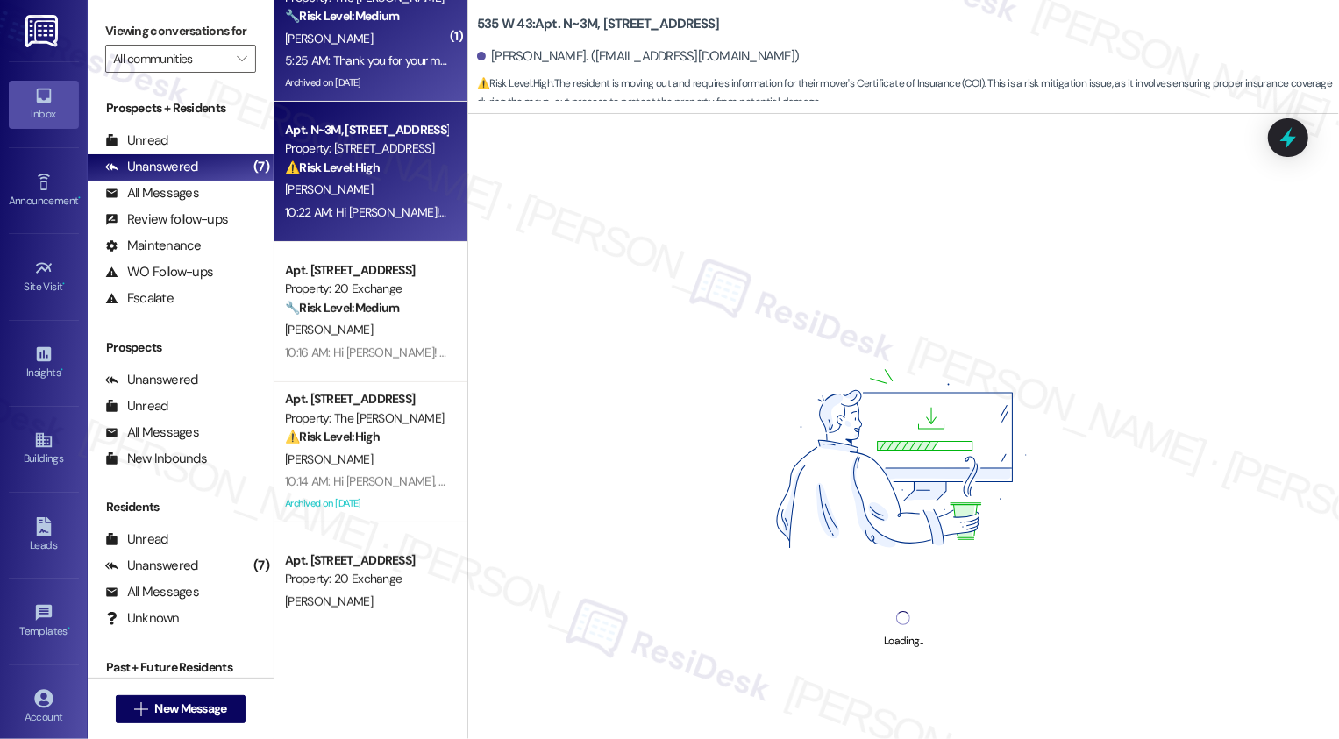
scroll to position [368, 0]
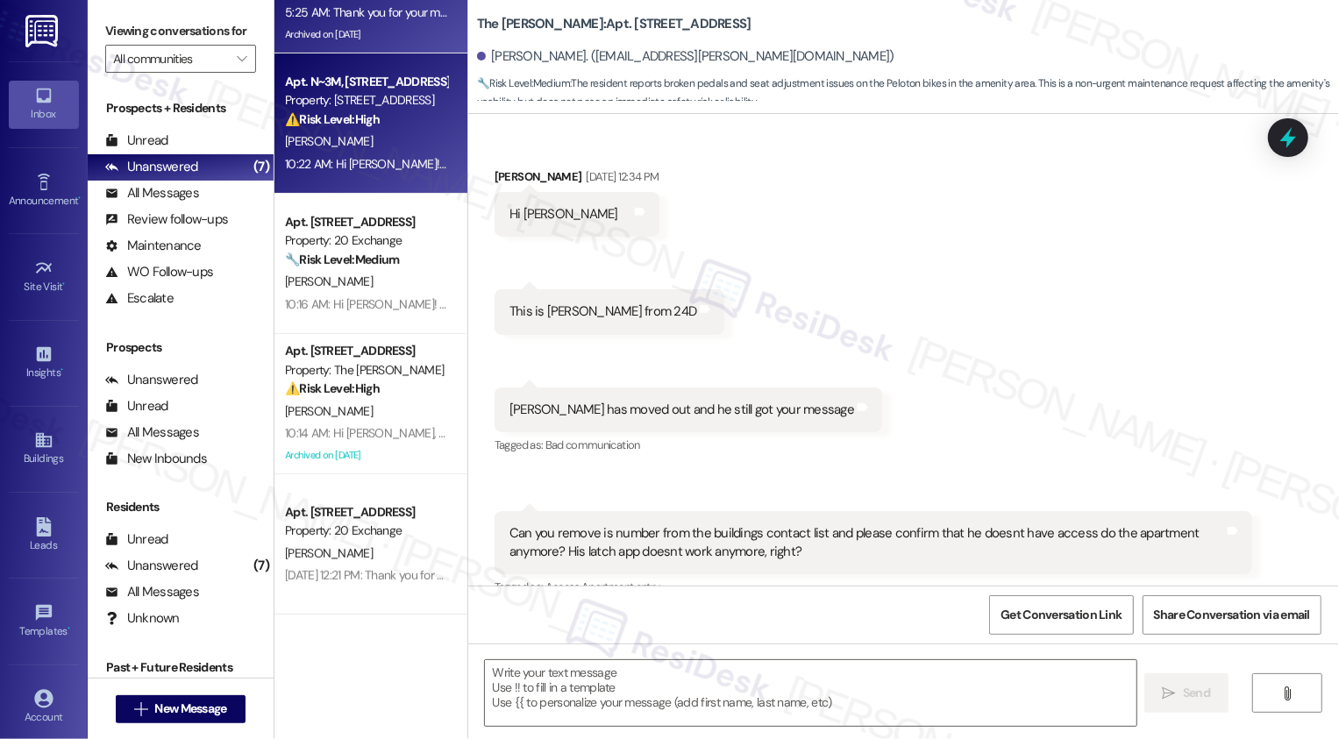
click at [390, 154] on div "10:22 AM: Hi [PERSON_NAME]! I hope you had a fantastic weekend! For the COI and…" at bounding box center [366, 165] width 166 height 22
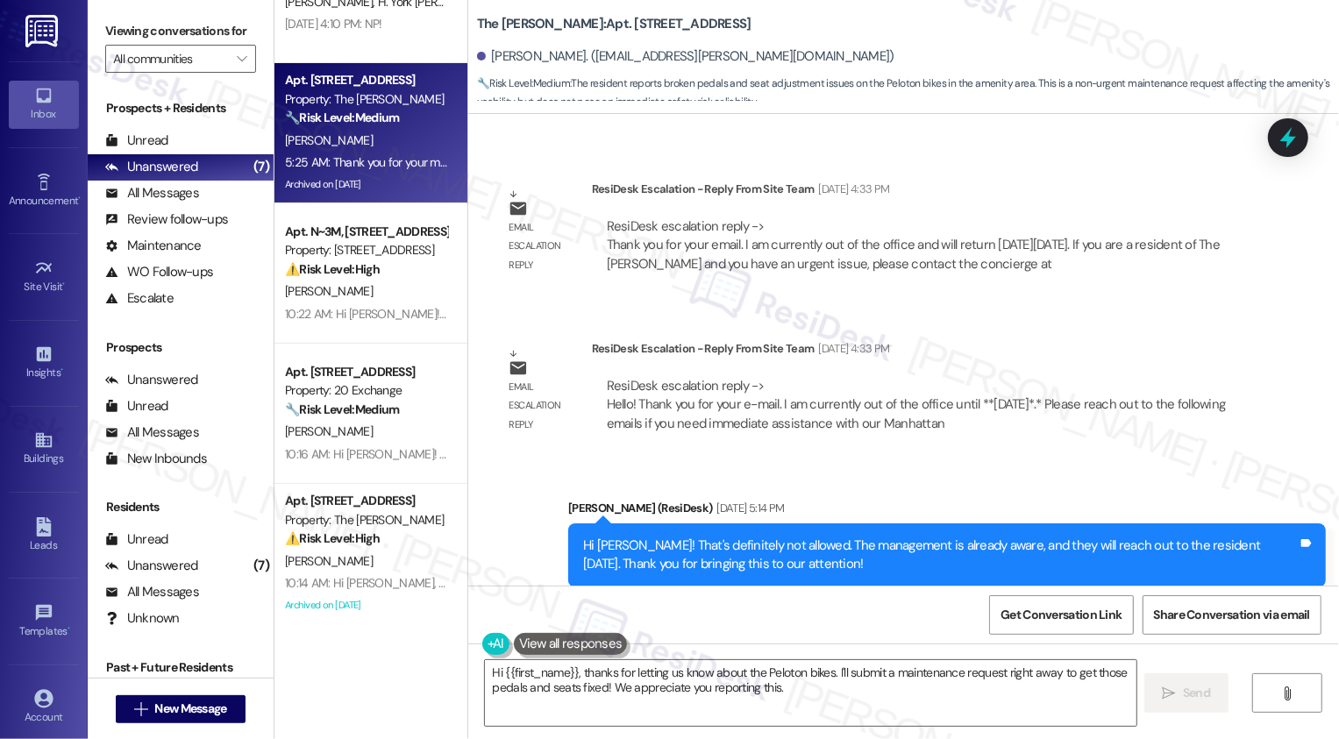
scroll to position [27825, 0]
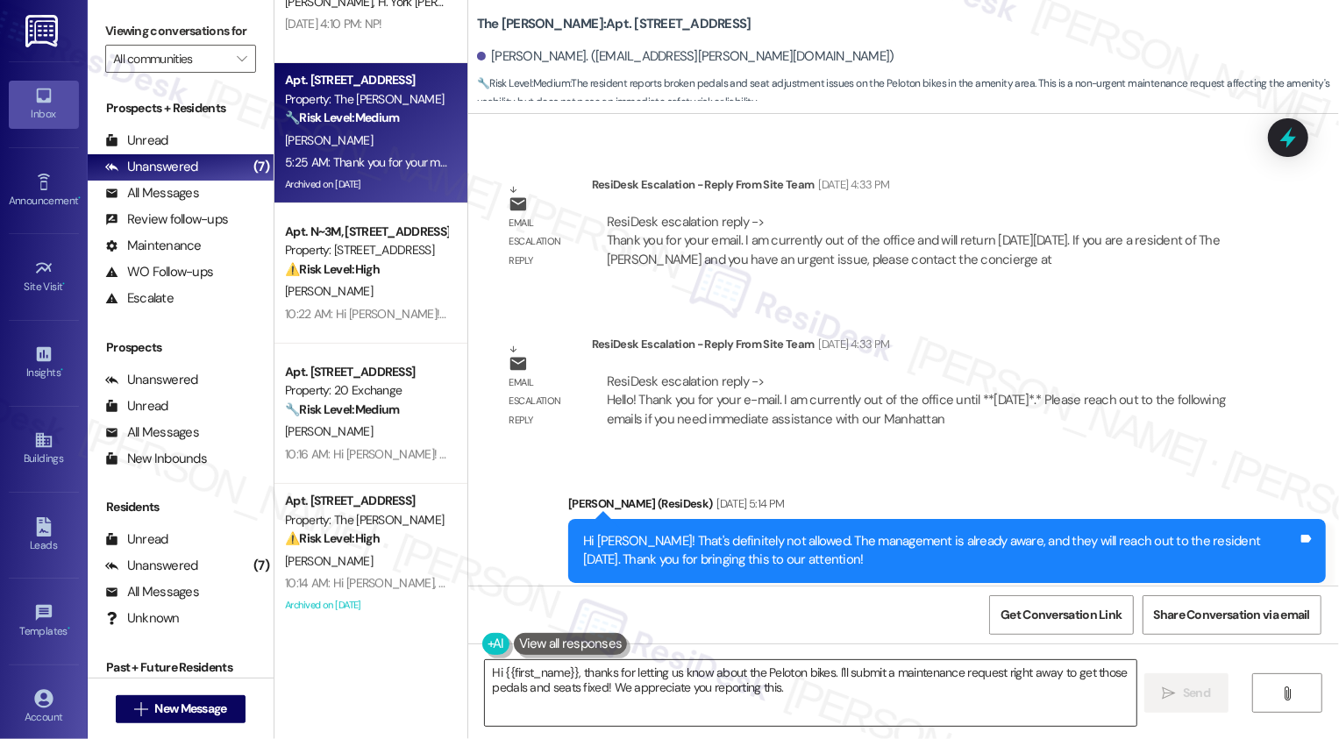
click at [570, 696] on textarea "Hi {{first_name}}, thanks for letting us know about the Peloton bikes. I'll sub…" at bounding box center [811, 694] width 652 height 66
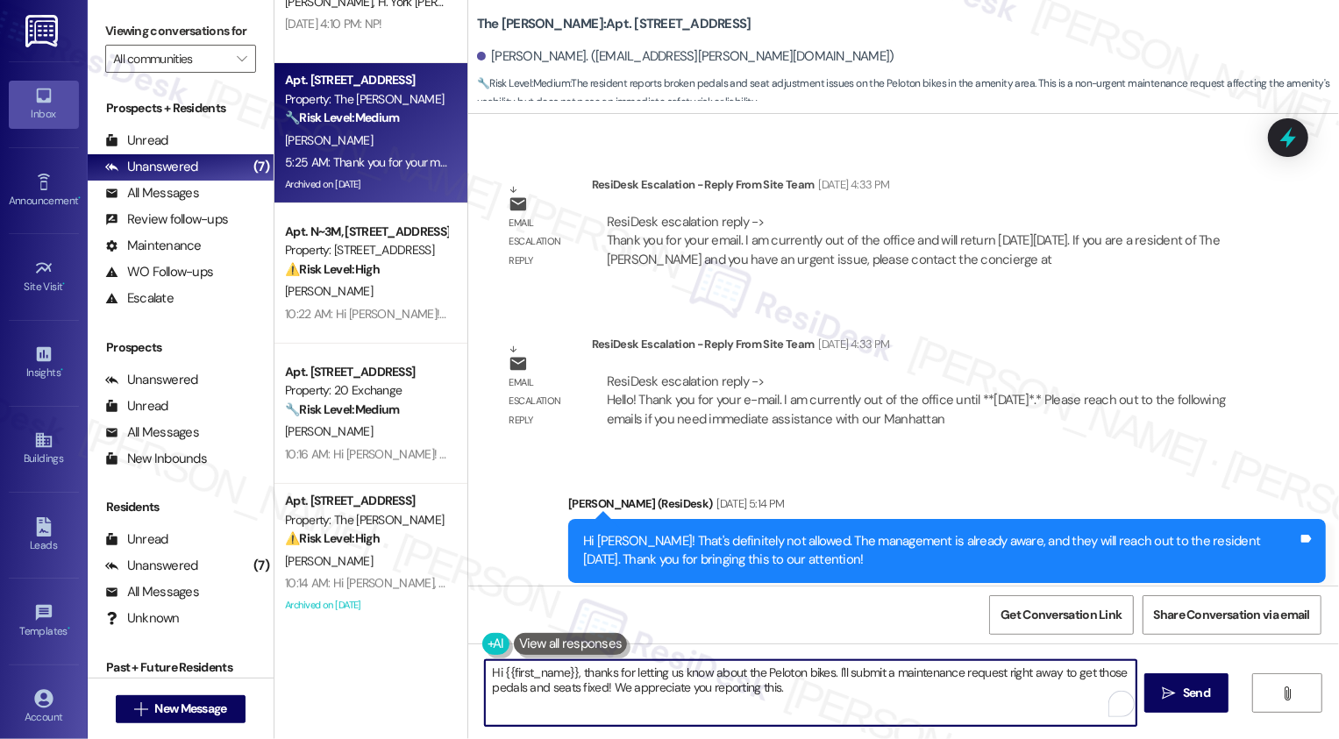
drag, startPoint x: 822, startPoint y: 666, endPoint x: 862, endPoint y: 712, distance: 61.6
click at [861, 711] on textarea "Hi {{first_name}}, thanks for letting us know about the Peloton bikes. I'll sub…" at bounding box center [811, 694] width 652 height 66
type textarea "Hi {{first_name}}, thanks for letting us know about the Peloton bikes. Could yo…"
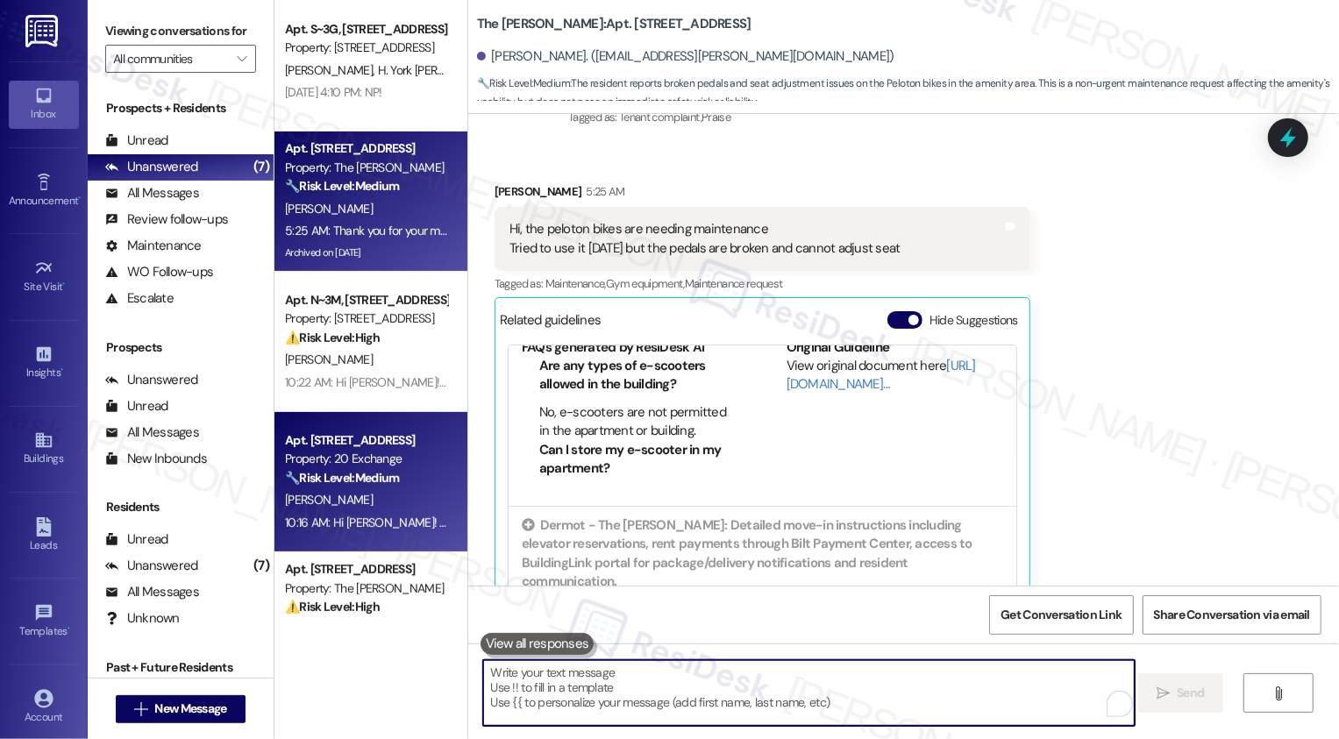
scroll to position [0, 0]
